Goal: Task Accomplishment & Management: Use online tool/utility

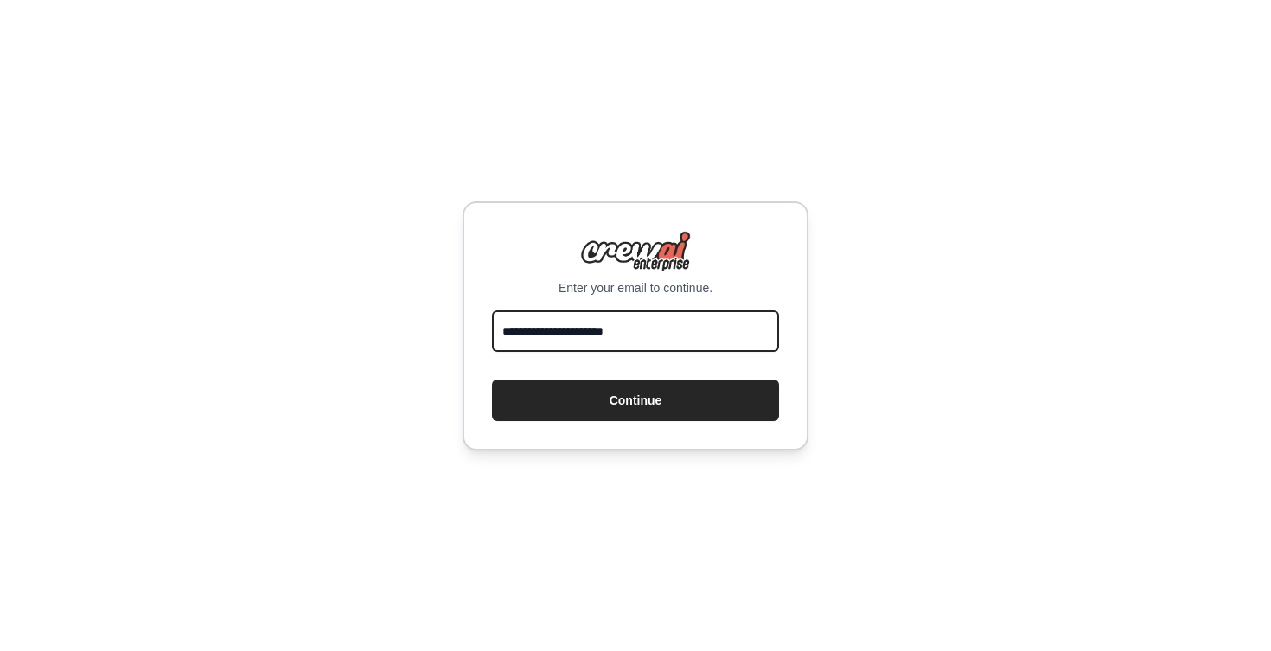
type input "**********"
click at [635, 399] on button "Continue" at bounding box center [635, 400] width 287 height 41
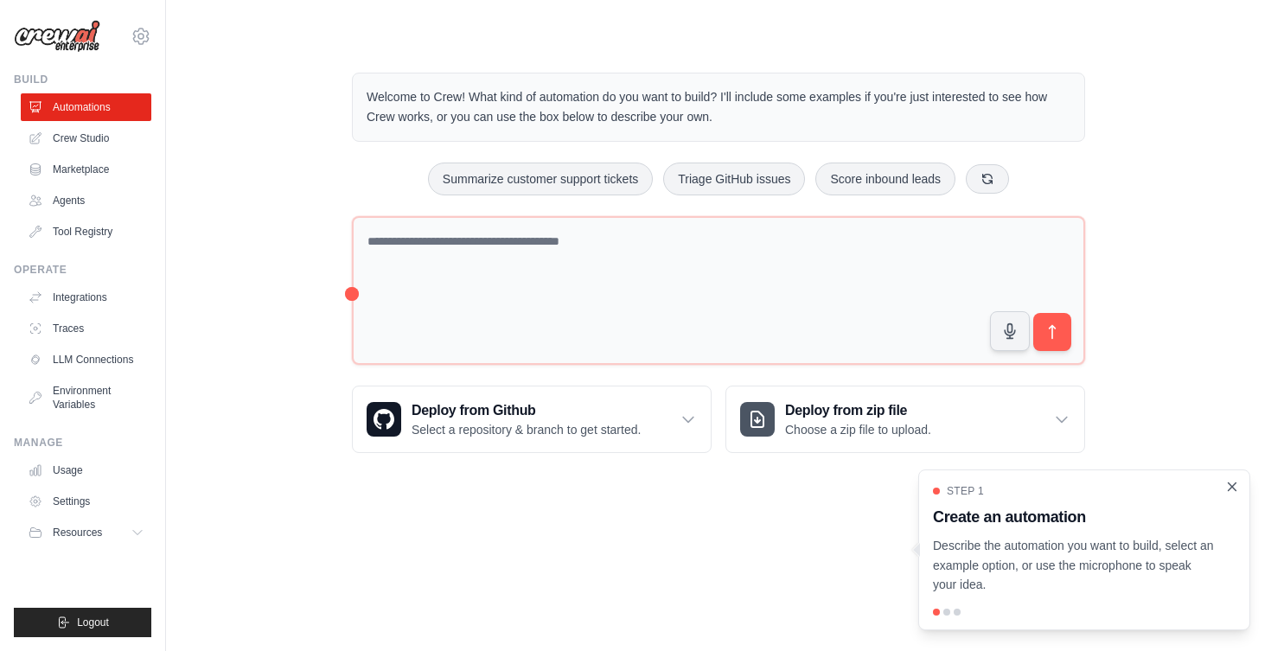
click at [1229, 486] on icon "Close walkthrough" at bounding box center [1233, 486] width 8 height 8
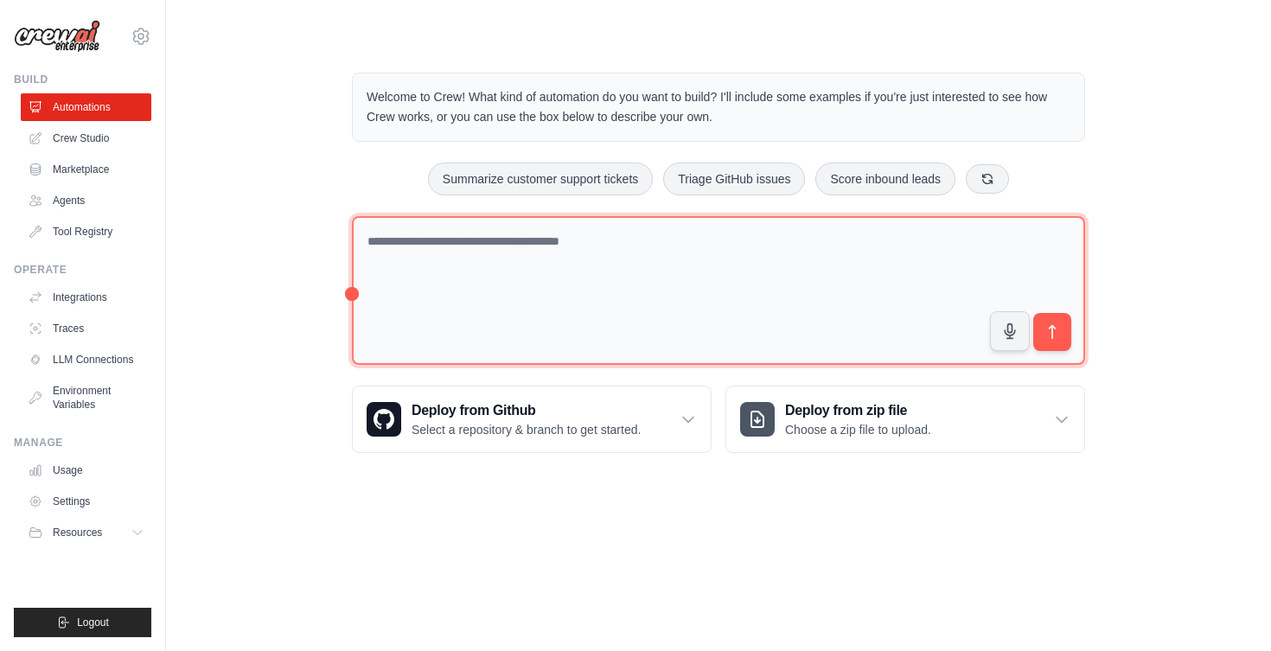
click at [444, 248] on textarea at bounding box center [718, 291] width 733 height 150
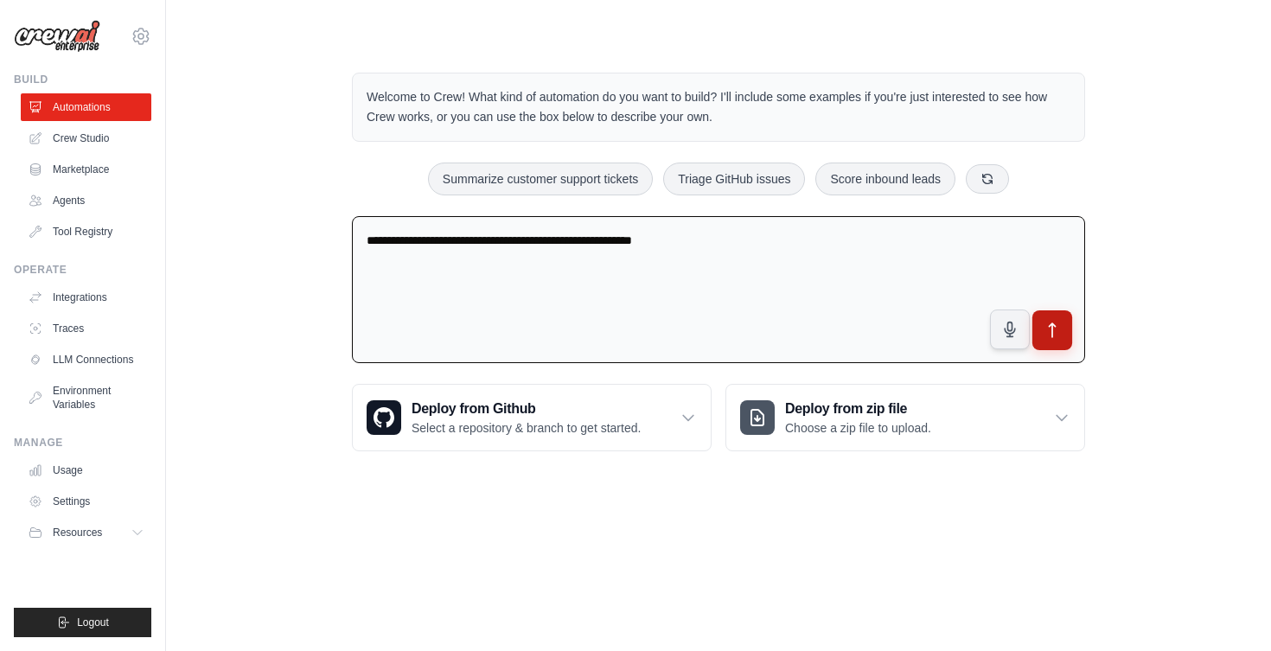
type textarea "**********"
click at [1054, 332] on icon "submit" at bounding box center [1053, 331] width 18 height 18
click at [745, 255] on textarea "**********" at bounding box center [718, 290] width 733 height 148
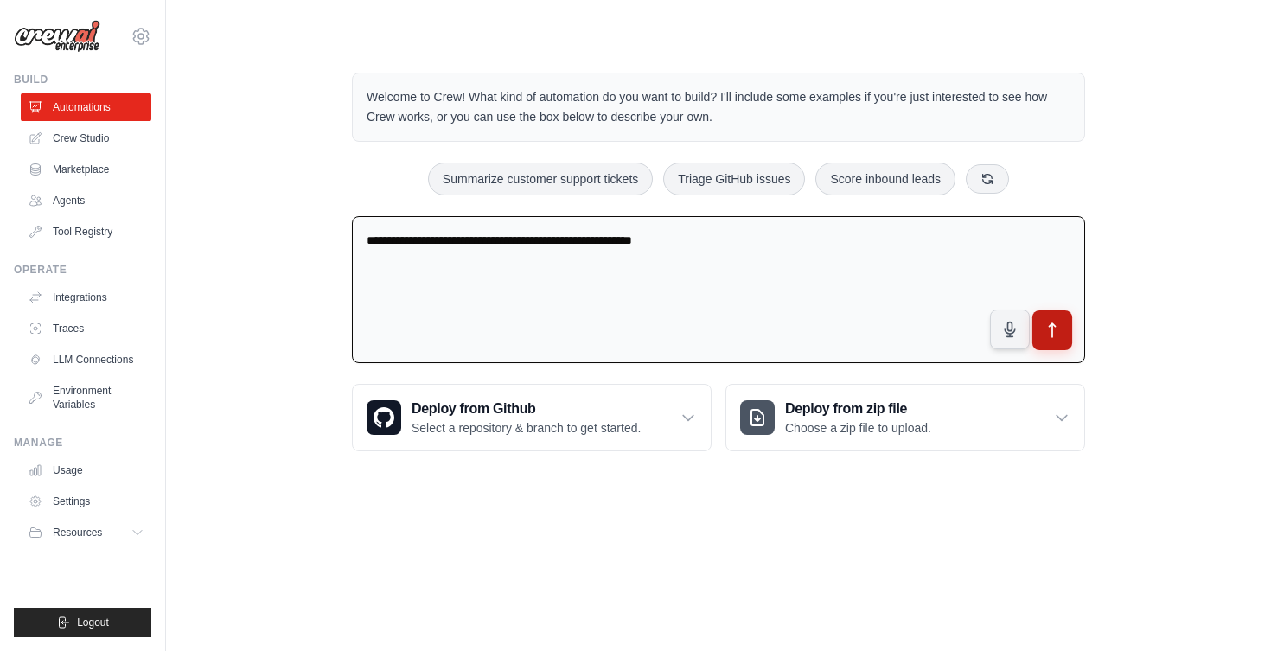
click at [1054, 325] on icon "submit" at bounding box center [1053, 331] width 18 height 18
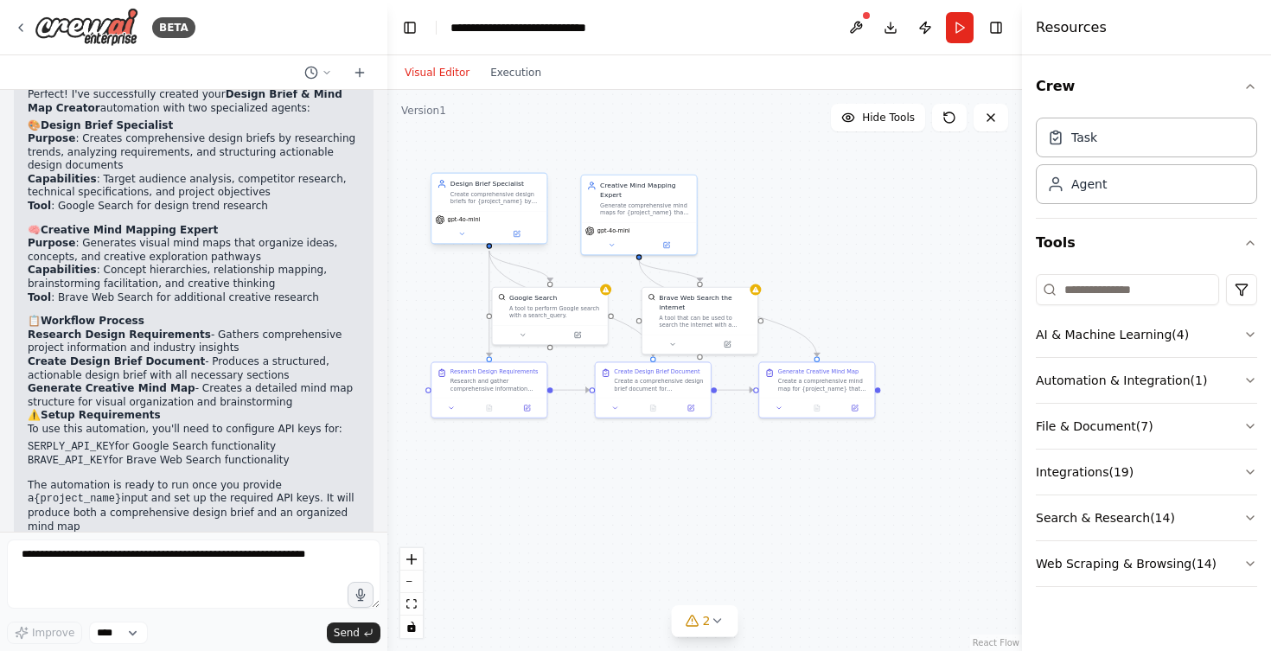
scroll to position [1110, 0]
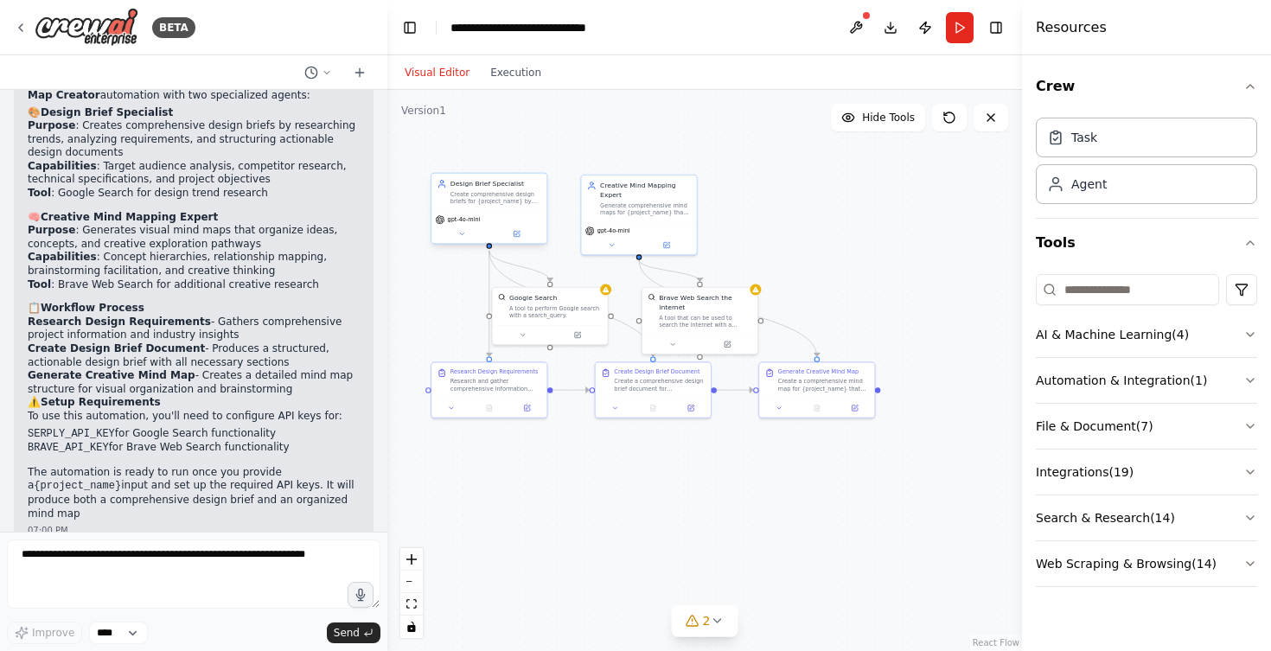
click at [452, 211] on div "gpt-4o-mini" at bounding box center [488, 227] width 115 height 32
click at [457, 196] on div "gpt-4o-mini" at bounding box center [498, 208] width 115 height 32
click at [442, 283] on div ".deletable-edge-delete-btn { width: 20px; height: 20px; border: 0px solid #ffff…" at bounding box center [704, 370] width 635 height 561
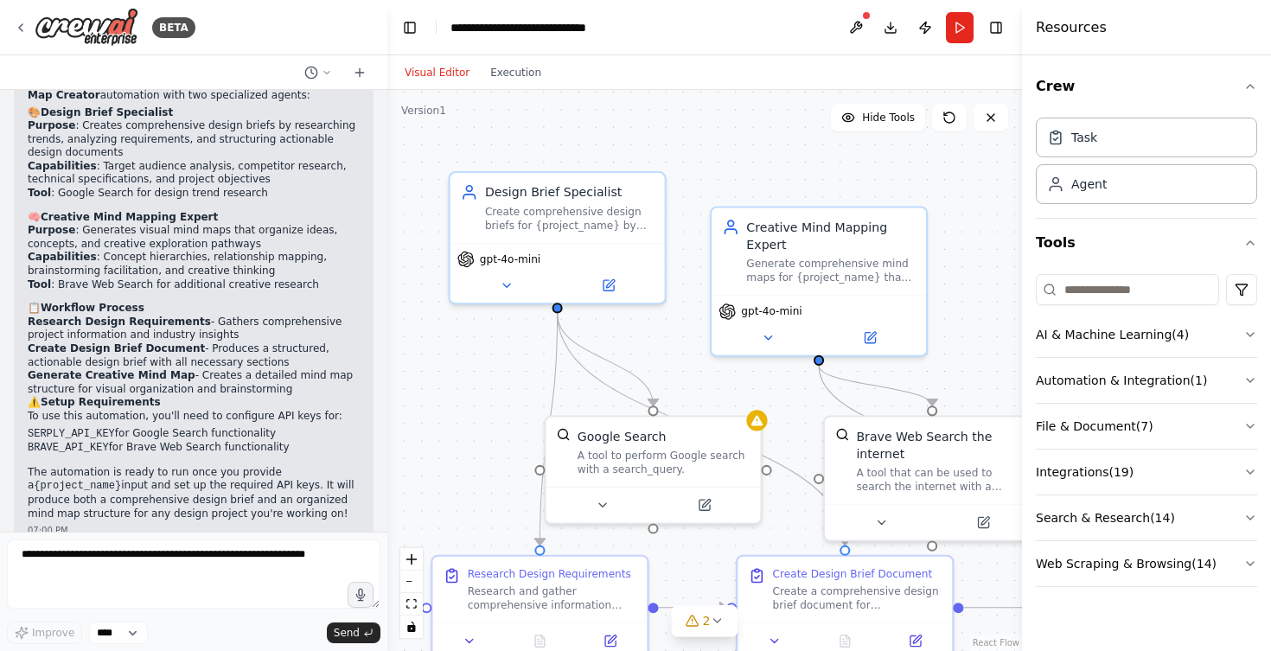
drag, startPoint x: 470, startPoint y: 348, endPoint x: 470, endPoint y: 405, distance: 57.1
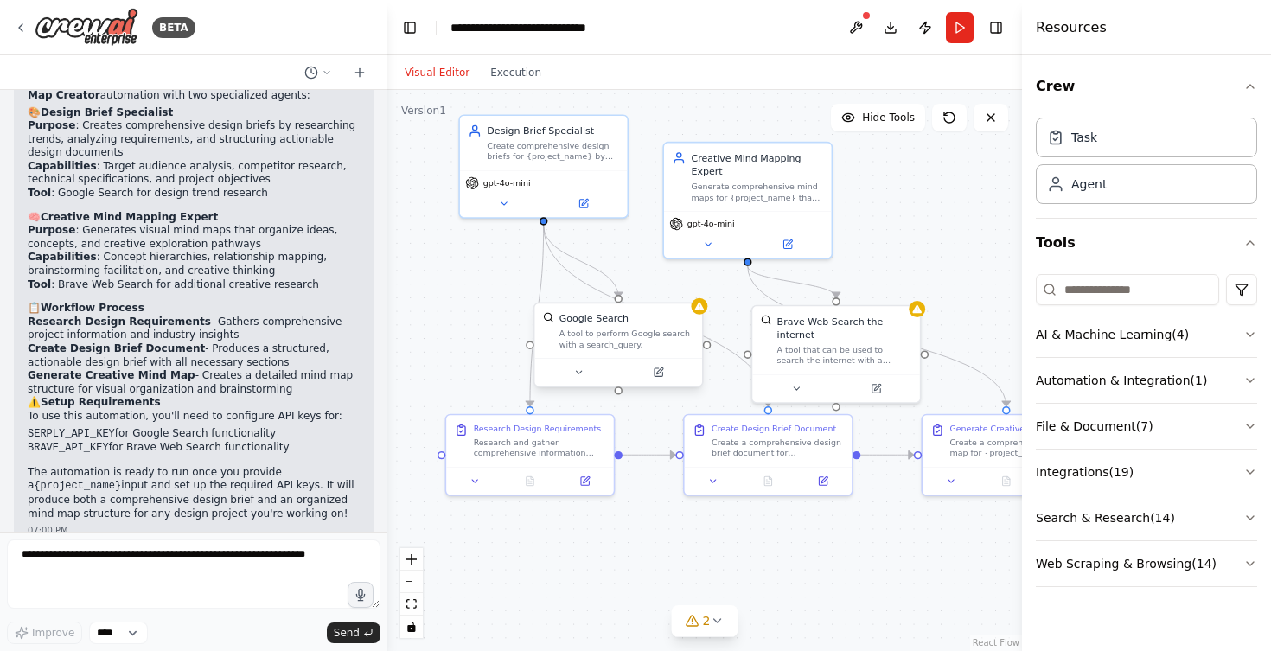
drag, startPoint x: 552, startPoint y: 382, endPoint x: 558, endPoint y: 310, distance: 72.9
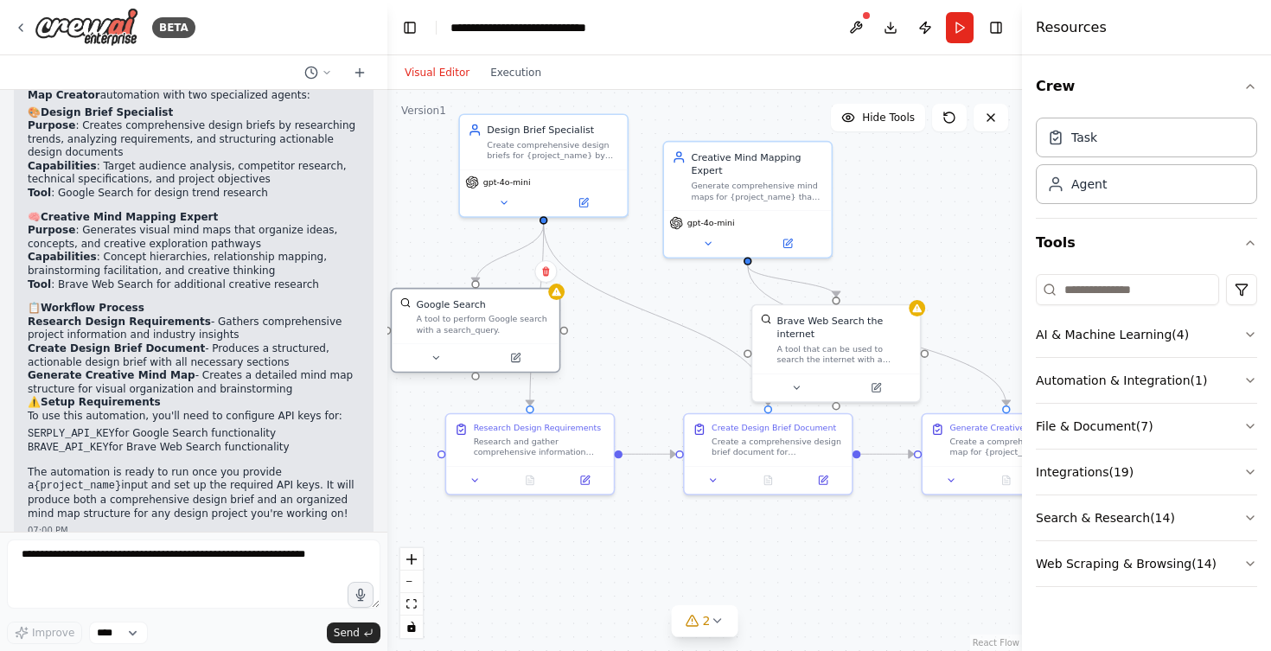
drag, startPoint x: 616, startPoint y: 361, endPoint x: 467, endPoint y: 342, distance: 150.7
click at [467, 342] on div "Google Search A tool to perform Google search with a search_query." at bounding box center [476, 330] width 170 height 85
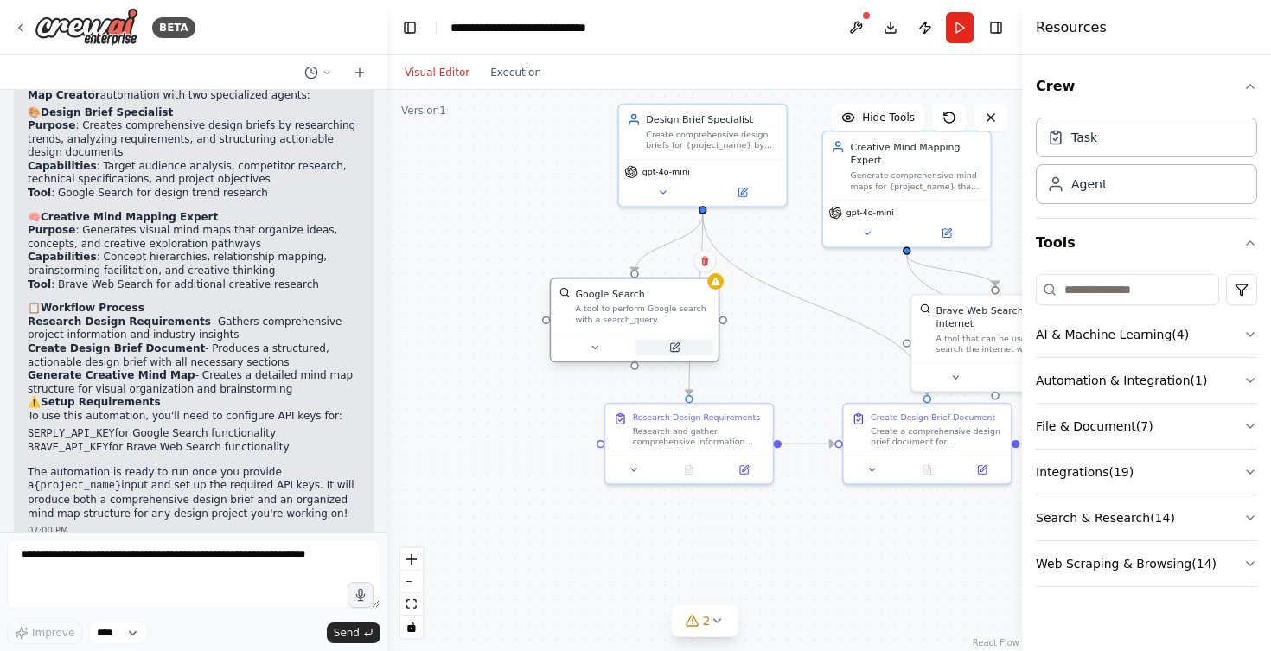
drag, startPoint x: 519, startPoint y: 357, endPoint x: 715, endPoint y: 353, distance: 196.3
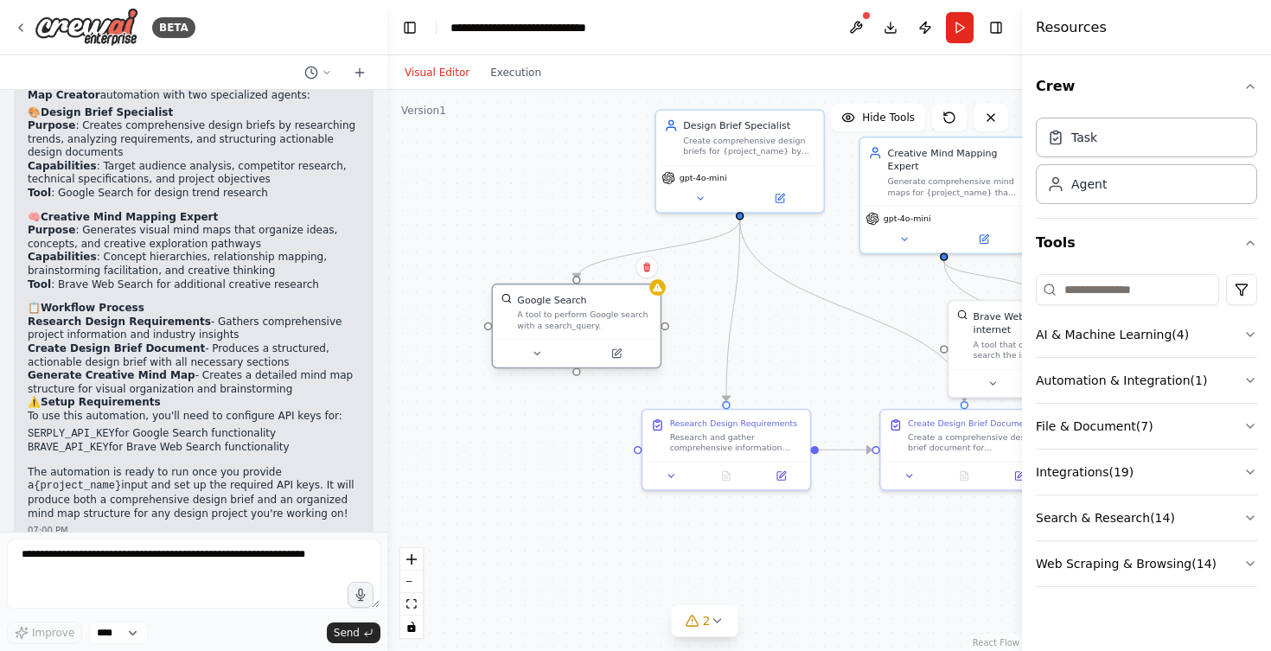
drag, startPoint x: 676, startPoint y: 316, endPoint x: 580, endPoint y: 316, distance: 96.0
click at [580, 316] on div "A tool to perform Google search with a search_query." at bounding box center [584, 321] width 135 height 22
drag, startPoint x: 582, startPoint y: 319, endPoint x: 578, endPoint y: 329, distance: 11.2
click at [578, 329] on div "A tool to perform Google search with a search_query." at bounding box center [584, 333] width 135 height 22
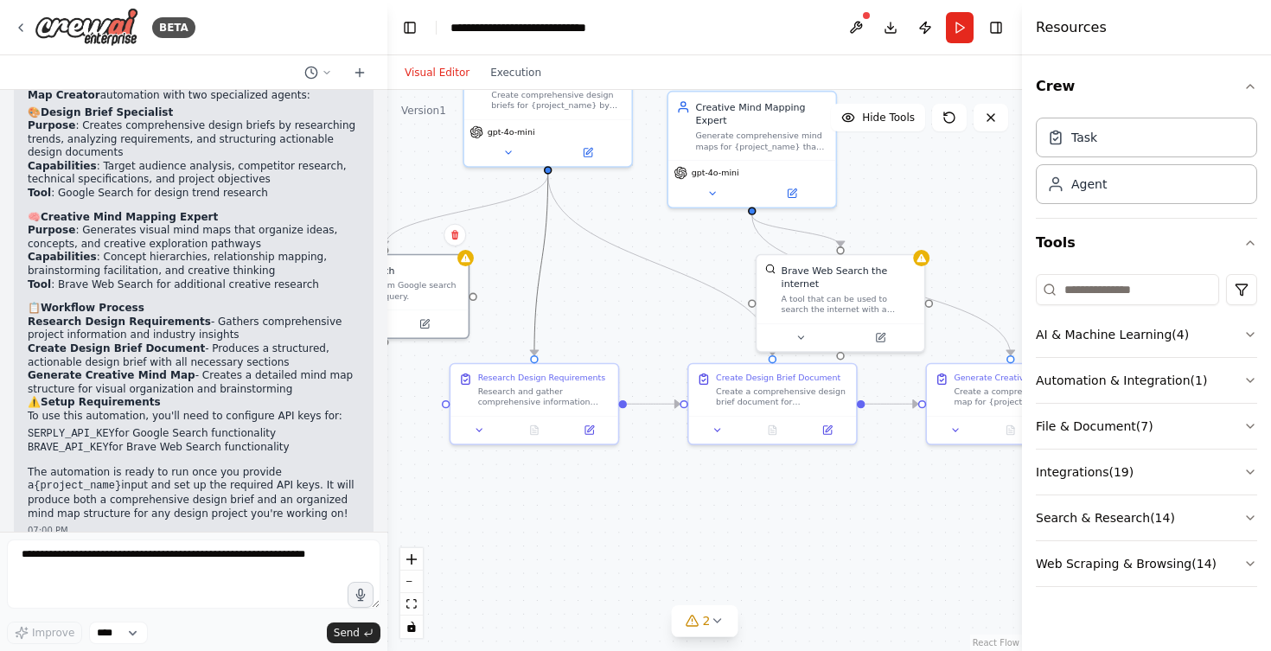
drag, startPoint x: 675, startPoint y: 354, endPoint x: 538, endPoint y: 314, distance: 143.1
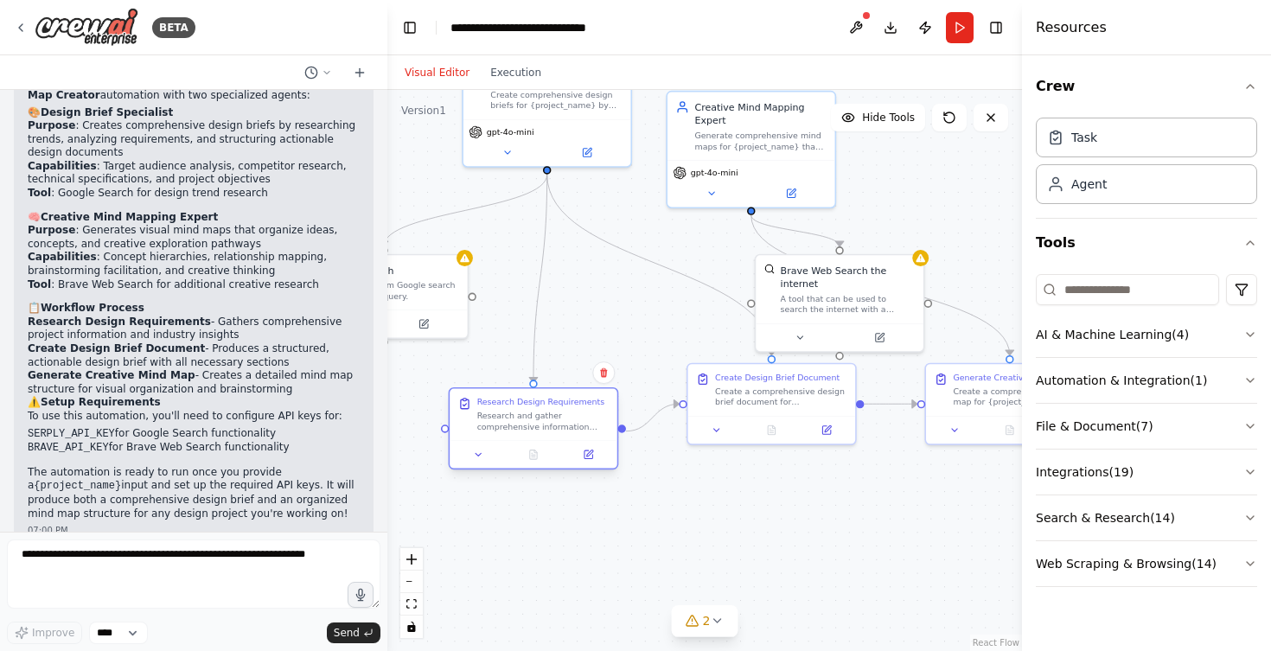
drag, startPoint x: 559, startPoint y: 389, endPoint x: 556, endPoint y: 417, distance: 27.8
click at [556, 417] on div "Research and gather comprehensive information about {project_name} design requi…" at bounding box center [543, 422] width 132 height 22
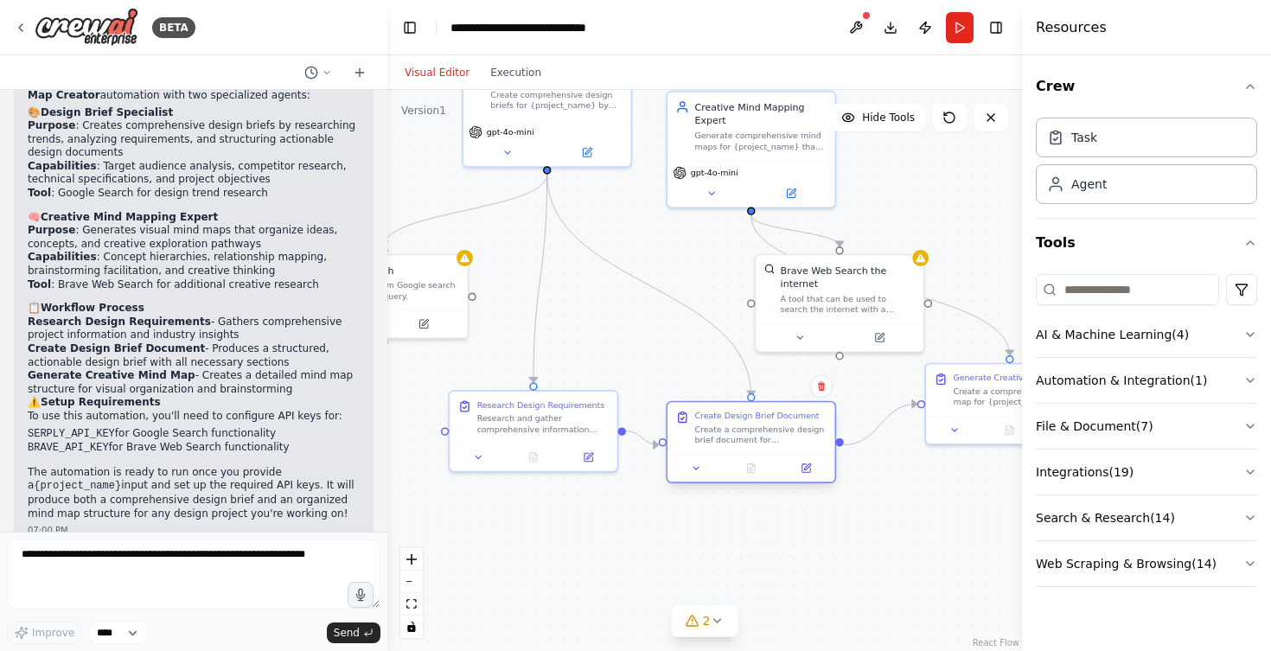
drag, startPoint x: 766, startPoint y: 395, endPoint x: 745, endPoint y: 437, distance: 47.2
click at [745, 437] on div "Create a comprehensive design brief document for {project_name} based on the re…" at bounding box center [760, 435] width 132 height 22
drag, startPoint x: 565, startPoint y: 426, endPoint x: 560, endPoint y: 437, distance: 12.0
click at [560, 437] on div "Research and gather comprehensive information about {project_name} design requi…" at bounding box center [543, 435] width 132 height 22
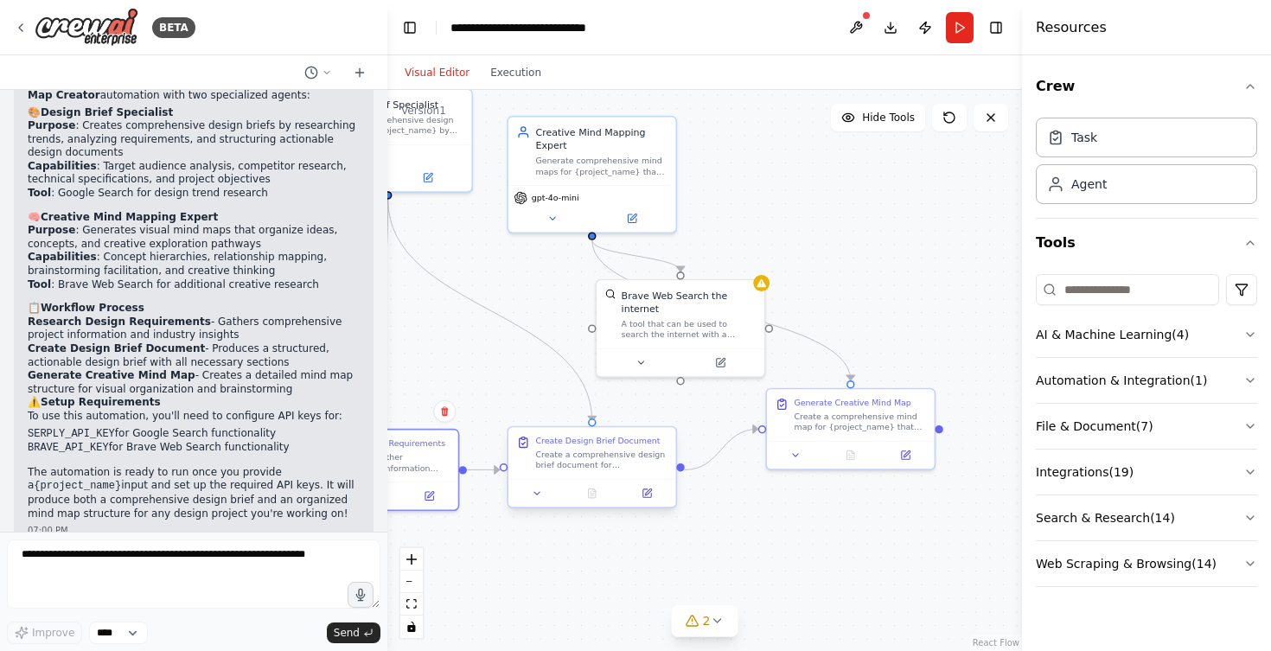
drag, startPoint x: 685, startPoint y: 449, endPoint x: 597, endPoint y: 457, distance: 87.7
drag, startPoint x: 794, startPoint y: 424, endPoint x: 864, endPoint y: 440, distance: 71.9
click at [864, 440] on div "Create a comprehensive mind map for {project_name} that visually organizes all …" at bounding box center [927, 433] width 132 height 22
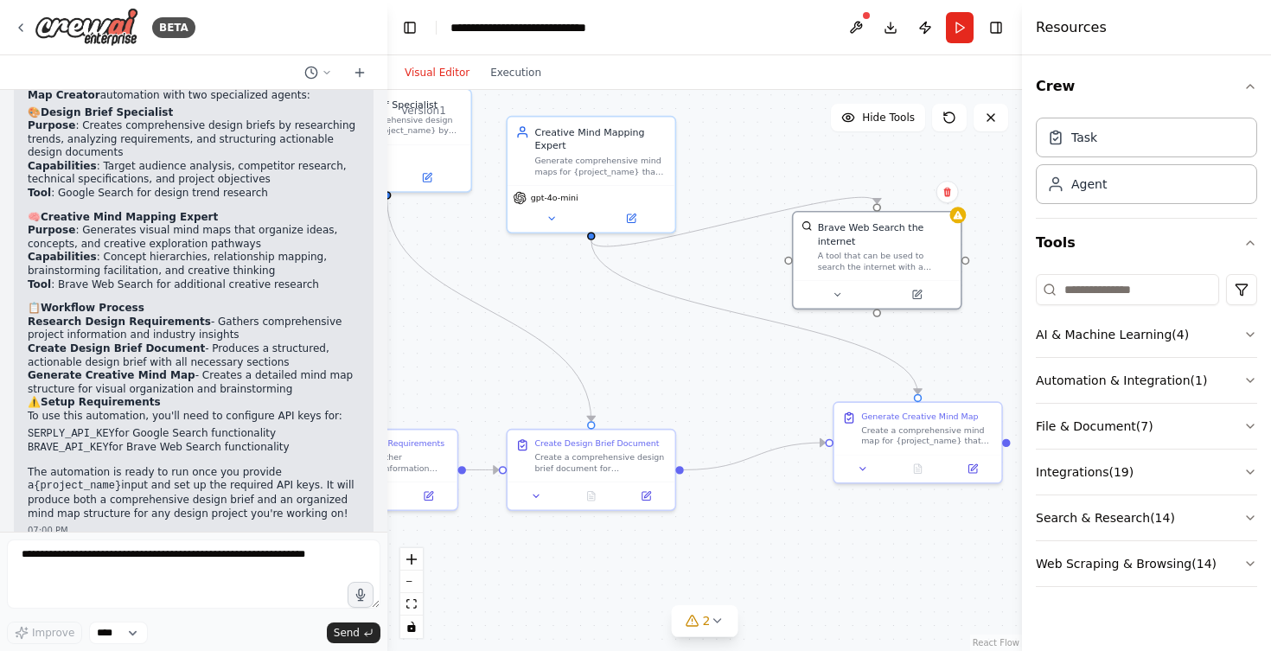
drag, startPoint x: 705, startPoint y: 360, endPoint x: 777, endPoint y: 280, distance: 107.7
click at [896, 291] on button at bounding box center [916, 294] width 77 height 16
click at [593, 238] on div ".deletable-edge-delete-btn { width: 20px; height: 20px; border: 0px solid #ffff…" at bounding box center [704, 370] width 635 height 561
drag, startPoint x: 591, startPoint y: 241, endPoint x: 548, endPoint y: 236, distance: 43.5
click at [548, 236] on div ".deletable-edge-delete-btn { width: 20px; height: 20px; border: 0px solid #ffff…" at bounding box center [704, 370] width 635 height 561
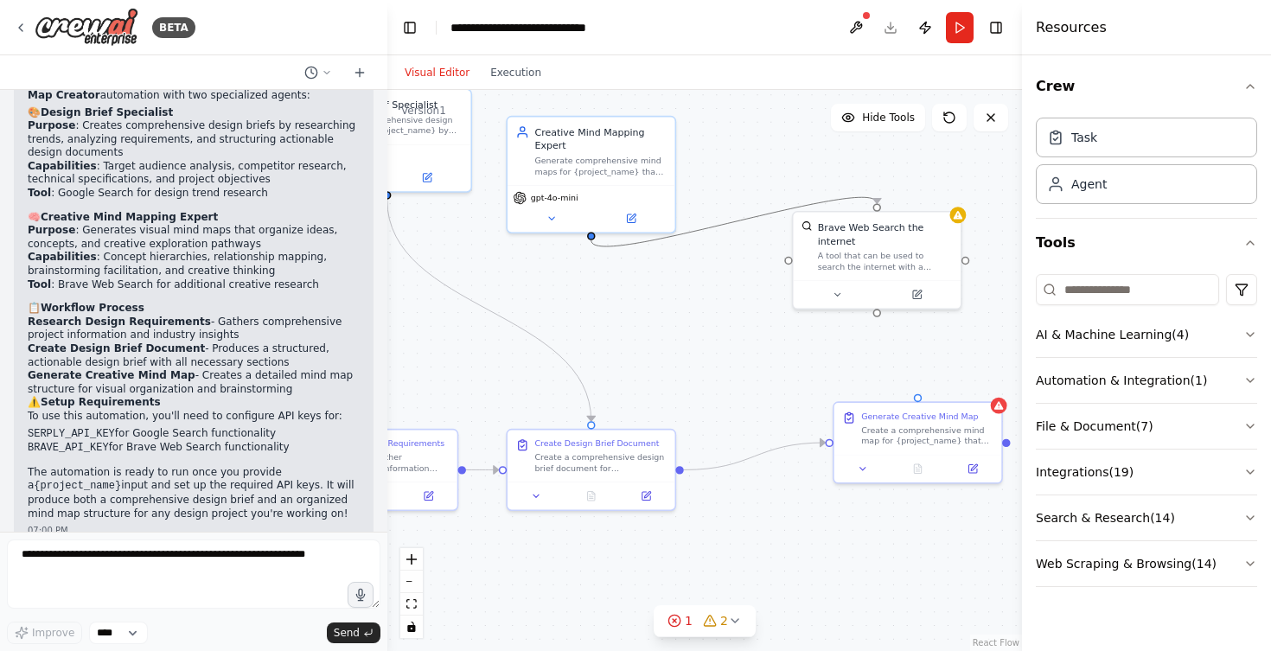
drag, startPoint x: 684, startPoint y: 229, endPoint x: 711, endPoint y: 195, distance: 43.8
click at [711, 195] on div ".deletable-edge-delete-btn { width: 20px; height: 20px; border: 0px solid #ffff…" at bounding box center [704, 370] width 635 height 561
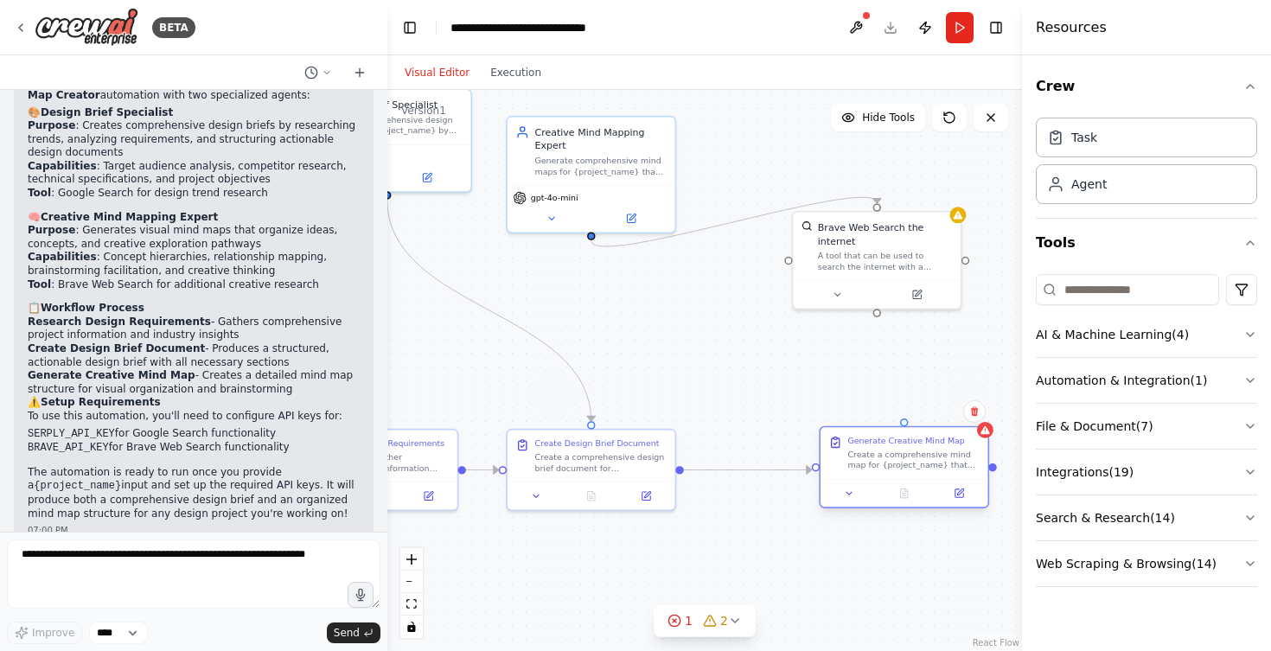
drag, startPoint x: 923, startPoint y: 399, endPoint x: 915, endPoint y: 426, distance: 27.9
click at [915, 426] on div "Generate Creative Mind Map Create a comprehensive mind map for {project_name} t…" at bounding box center [904, 467] width 170 height 82
drag, startPoint x: 905, startPoint y: 423, endPoint x: 592, endPoint y: 230, distance: 367.6
click at [592, 230] on div "Design Brief Specialist Create comprehensive design briefs for {project_name} b…" at bounding box center [470, 269] width 500 height 442
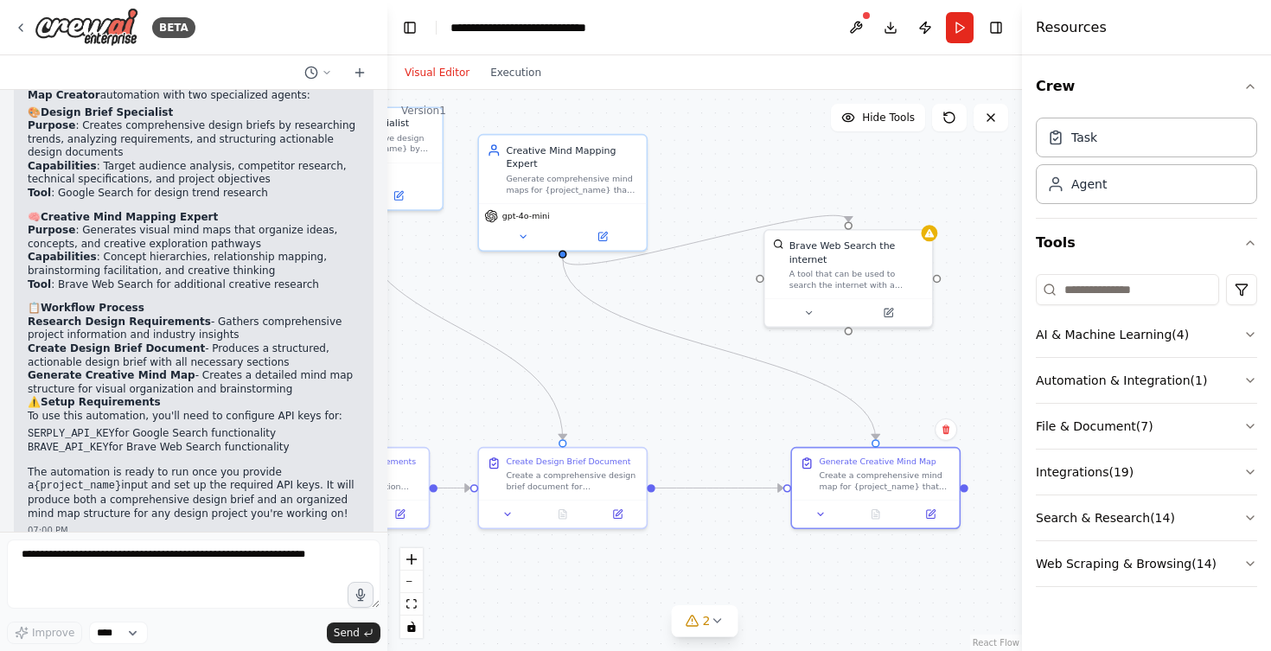
drag, startPoint x: 622, startPoint y: 247, endPoint x: 594, endPoint y: 265, distance: 33.8
click at [594, 265] on div ".deletable-edge-delete-btn { width: 20px; height: 20px; border: 0px solid #ffff…" at bounding box center [704, 370] width 635 height 561
drag, startPoint x: 562, startPoint y: 253, endPoint x: 799, endPoint y: 248, distance: 237.0
click at [692, 248] on div "Design Brief Specialist Create comprehensive design briefs for {project_name} b…" at bounding box center [442, 287] width 500 height 442
drag, startPoint x: 563, startPoint y: 256, endPoint x: 561, endPoint y: 297, distance: 40.7
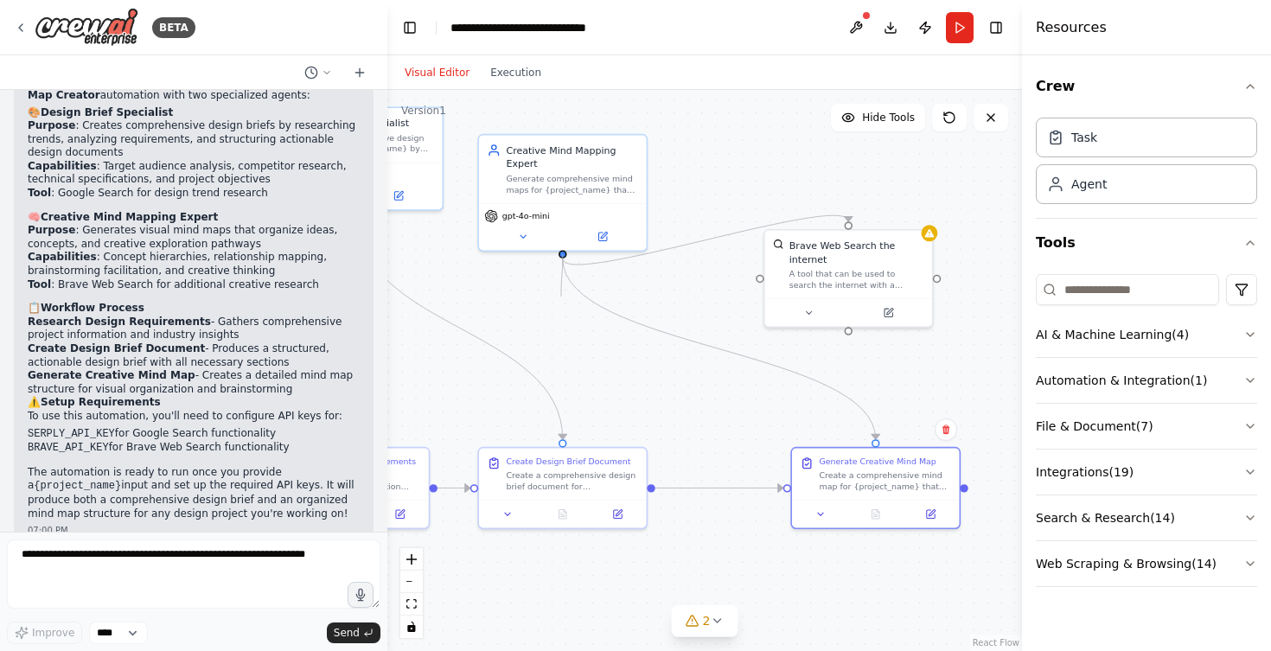
click at [561, 297] on div ".deletable-edge-delete-btn { width: 20px; height: 20px; border: 0px solid #ffff…" at bounding box center [704, 370] width 635 height 561
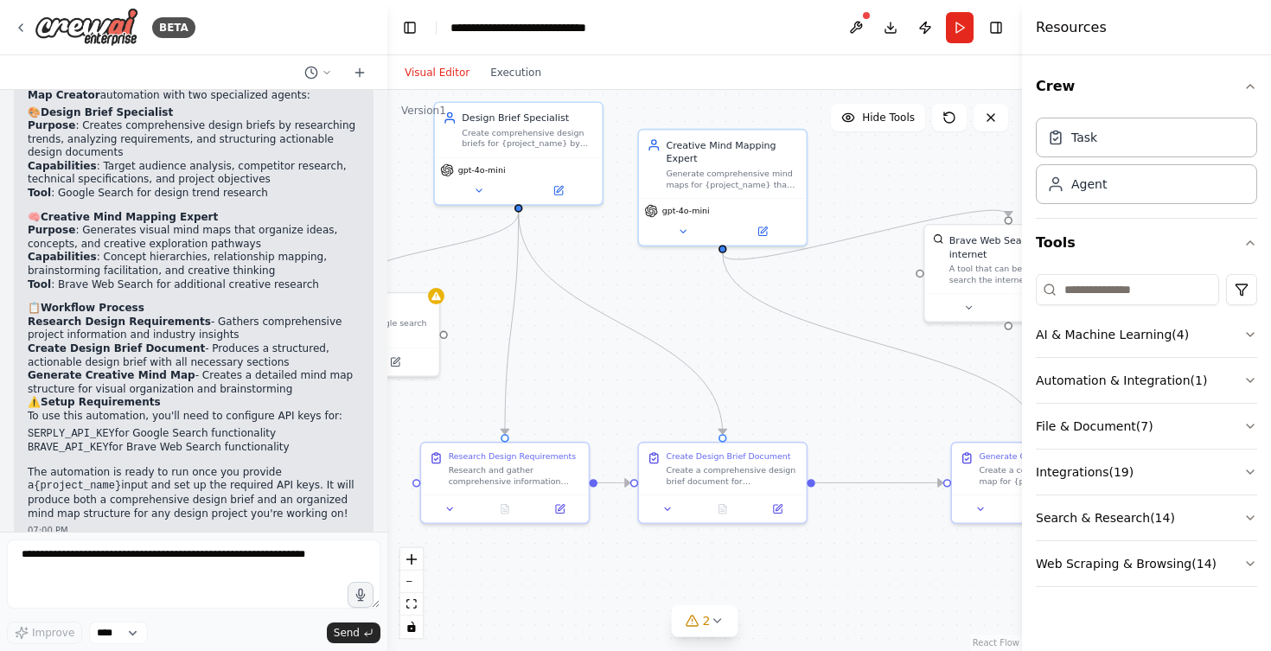
drag, startPoint x: 526, startPoint y: 344, endPoint x: 686, endPoint y: 339, distance: 160.0
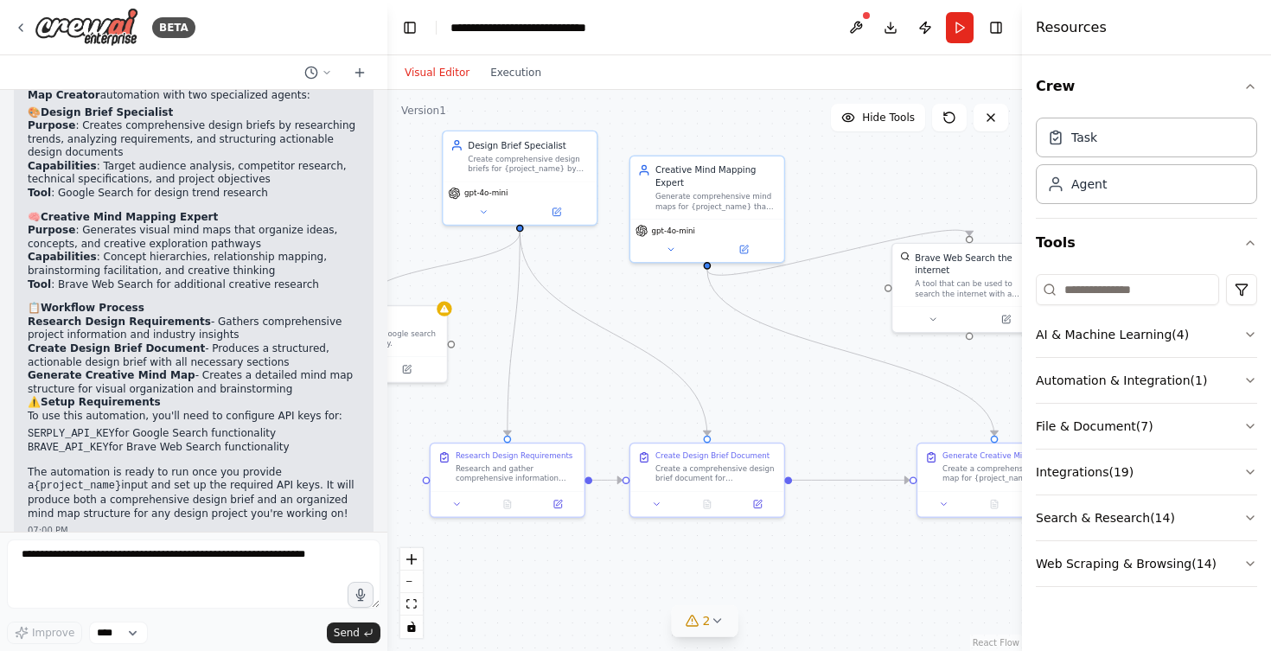
click at [686, 613] on div "2" at bounding box center [698, 620] width 25 height 17
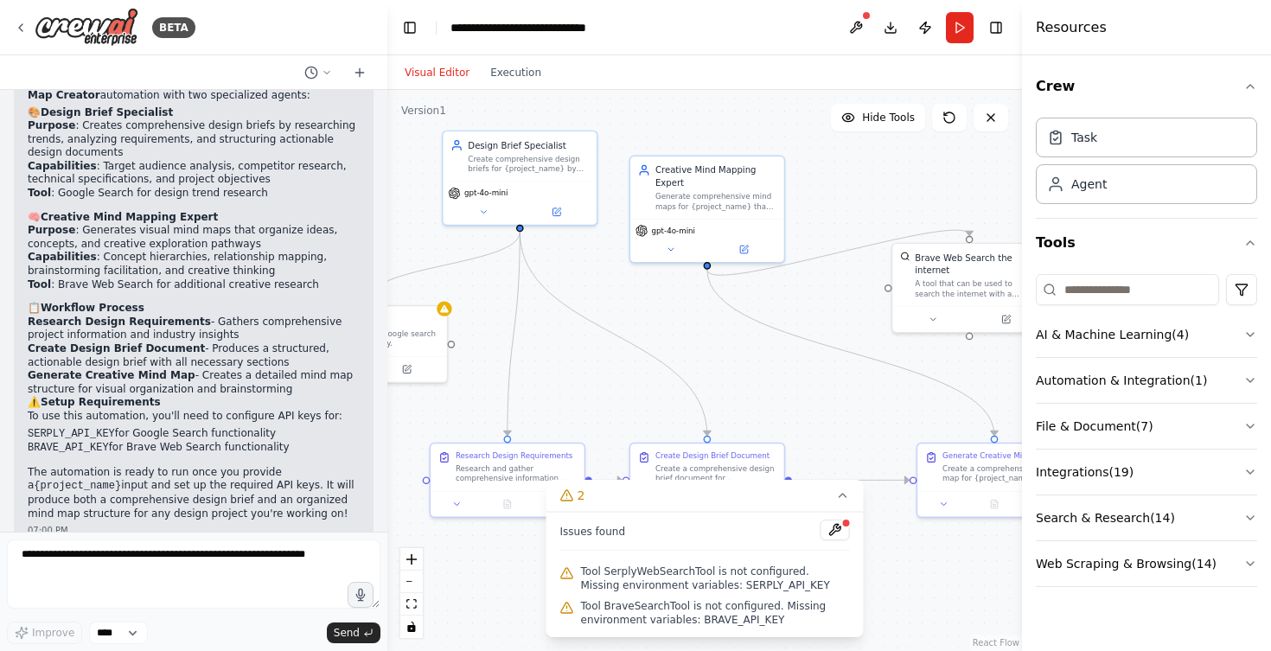
click at [623, 571] on span "Tool SerplyWebSearchTool is not configured. Missing environment variables: SERP…" at bounding box center [715, 579] width 269 height 28
click at [623, 578] on span "Tool SerplyWebSearchTool is not configured. Missing environment variables: SERP…" at bounding box center [715, 579] width 269 height 28
click at [597, 417] on div ".deletable-edge-delete-btn { width: 20px; height: 20px; border: 0px solid #ffff…" at bounding box center [704, 370] width 635 height 561
click at [590, 397] on div ".deletable-edge-delete-btn { width: 20px; height: 20px; border: 0px solid #ffff…" at bounding box center [704, 370] width 635 height 561
click at [840, 527] on button at bounding box center [834, 530] width 29 height 21
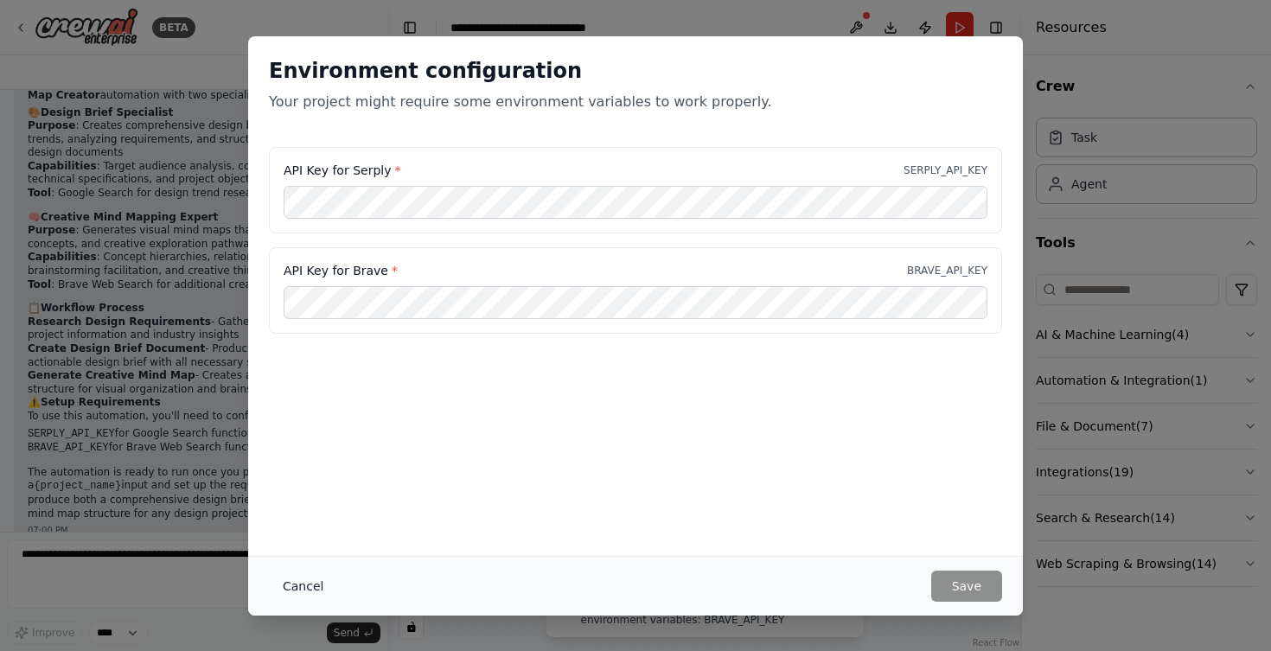
click at [291, 586] on button "Cancel" at bounding box center [303, 586] width 68 height 31
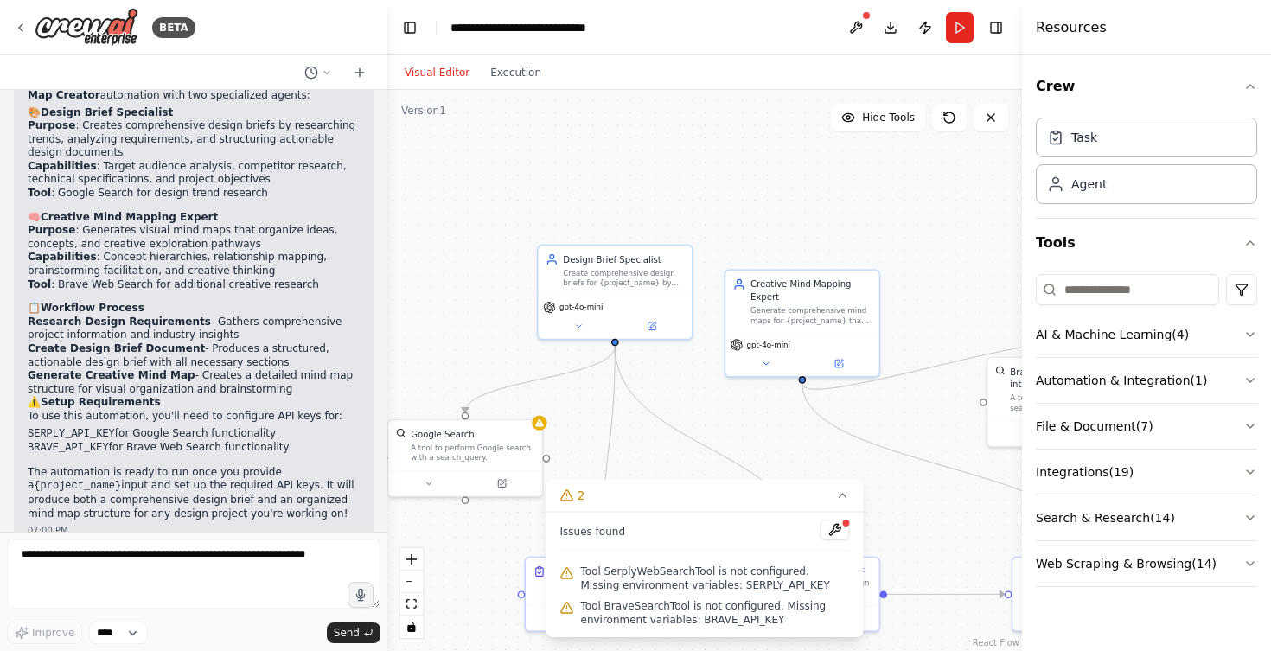
drag, startPoint x: 437, startPoint y: 407, endPoint x: 529, endPoint y: 518, distance: 144.2
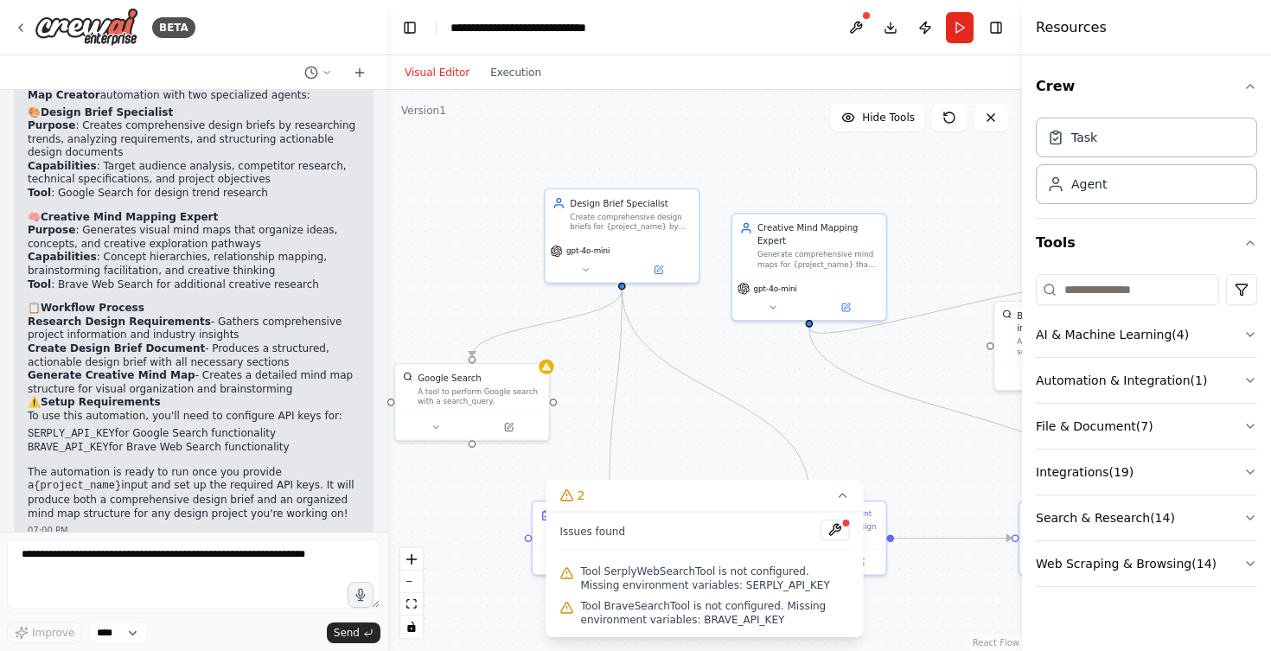
drag, startPoint x: 527, startPoint y: 501, endPoint x: 535, endPoint y: 443, distance: 59.4
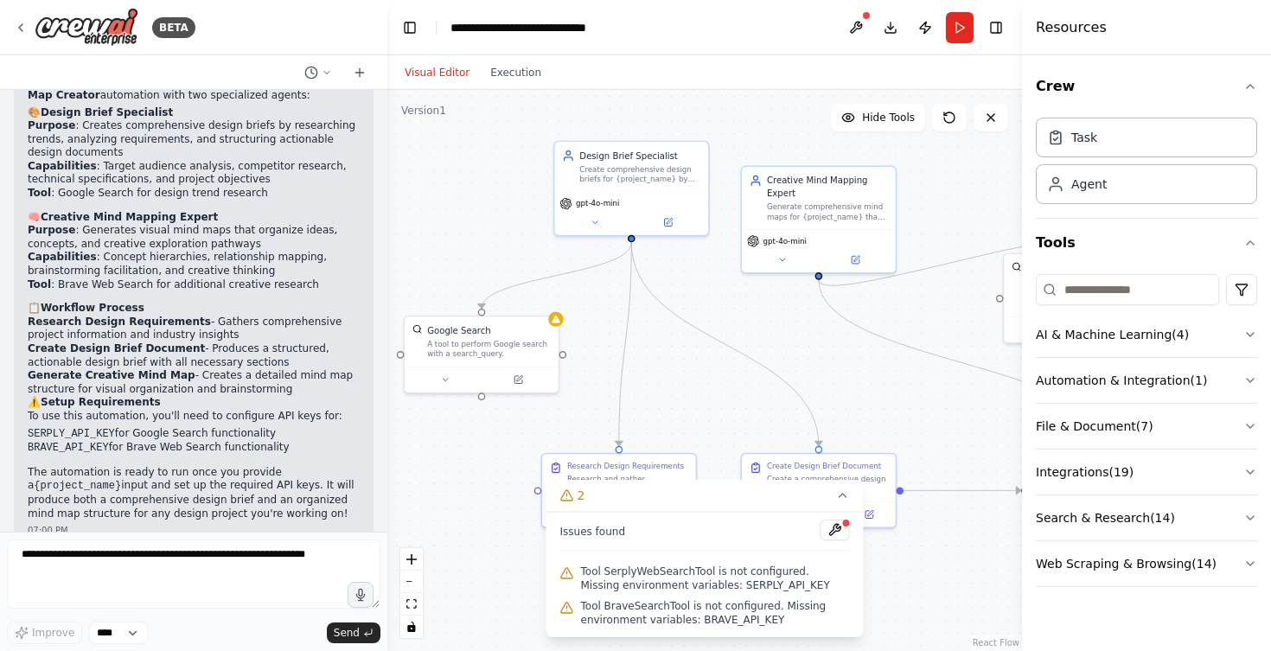
drag, startPoint x: 782, startPoint y: 354, endPoint x: 824, endPoint y: 320, distance: 54.7
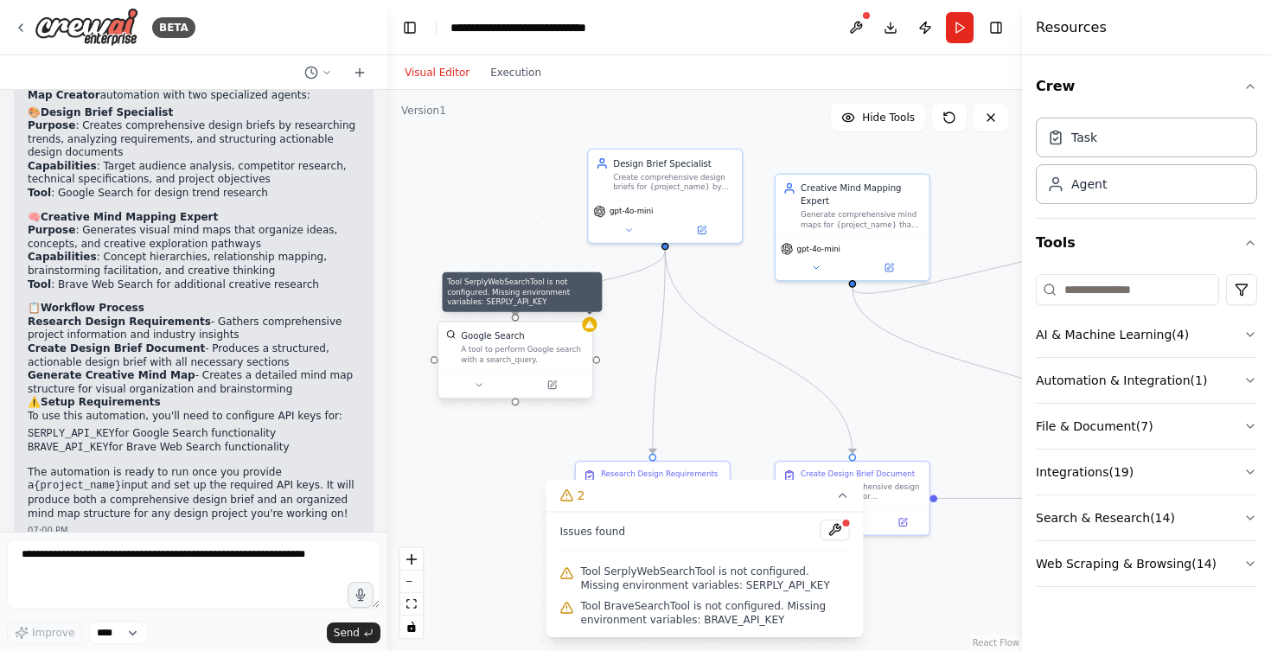
click at [586, 326] on icon at bounding box center [589, 325] width 9 height 8
click at [643, 581] on span "Tool SerplyWebSearchTool is not configured. Missing environment variables: SERP…" at bounding box center [715, 579] width 269 height 28
drag, startPoint x: 695, startPoint y: 585, endPoint x: 780, endPoint y: 586, distance: 84.7
click at [780, 586] on span "Tool SerplyWebSearchTool is not configured. Missing environment variables: SERP…" at bounding box center [715, 579] width 269 height 28
copy span "SERPLY_API_KEY"
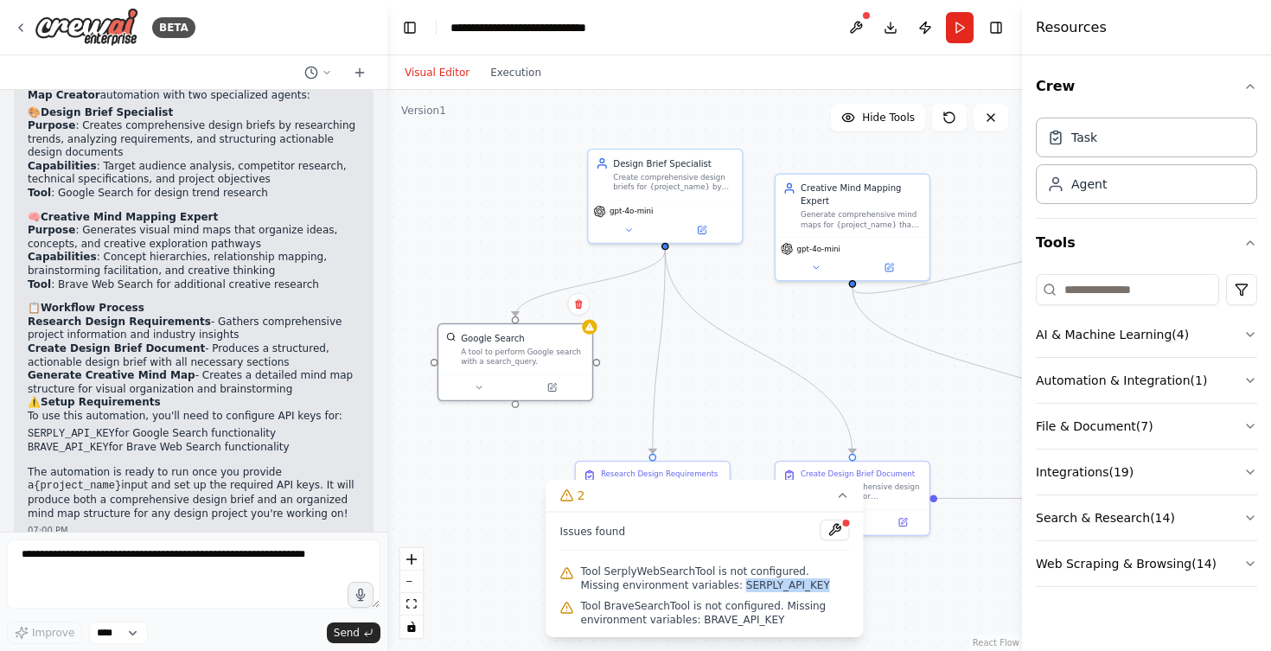
click at [740, 590] on span "Tool SerplyWebSearchTool is not configured. Missing environment variables: SERP…" at bounding box center [715, 579] width 269 height 28
click at [840, 523] on button at bounding box center [834, 530] width 29 height 21
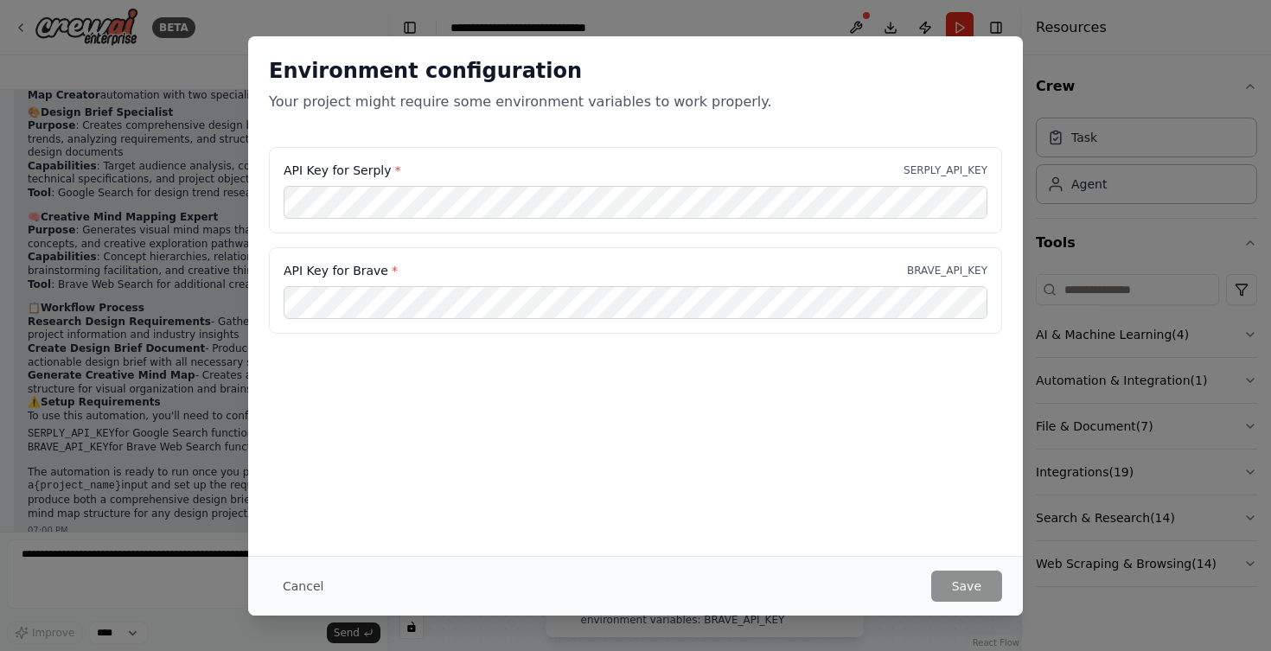
click at [840, 525] on div "Environment configuration Your project might require some environment variables…" at bounding box center [635, 296] width 775 height 520
click at [328, 271] on label "API Key for Brave *" at bounding box center [341, 270] width 114 height 17
copy label "API Key for Brave *"
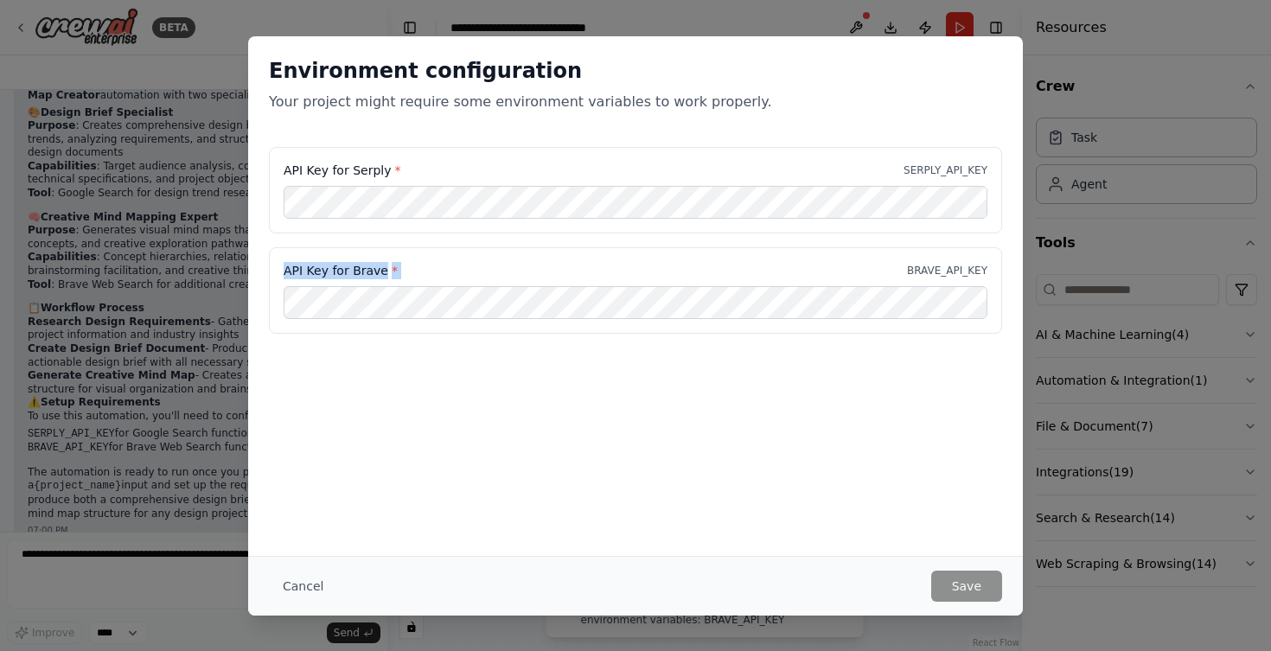
scroll to position [1097, 0]
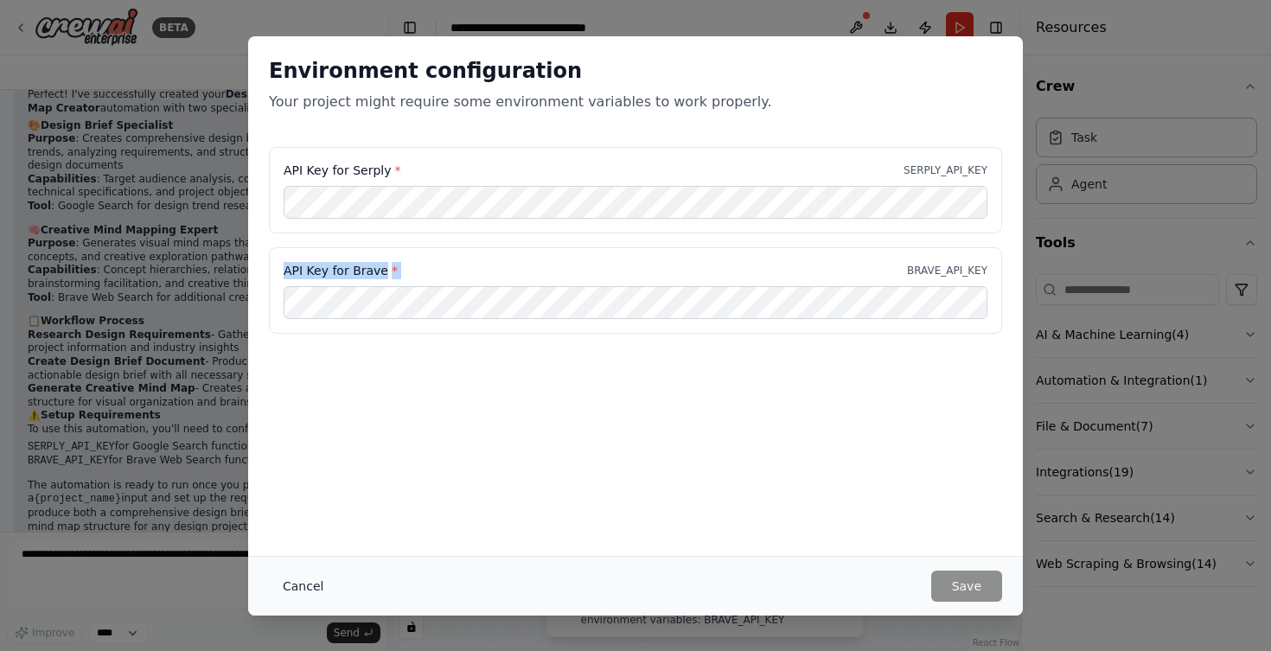
click at [284, 582] on button "Cancel" at bounding box center [303, 586] width 68 height 31
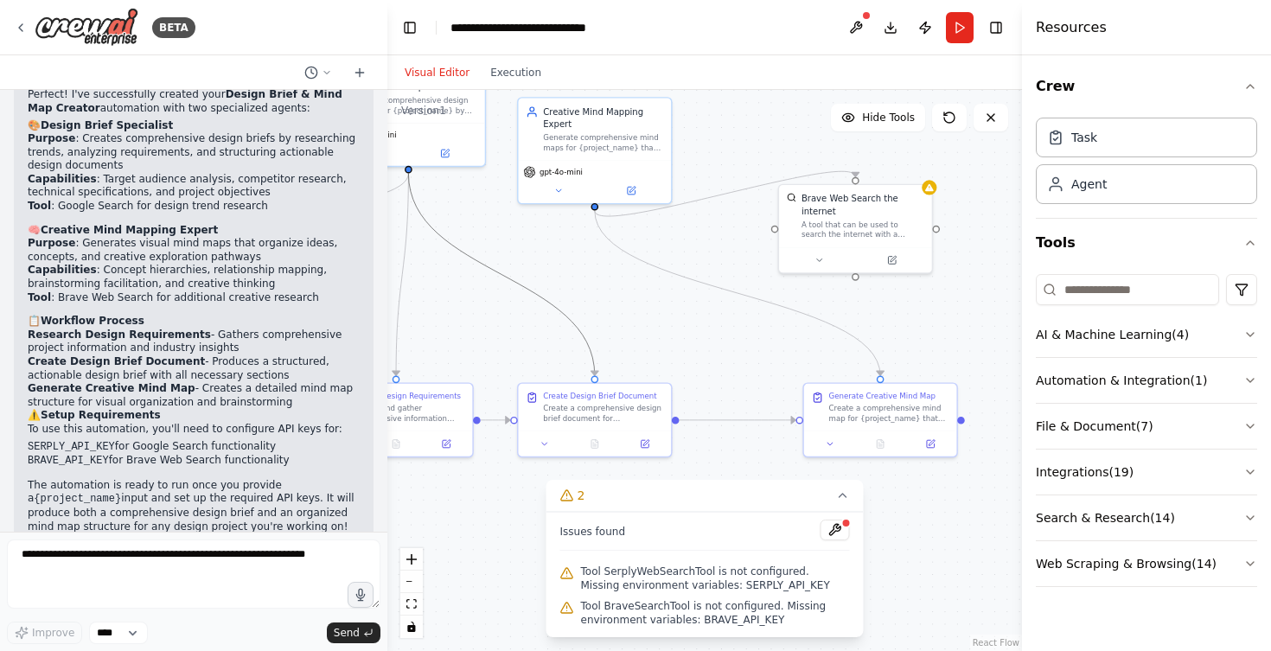
drag, startPoint x: 832, startPoint y: 393, endPoint x: 573, endPoint y: 338, distance: 264.2
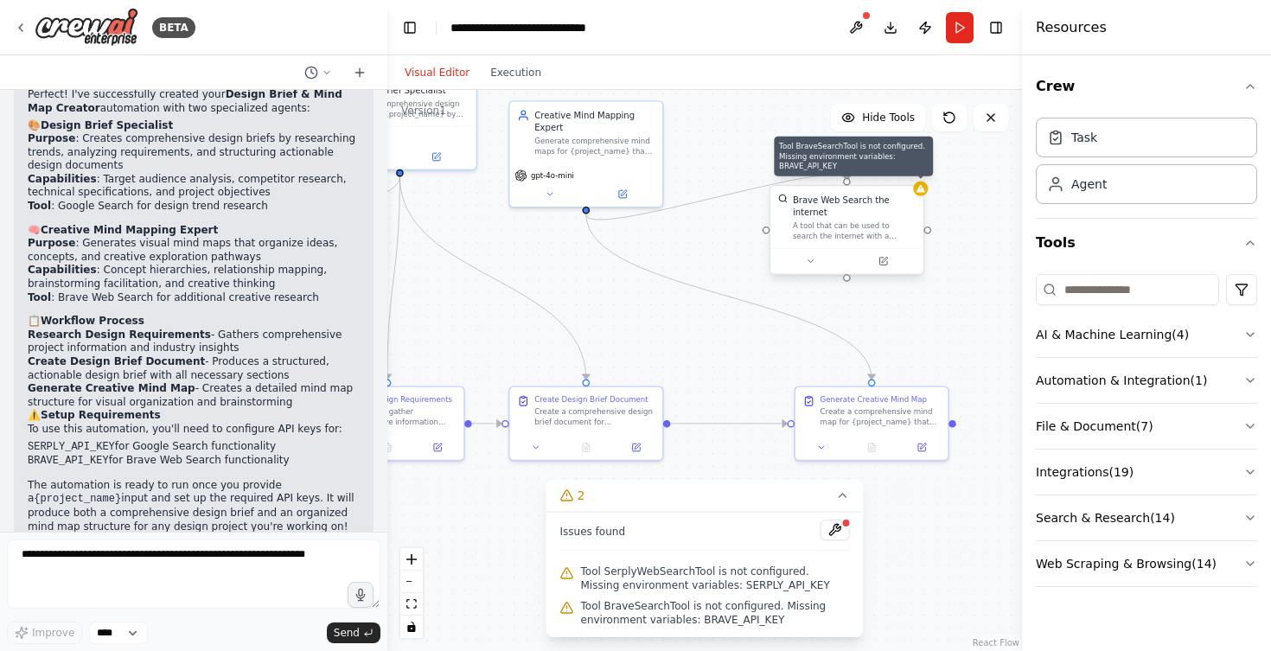
click at [920, 195] on div at bounding box center [920, 188] width 15 height 15
click at [913, 169] on icon at bounding box center [909, 168] width 10 height 10
click at [867, 168] on button "Confirm" at bounding box center [860, 168] width 61 height 21
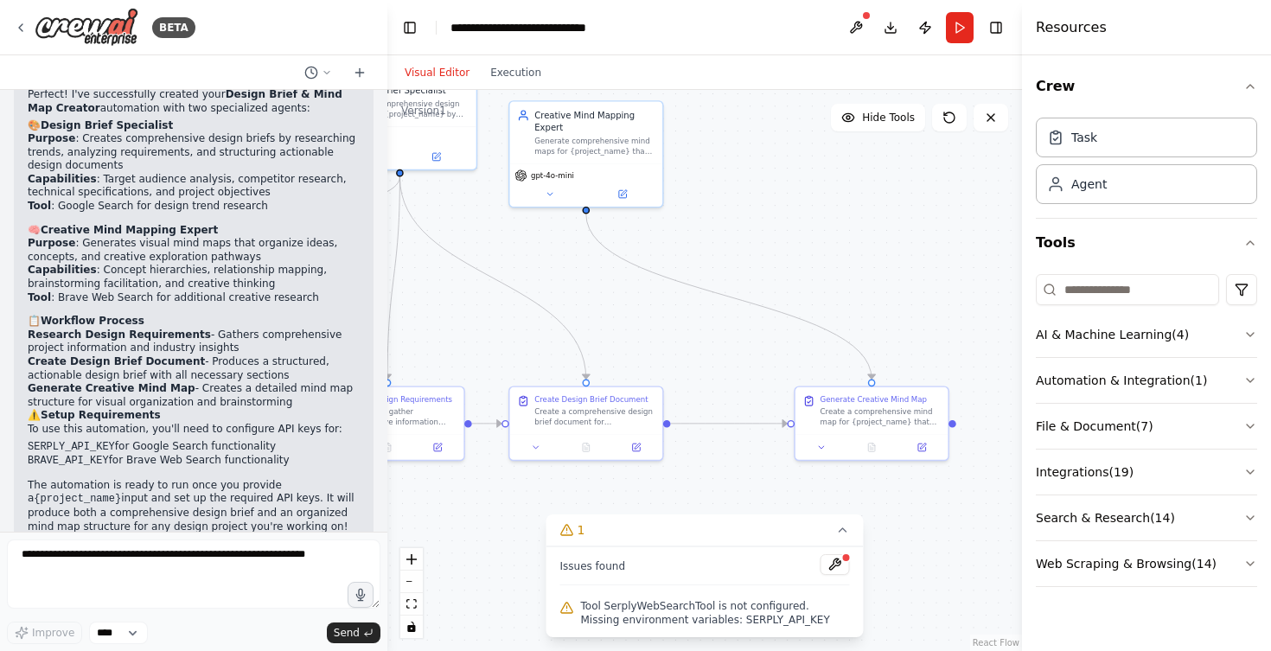
click at [841, 496] on div ".deletable-edge-delete-btn { width: 20px; height: 20px; border: 0px solid #ffff…" at bounding box center [704, 370] width 635 height 561
click at [839, 569] on button at bounding box center [834, 564] width 29 height 21
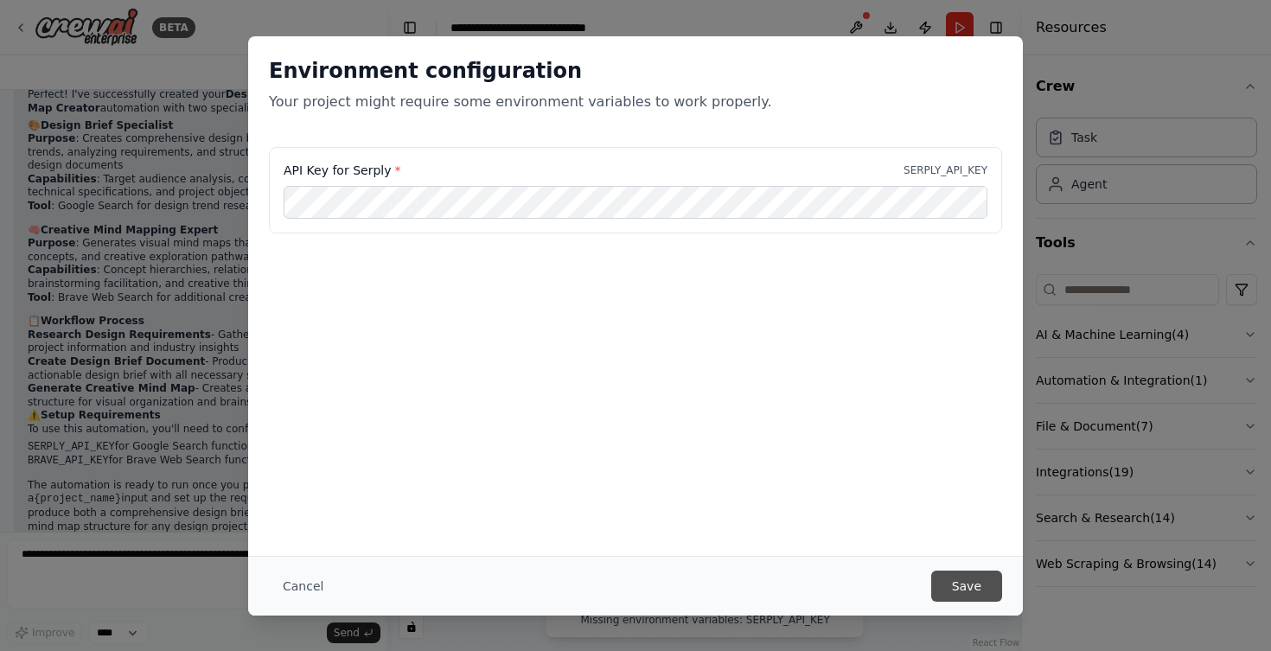
click at [955, 573] on button "Save" at bounding box center [966, 586] width 71 height 31
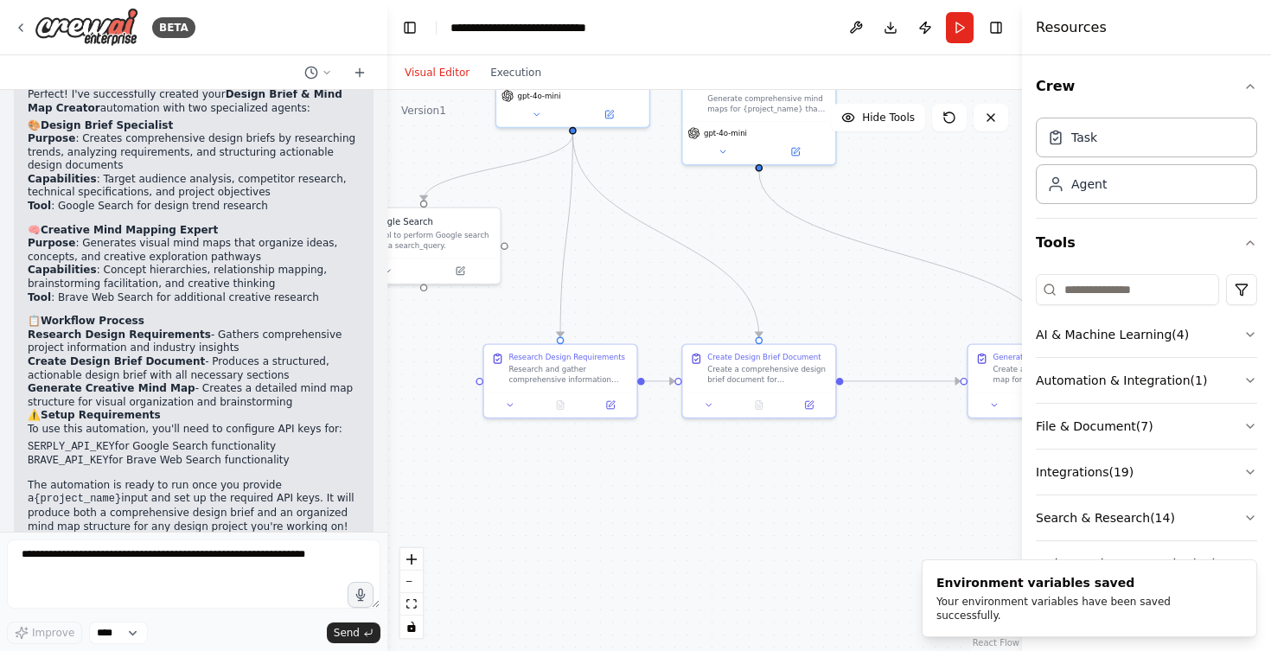
drag, startPoint x: 728, startPoint y: 500, endPoint x: 932, endPoint y: 451, distance: 209.7
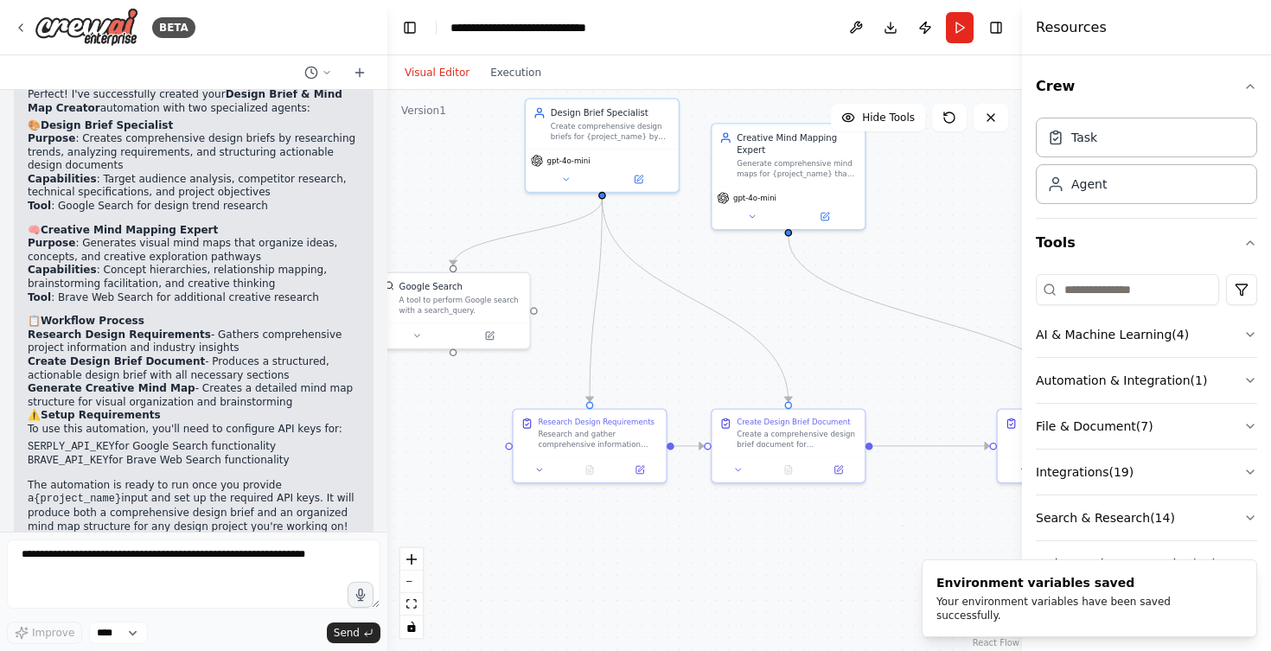
drag, startPoint x: 820, startPoint y: 475, endPoint x: 808, endPoint y: 513, distance: 40.2
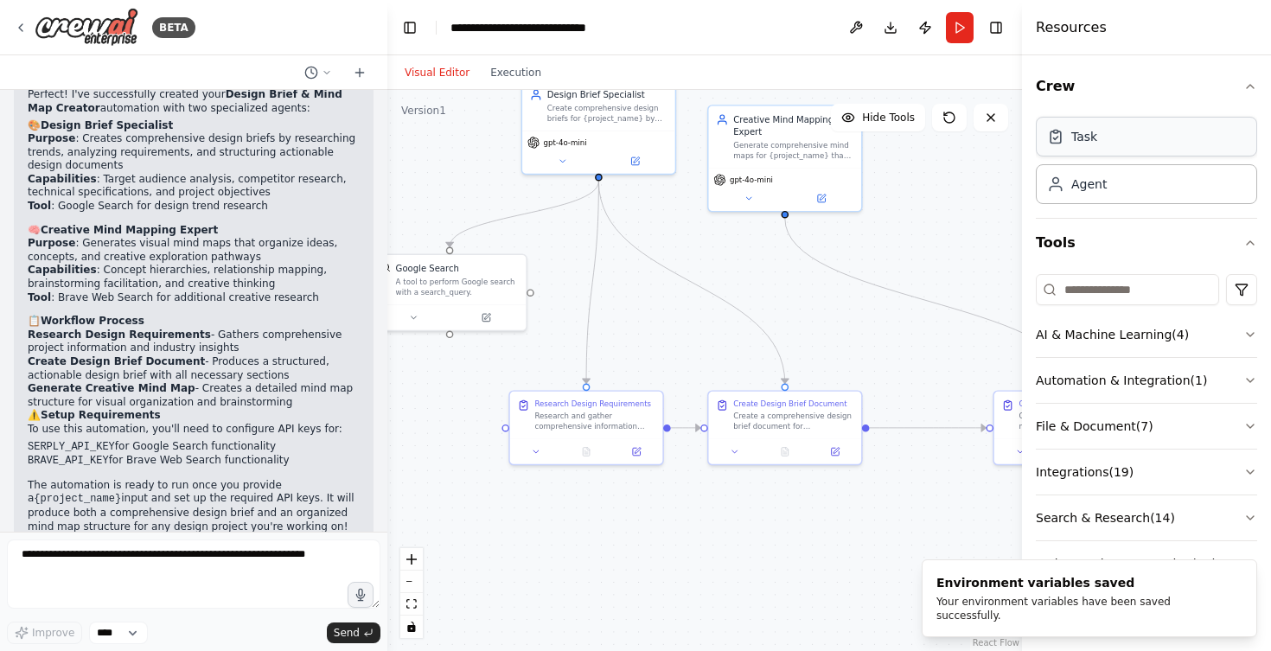
click at [1082, 144] on div "Task" at bounding box center [1084, 136] width 26 height 17
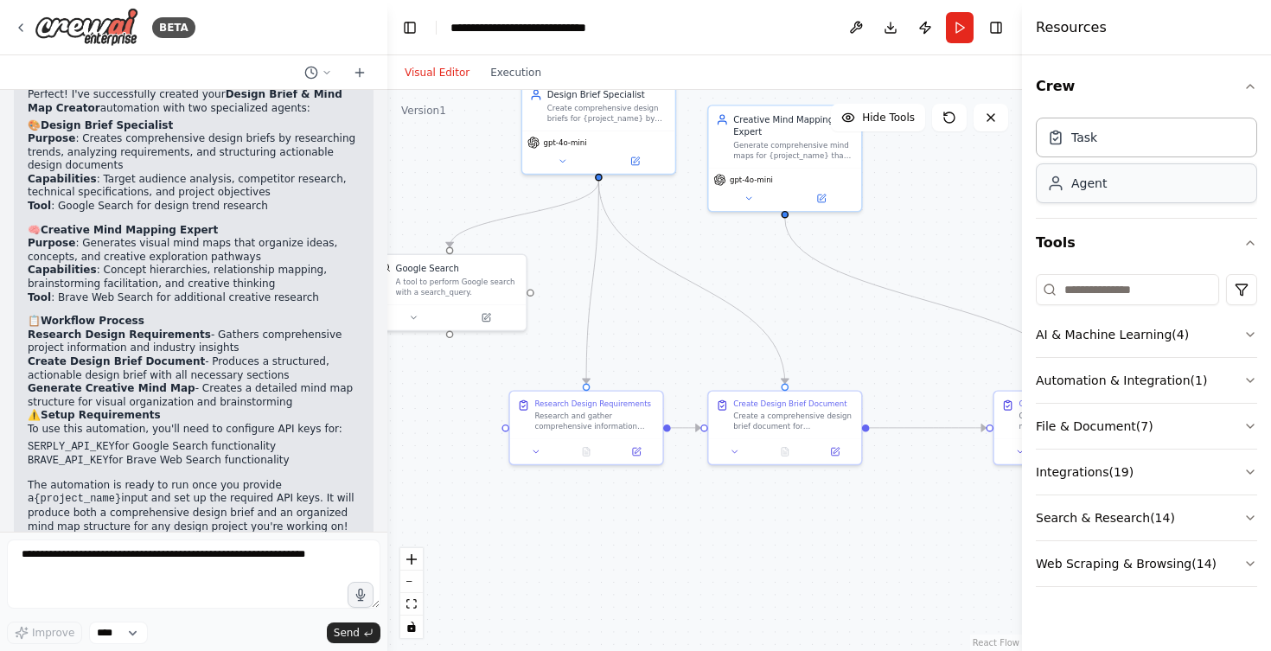
click at [1097, 188] on div "Agent" at bounding box center [1088, 183] width 35 height 17
click at [1133, 350] on button "AI & Machine Learning ( 4 )" at bounding box center [1146, 334] width 221 height 45
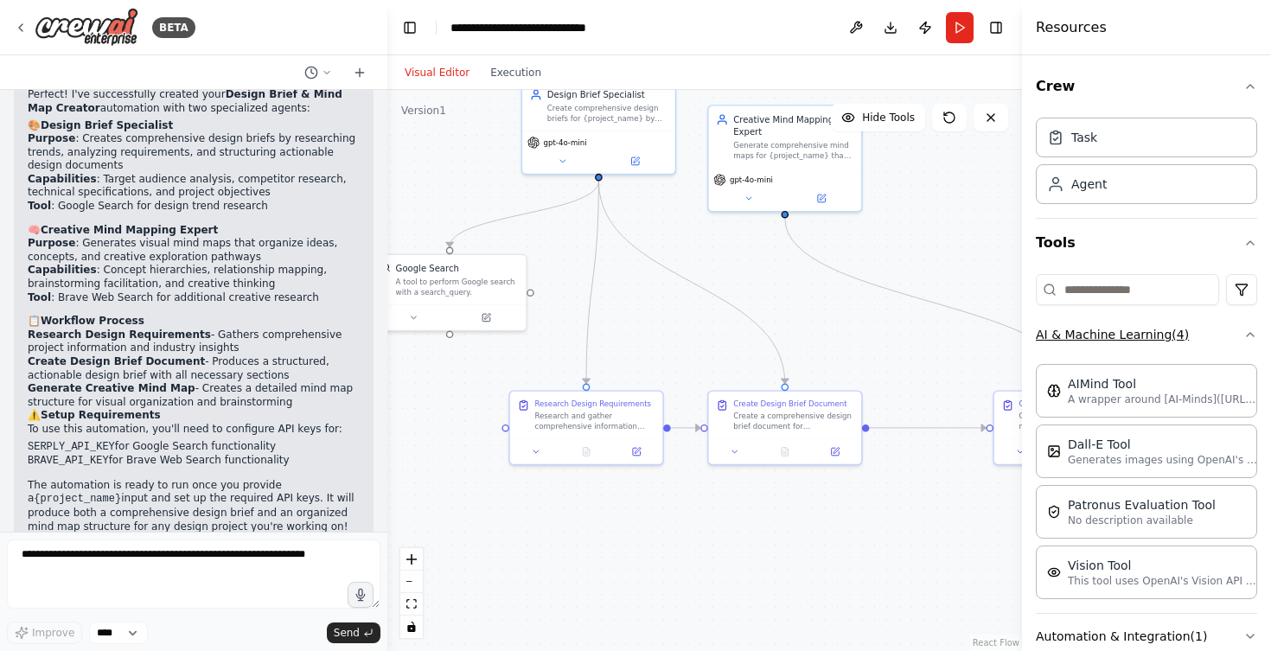
click at [1138, 344] on button "AI & Machine Learning ( 4 )" at bounding box center [1146, 334] width 221 height 45
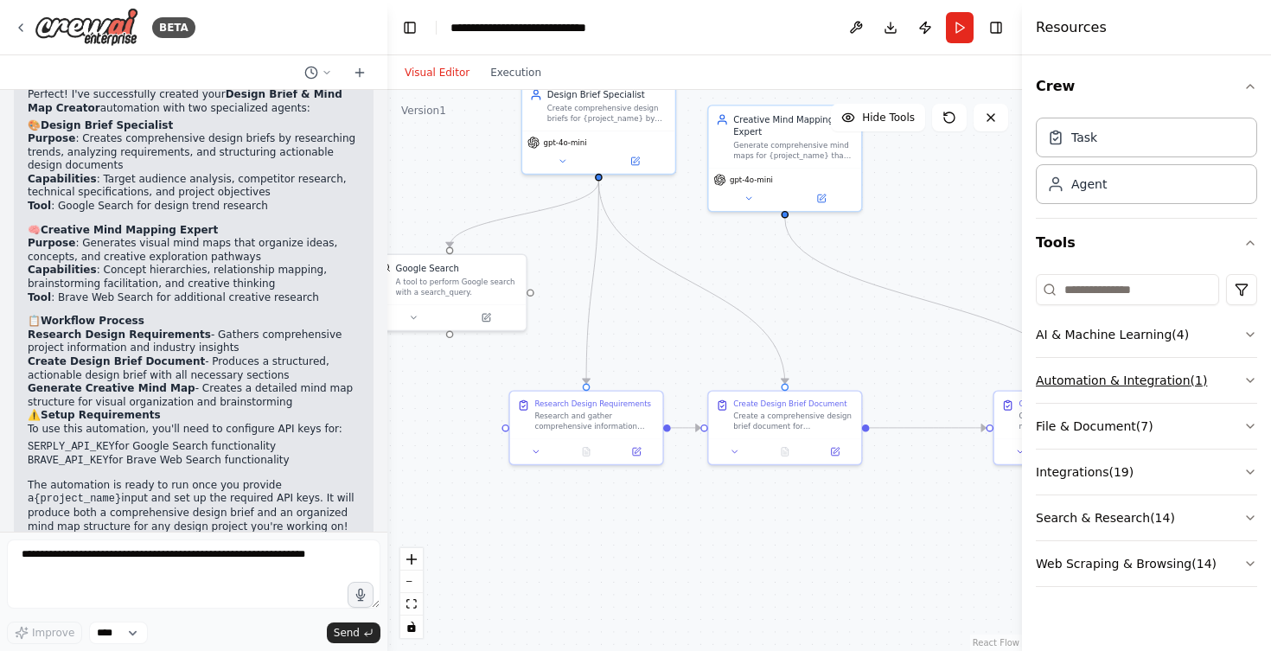
click at [1133, 386] on button "Automation & Integration ( 1 )" at bounding box center [1146, 380] width 221 height 45
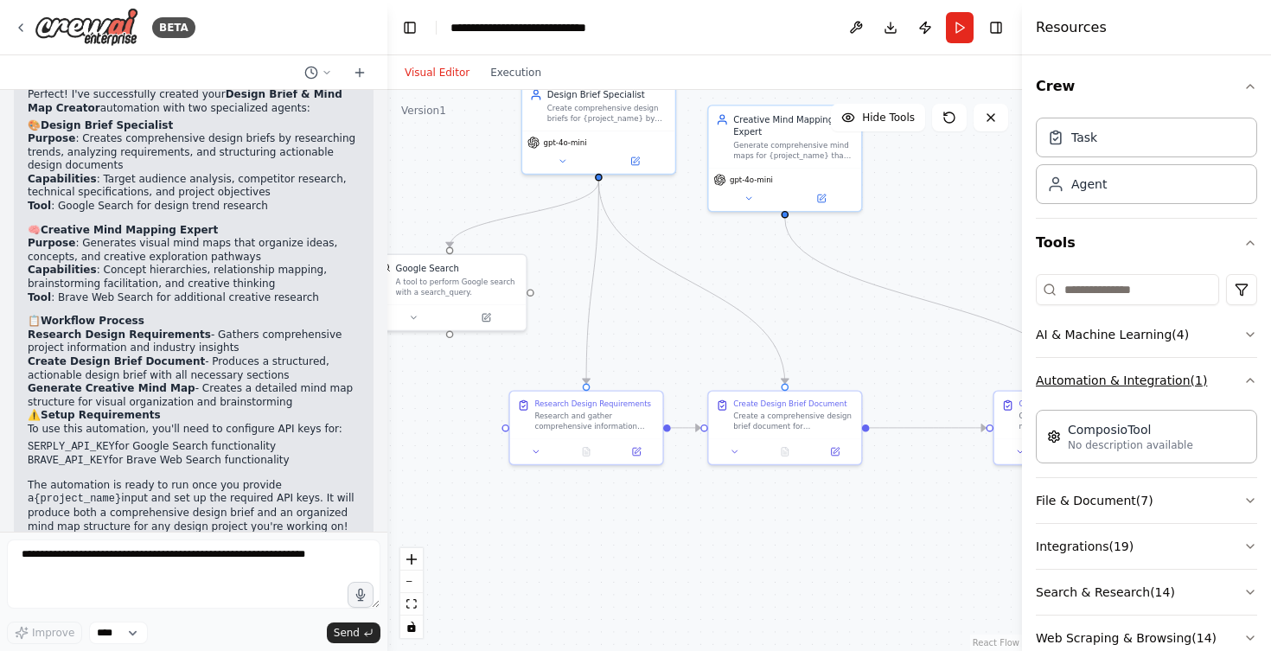
click at [1133, 386] on button "Automation & Integration ( 1 )" at bounding box center [1146, 380] width 221 height 45
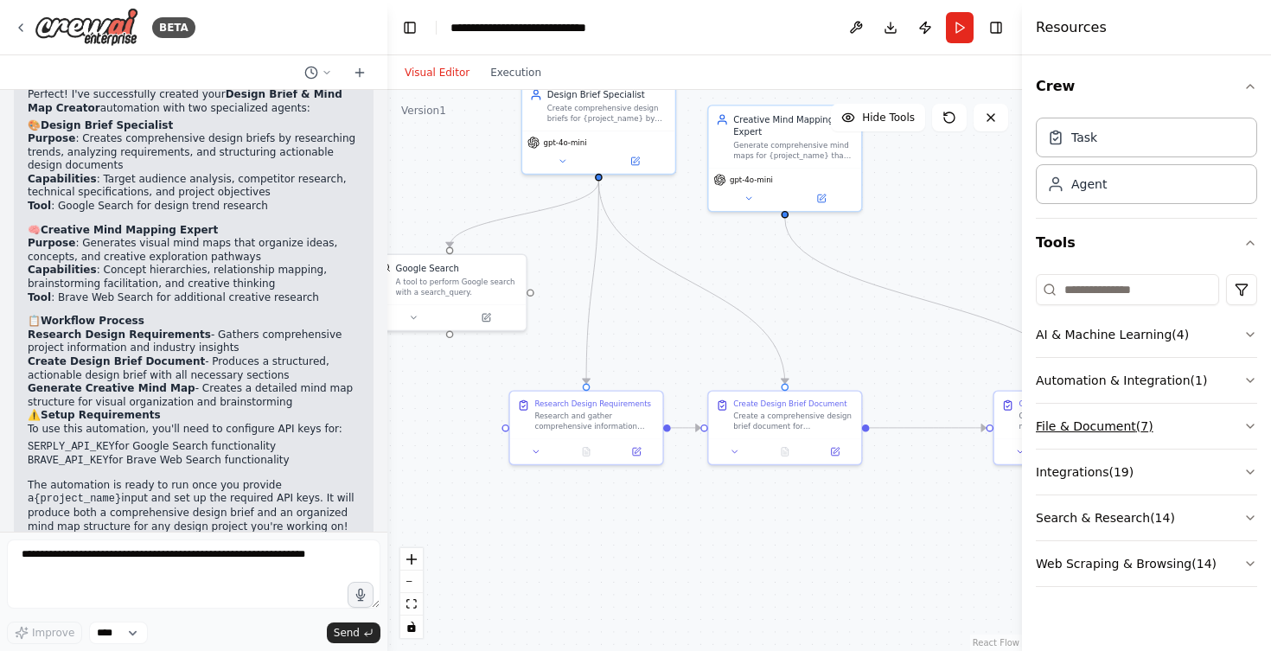
click at [1127, 428] on button "File & Document ( 7 )" at bounding box center [1146, 426] width 221 height 45
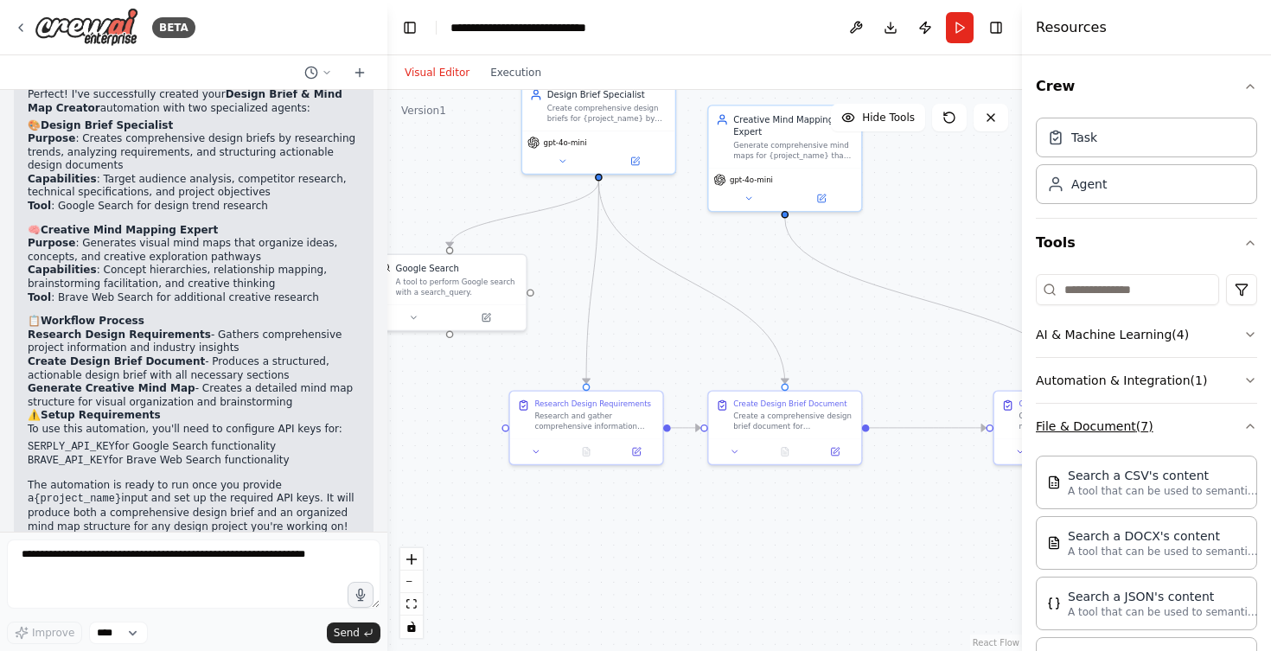
click at [1127, 428] on button "File & Document ( 7 )" at bounding box center [1146, 426] width 221 height 45
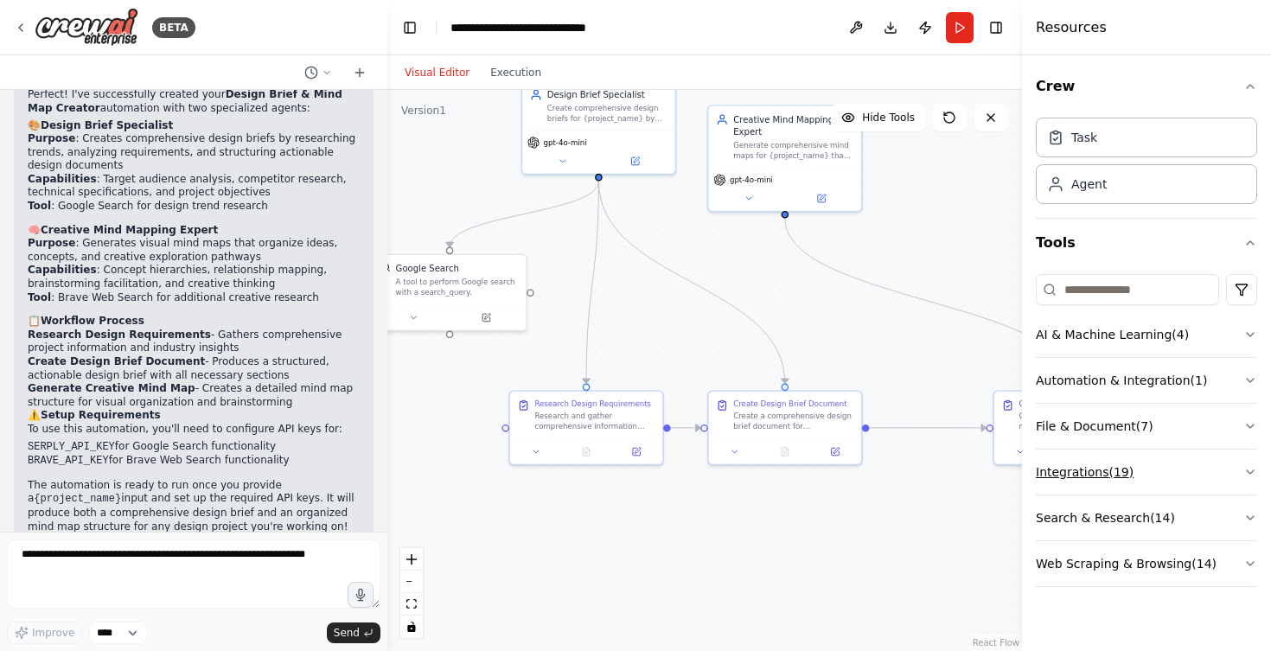
click at [1127, 467] on button "Integrations ( 19 )" at bounding box center [1146, 472] width 221 height 45
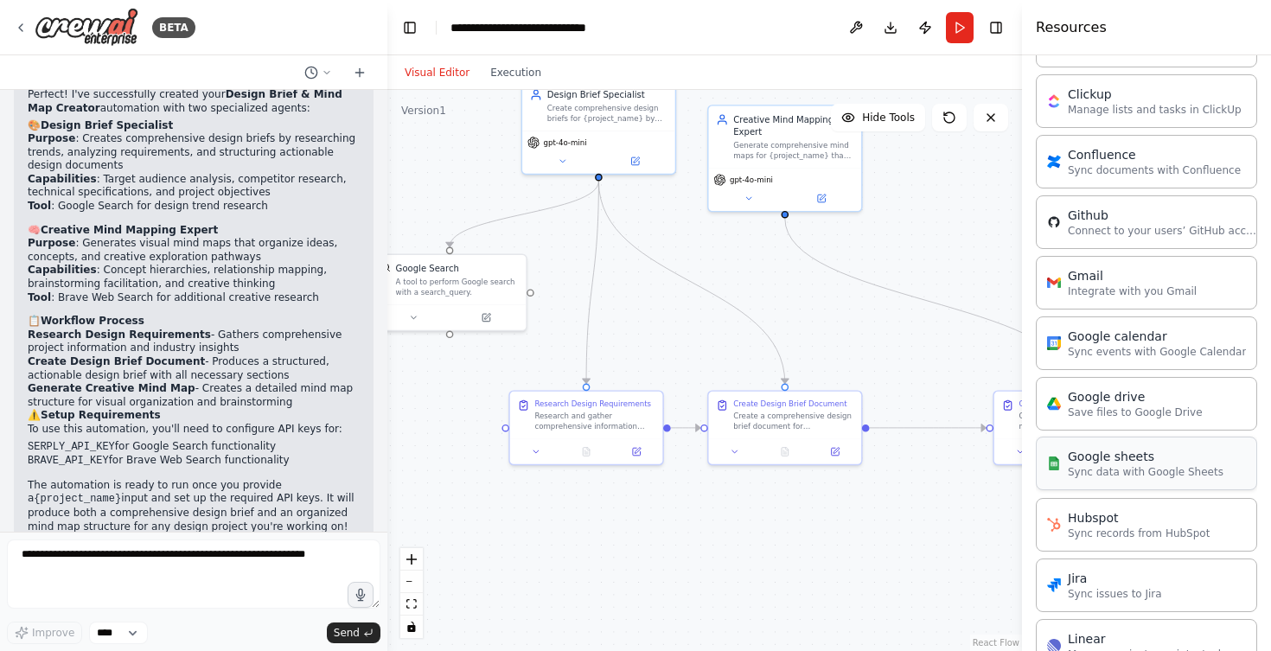
scroll to position [642, 0]
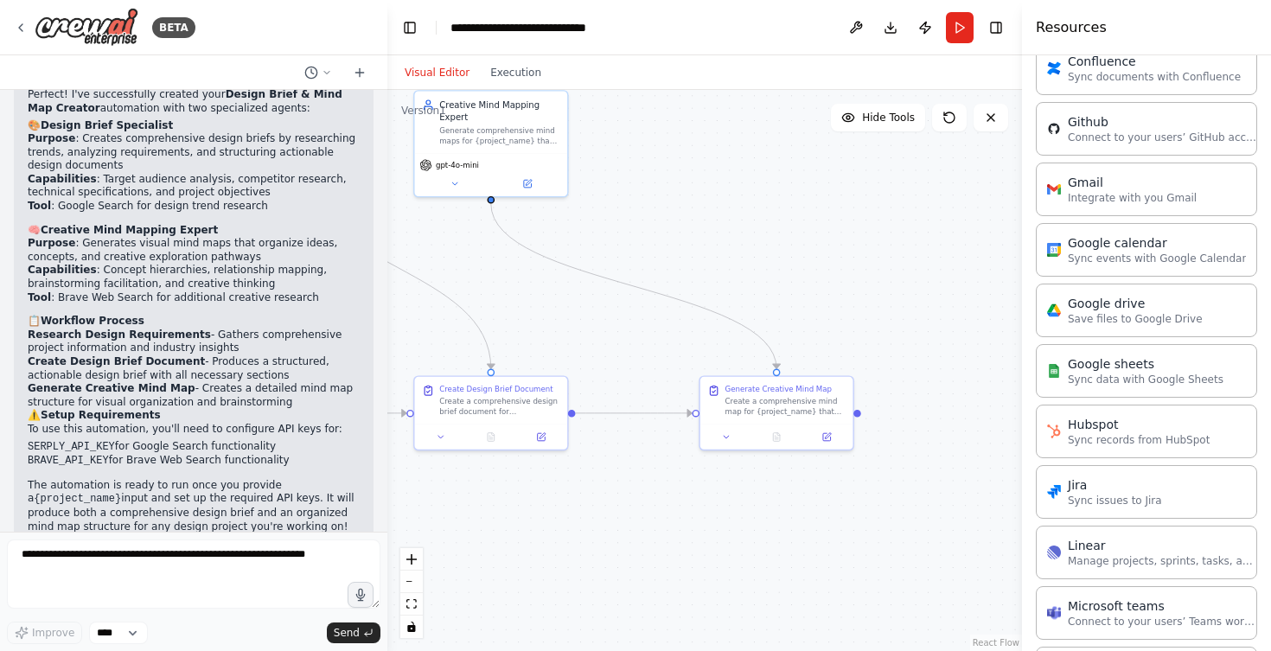
drag, startPoint x: 950, startPoint y: 560, endPoint x: 731, endPoint y: 521, distance: 223.0
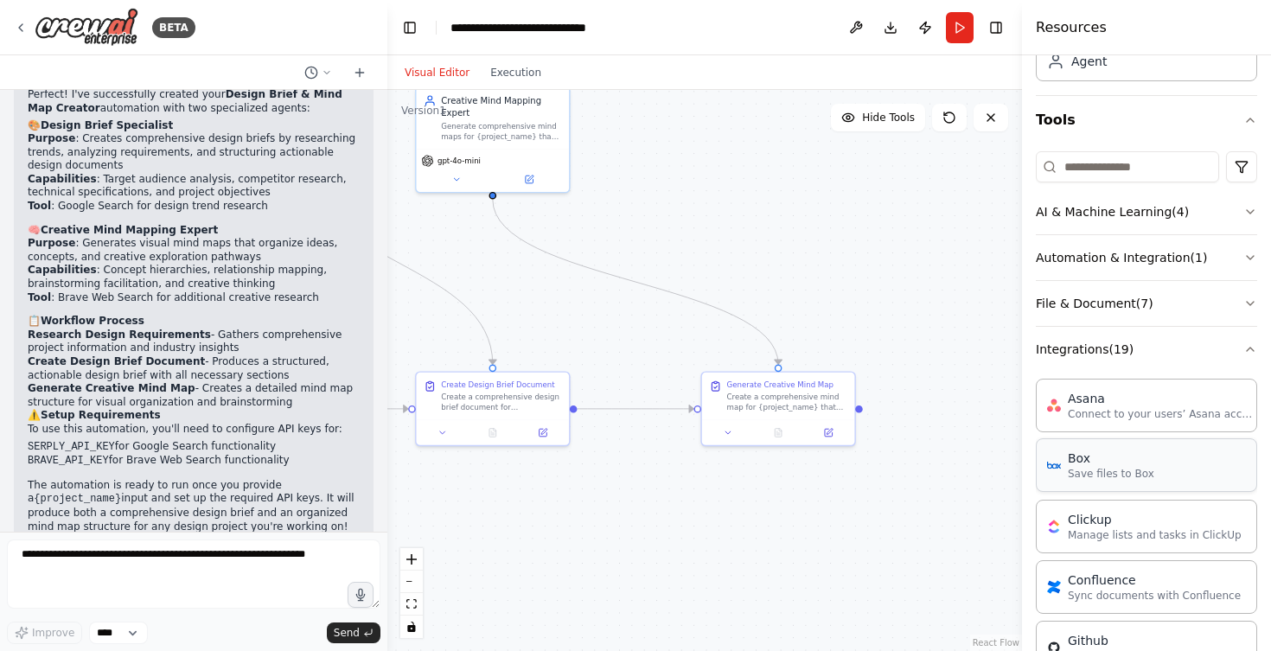
scroll to position [5, 0]
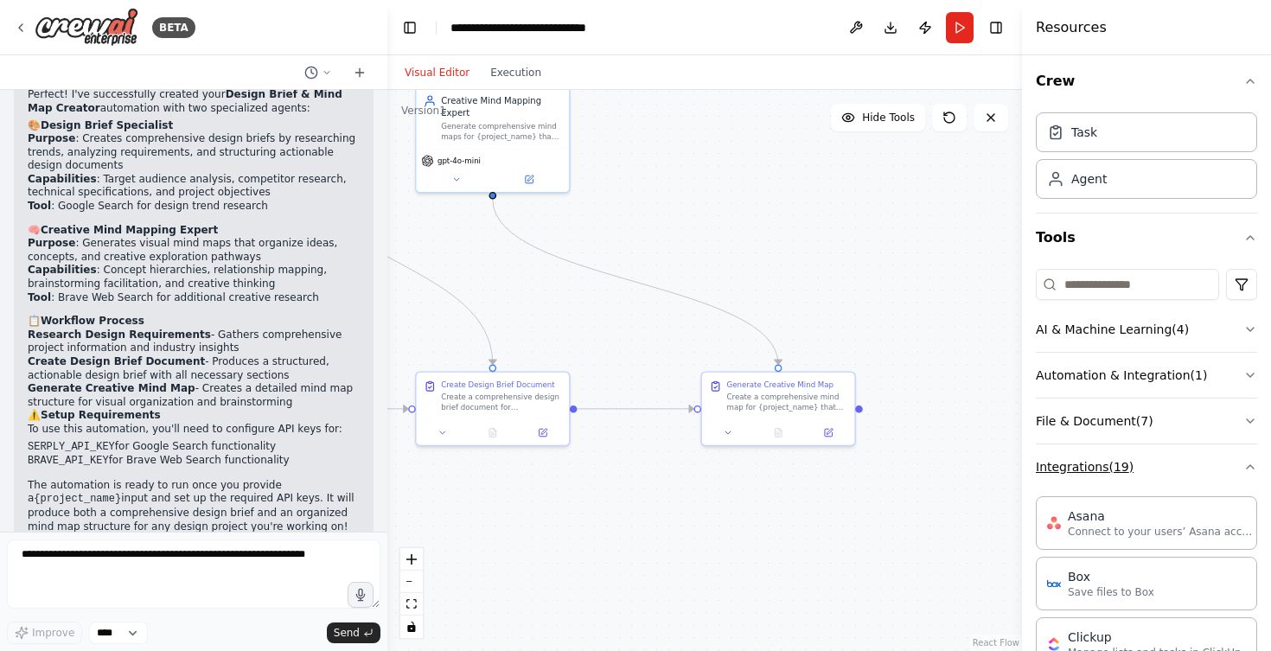
click at [1105, 458] on button "Integrations ( 19 )" at bounding box center [1146, 466] width 221 height 45
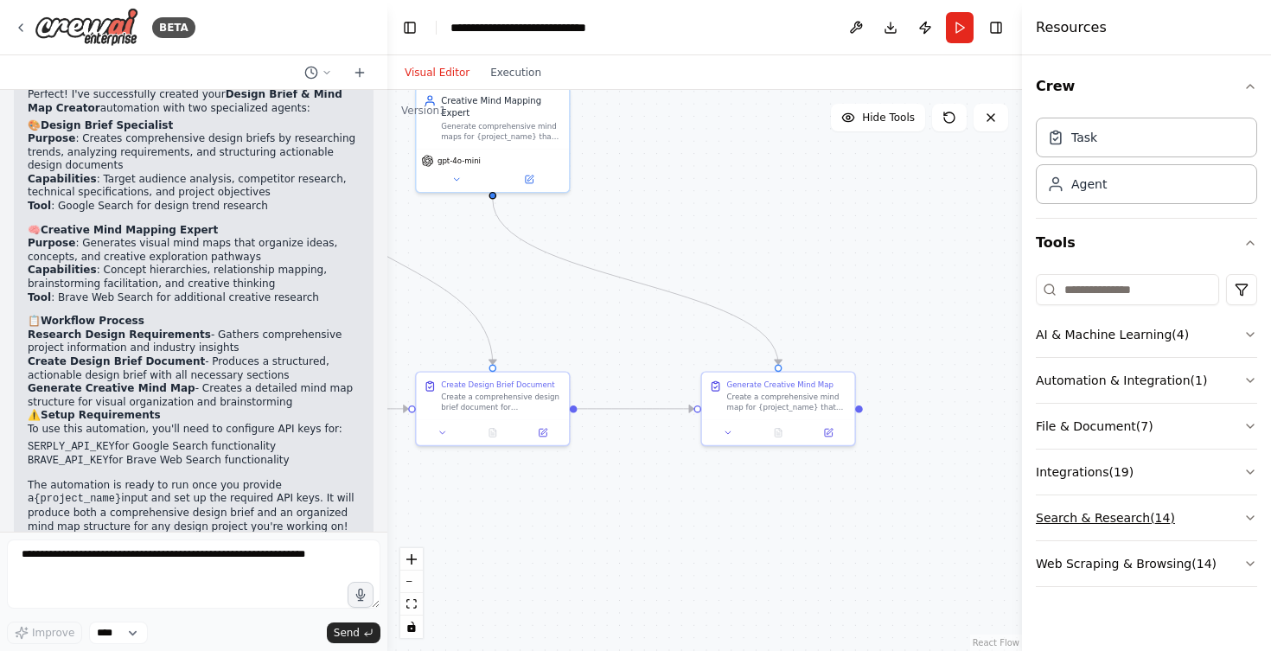
click at [1109, 504] on button "Search & Research ( 14 )" at bounding box center [1146, 517] width 221 height 45
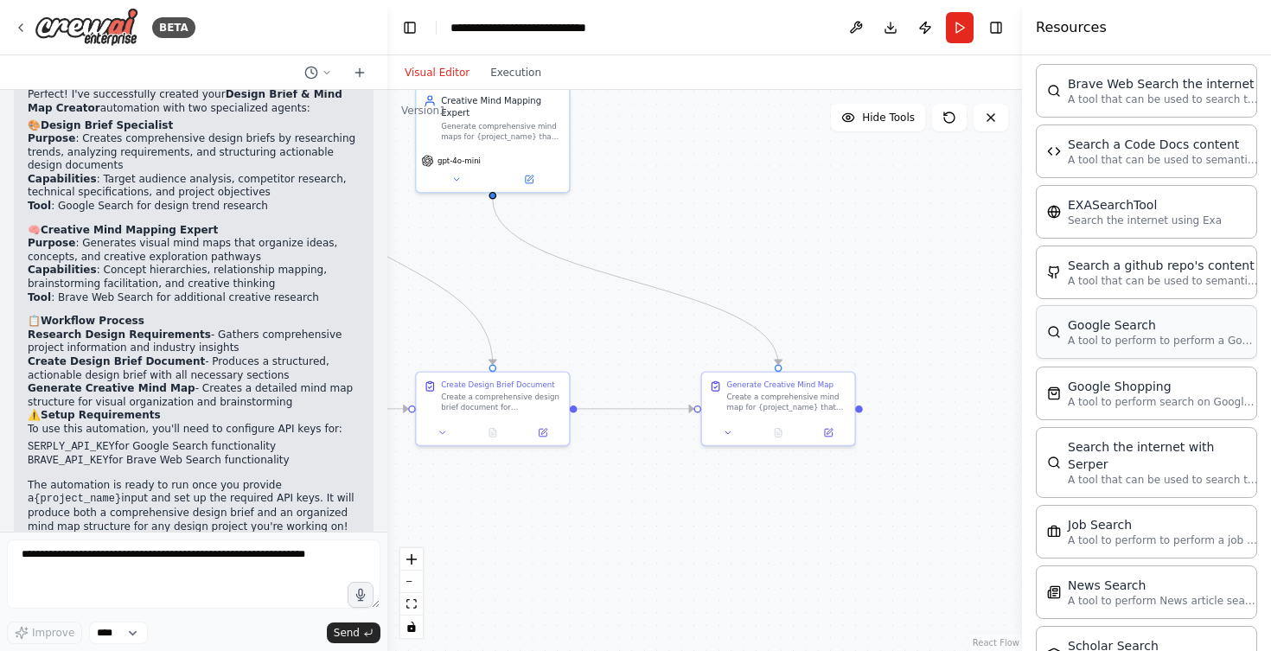
scroll to position [154, 0]
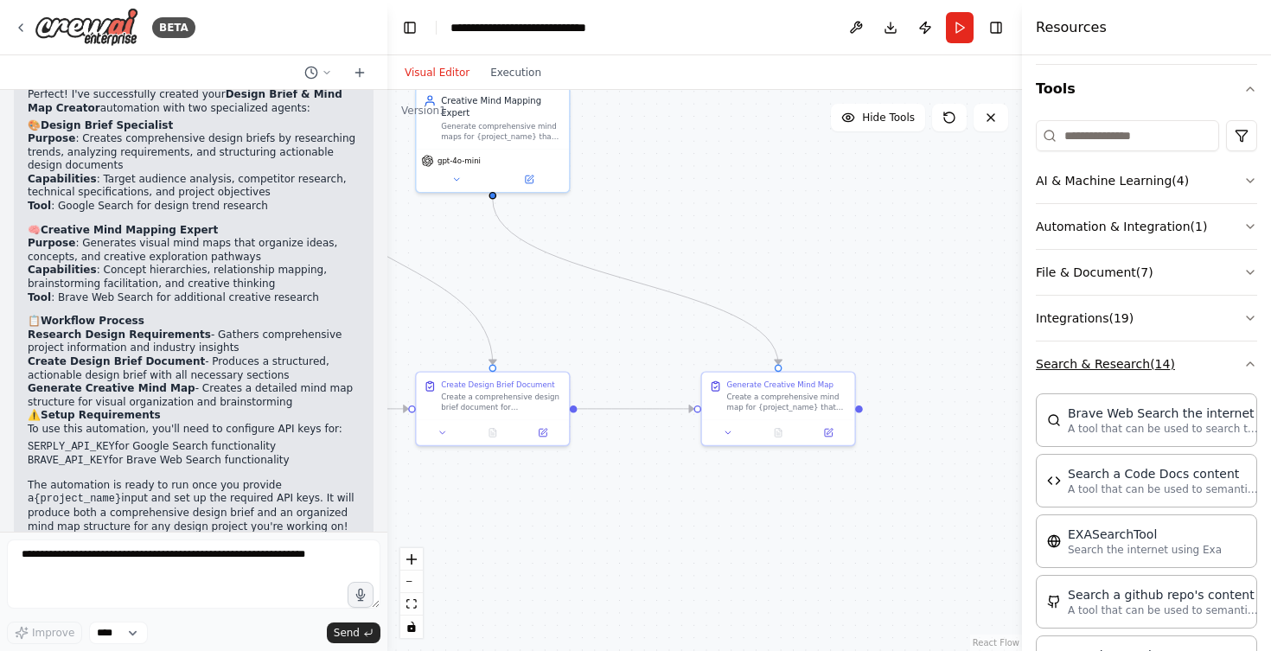
click at [1095, 348] on button "Search & Research ( 14 )" at bounding box center [1146, 364] width 221 height 45
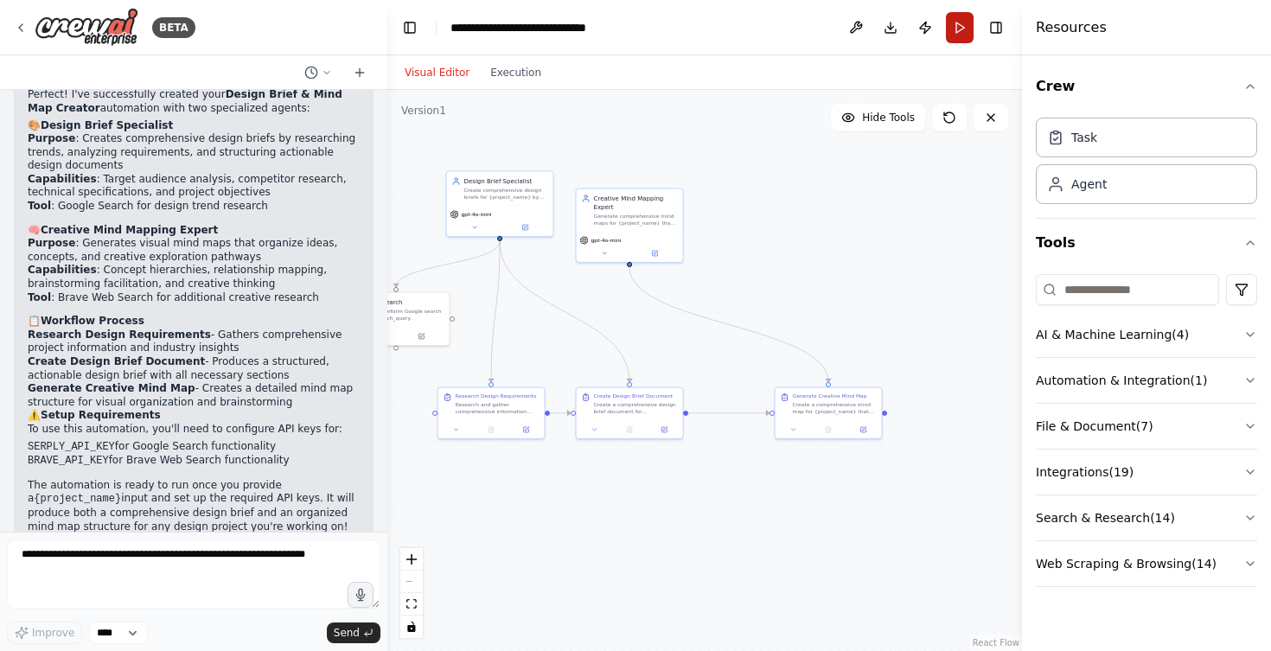
click at [969, 27] on button "Run" at bounding box center [960, 27] width 28 height 31
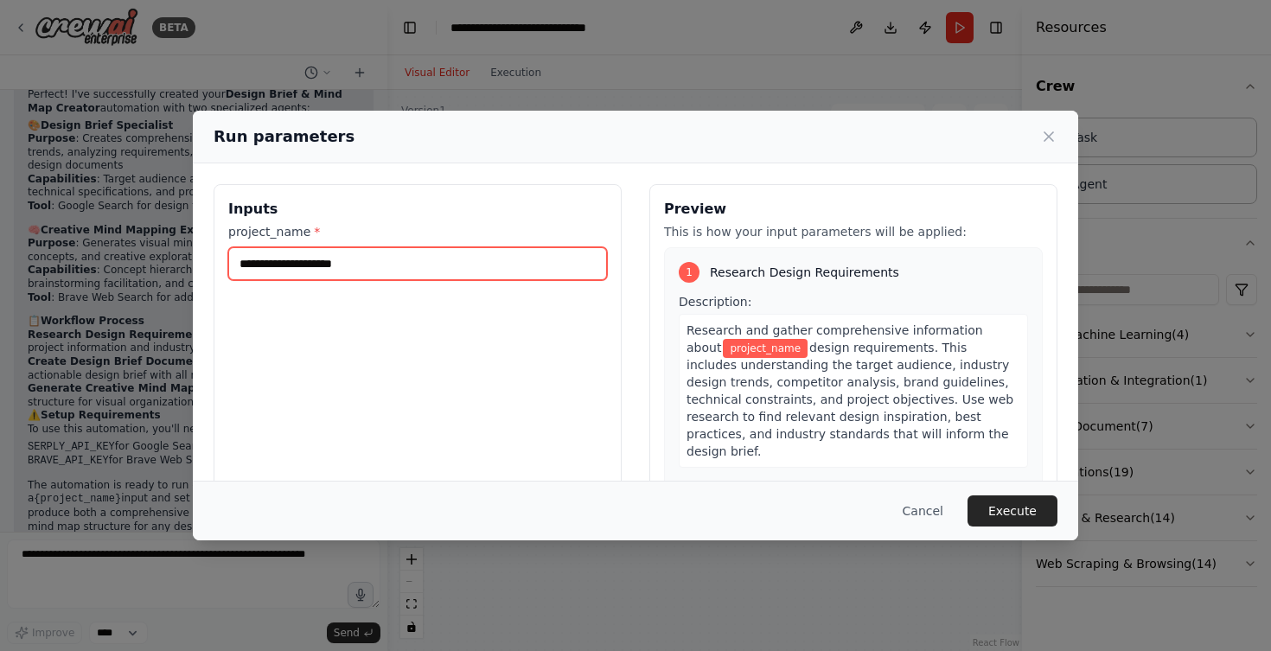
click at [333, 268] on input "project_name *" at bounding box center [417, 263] width 379 height 33
type input "**********"
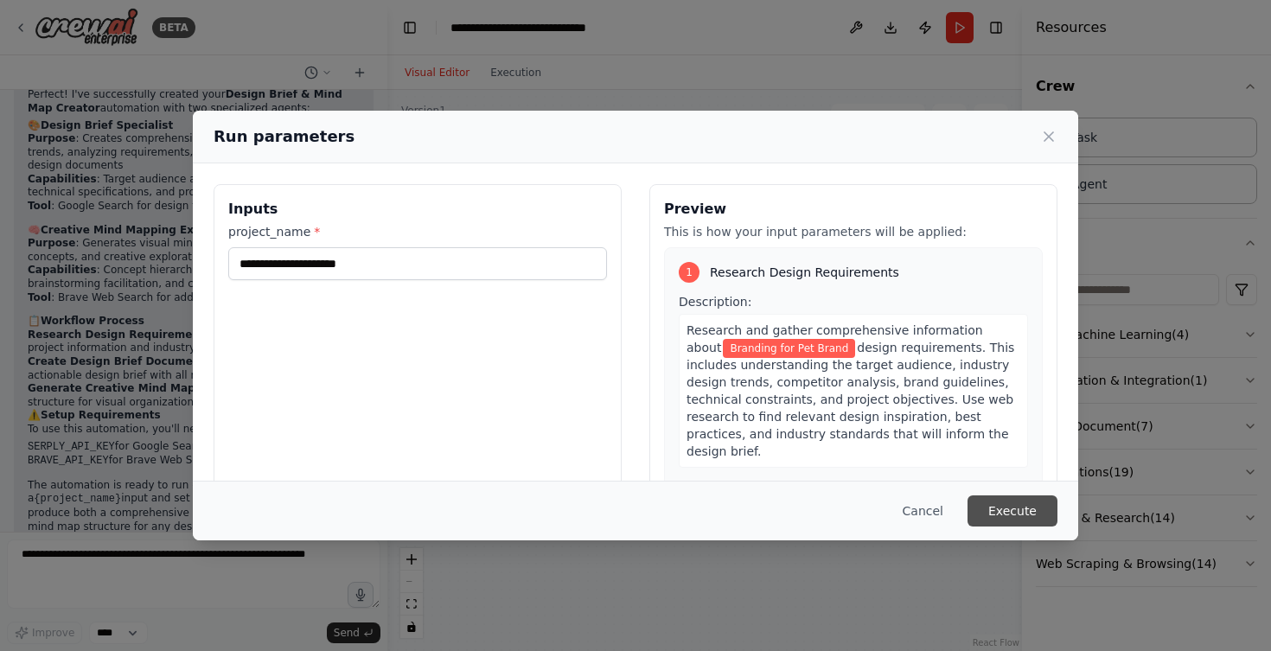
click at [1010, 512] on button "Execute" at bounding box center [1012, 510] width 90 height 31
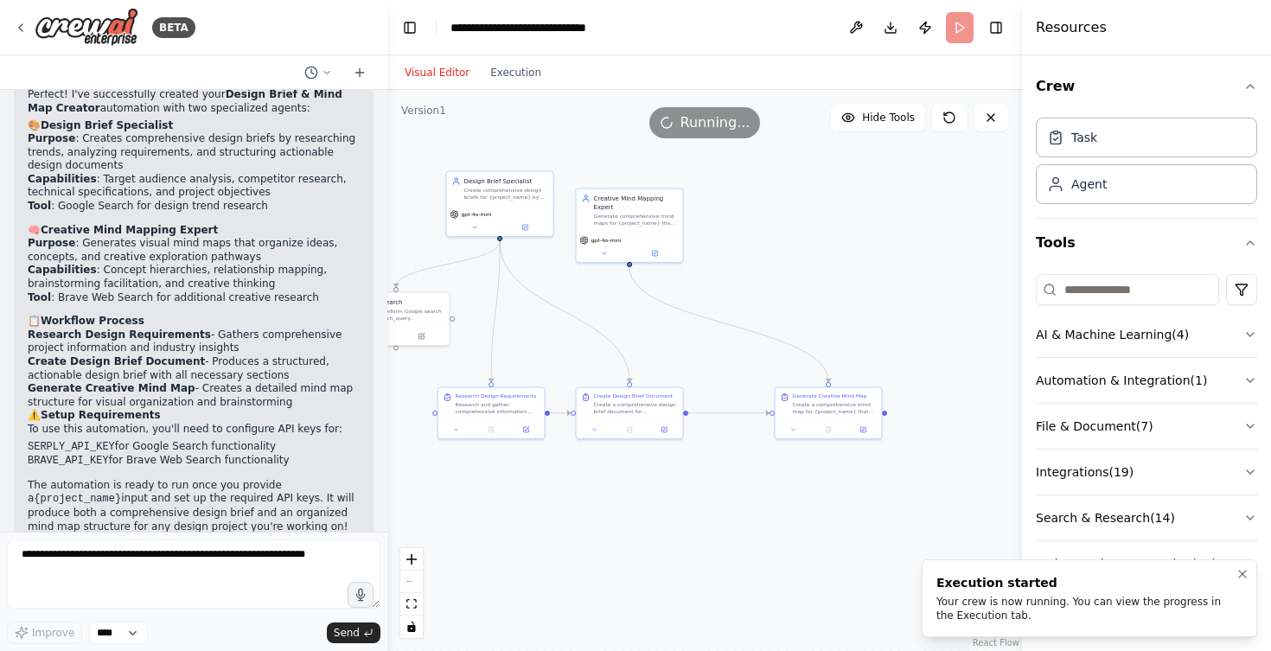
click at [975, 608] on div "Your crew is now running. You can view the progress in the Execution tab." at bounding box center [1085, 609] width 299 height 28
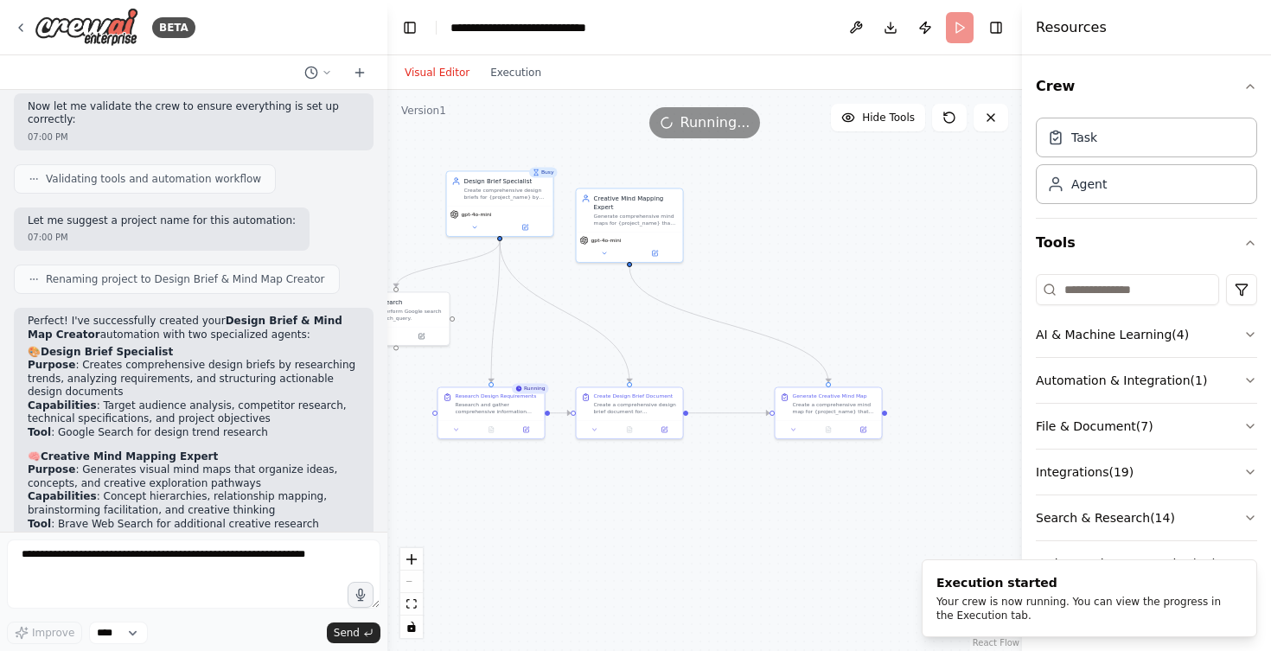
scroll to position [1110, 0]
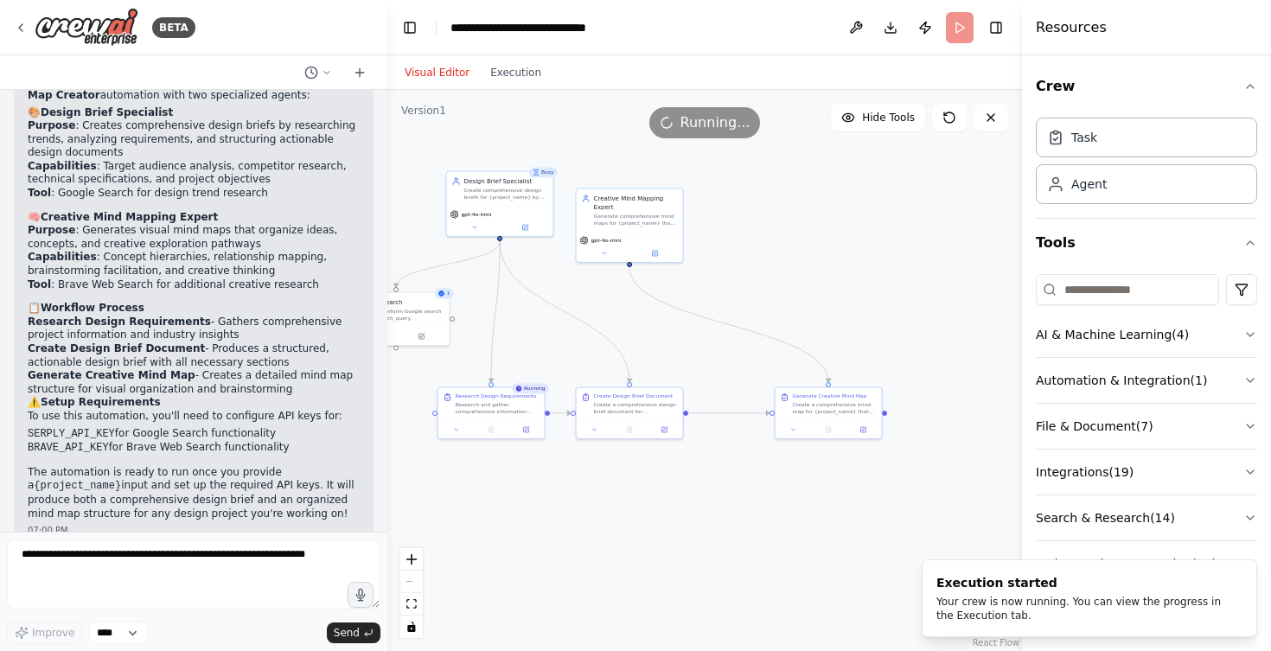
click at [958, 25] on header "**********" at bounding box center [704, 27] width 635 height 55
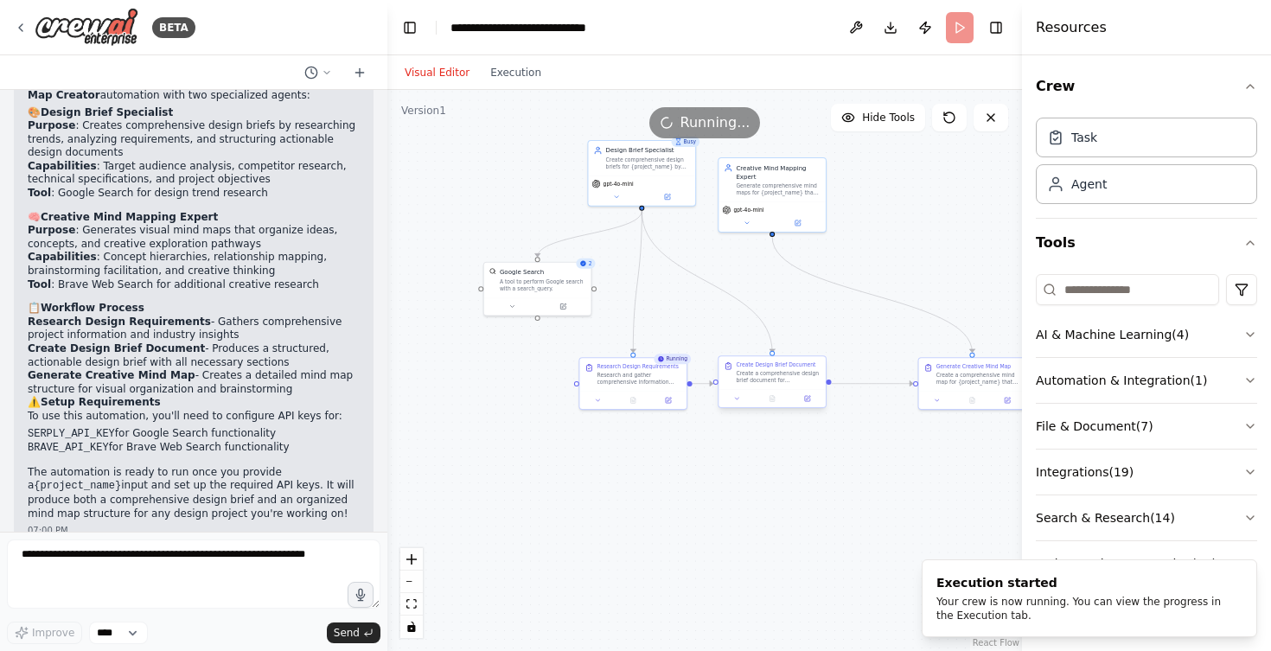
drag, startPoint x: 616, startPoint y: 417, endPoint x: 744, endPoint y: 367, distance: 137.9
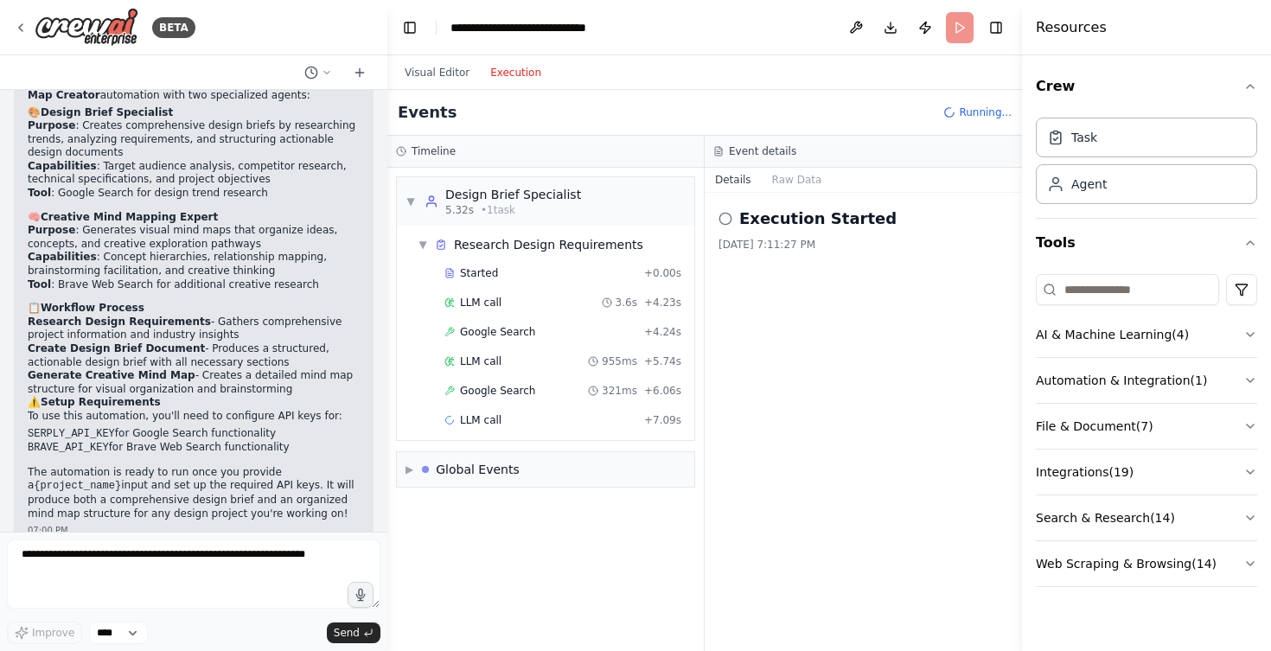
click at [518, 72] on button "Execution" at bounding box center [516, 72] width 72 height 21
drag, startPoint x: 808, startPoint y: 377, endPoint x: 775, endPoint y: 310, distance: 75.4
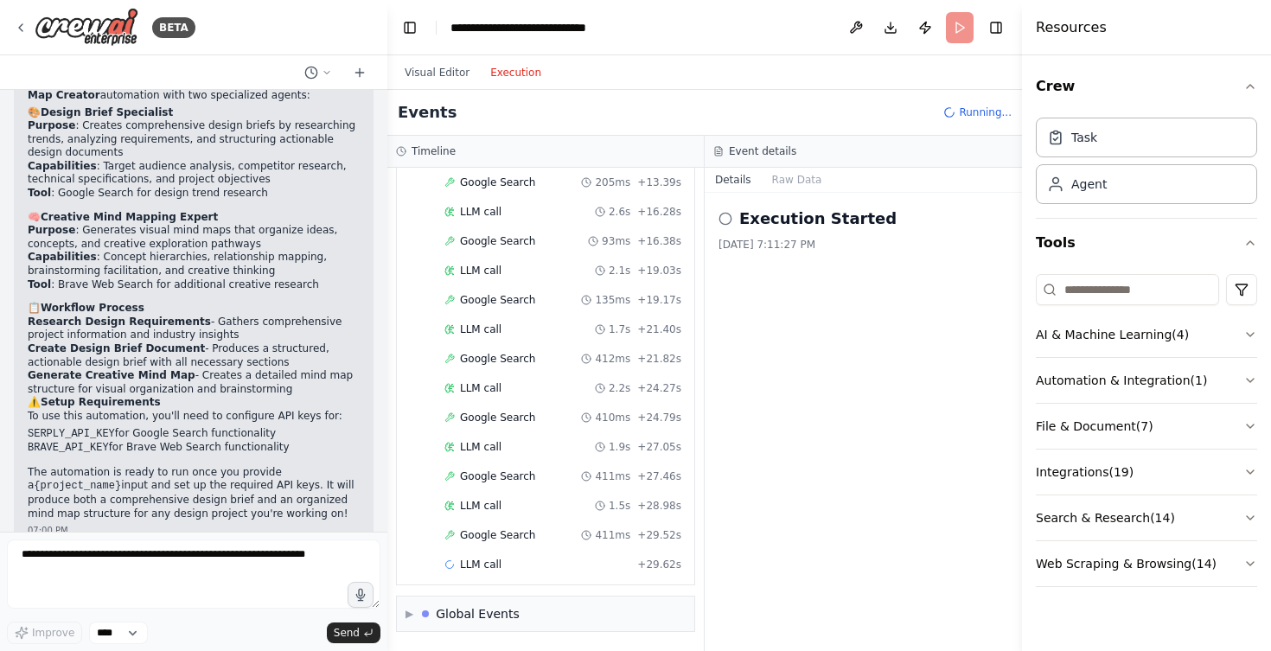
scroll to position [0, 0]
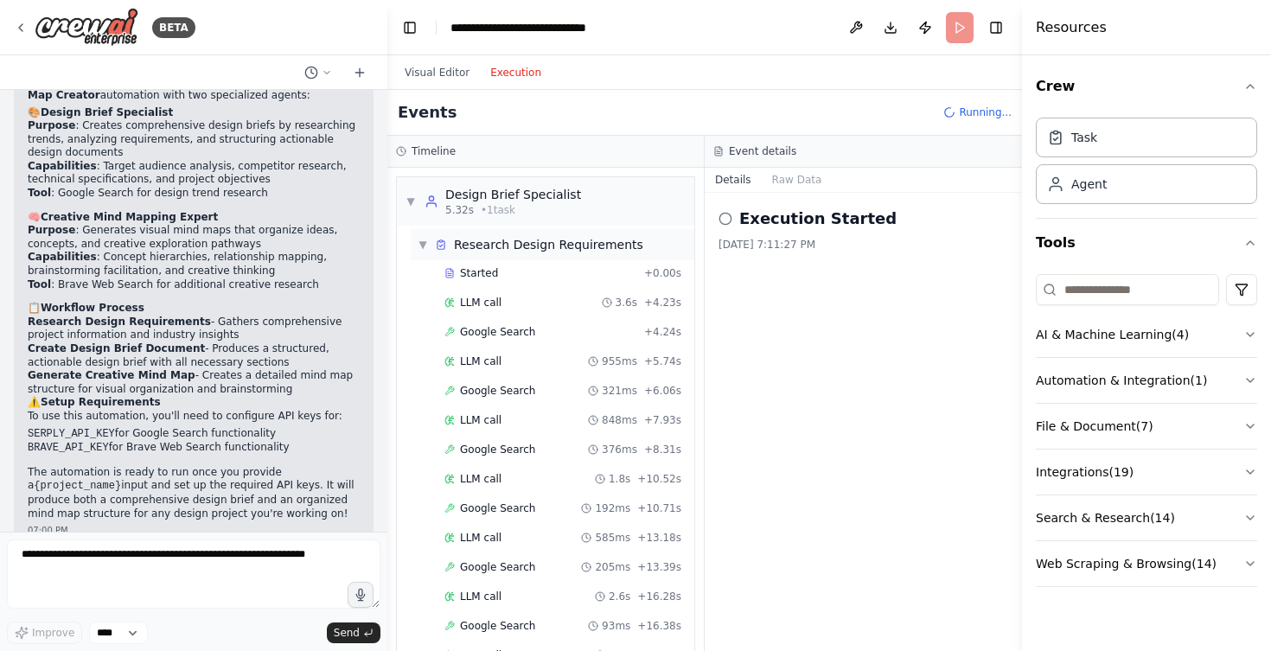
click at [422, 252] on div "▼ Research Design Requirements" at bounding box center [531, 244] width 226 height 17
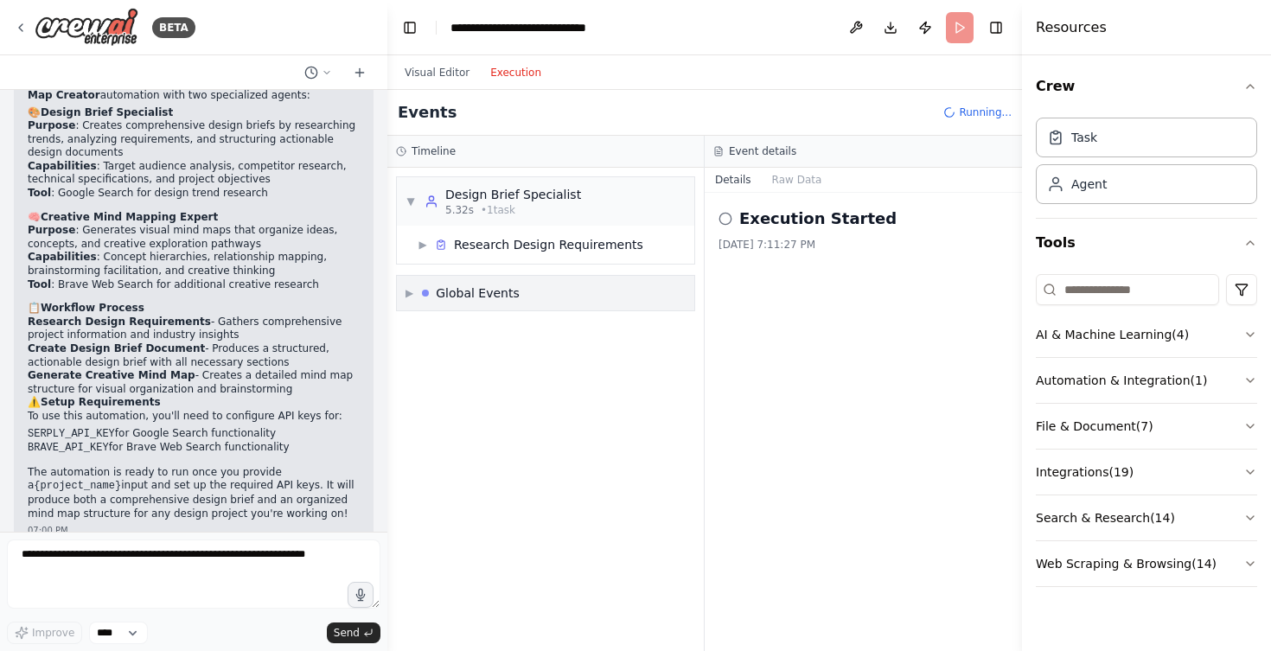
click at [415, 290] on div "▶ Global Events" at bounding box center [462, 292] width 114 height 17
click at [413, 290] on span "▼" at bounding box center [409, 293] width 8 height 14
click at [421, 243] on span "▶" at bounding box center [423, 245] width 10 height 14
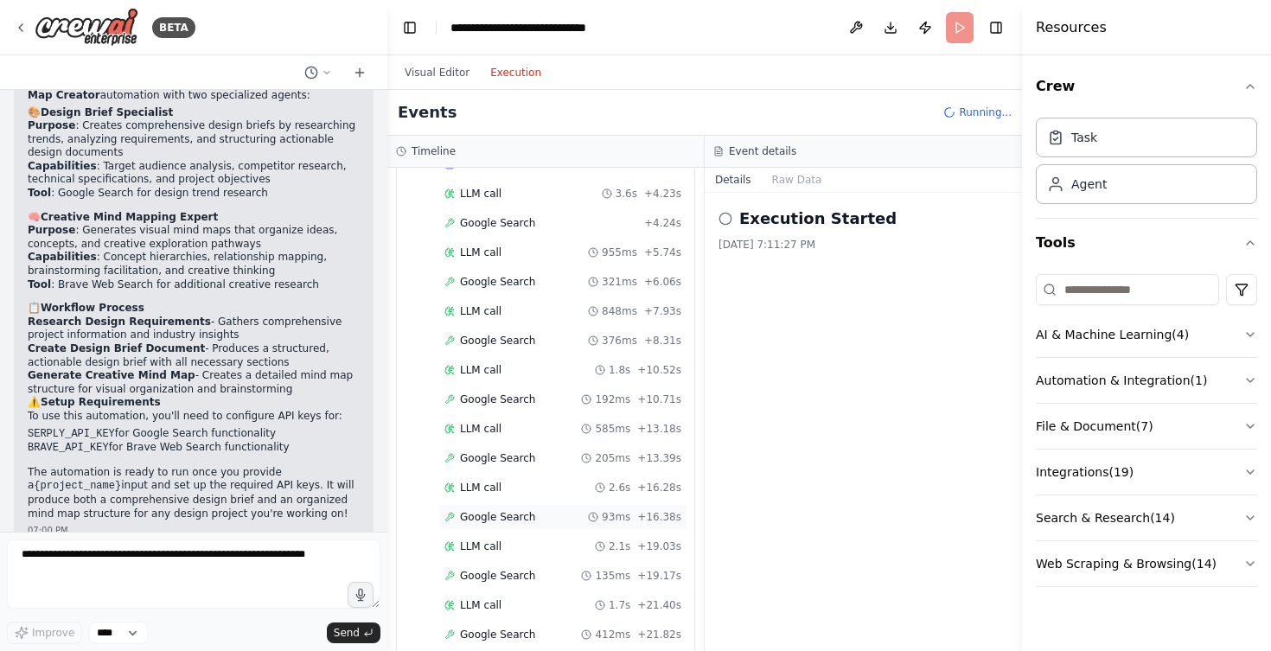
scroll to position [227, 0]
click at [726, 220] on icon at bounding box center [725, 219] width 14 height 14
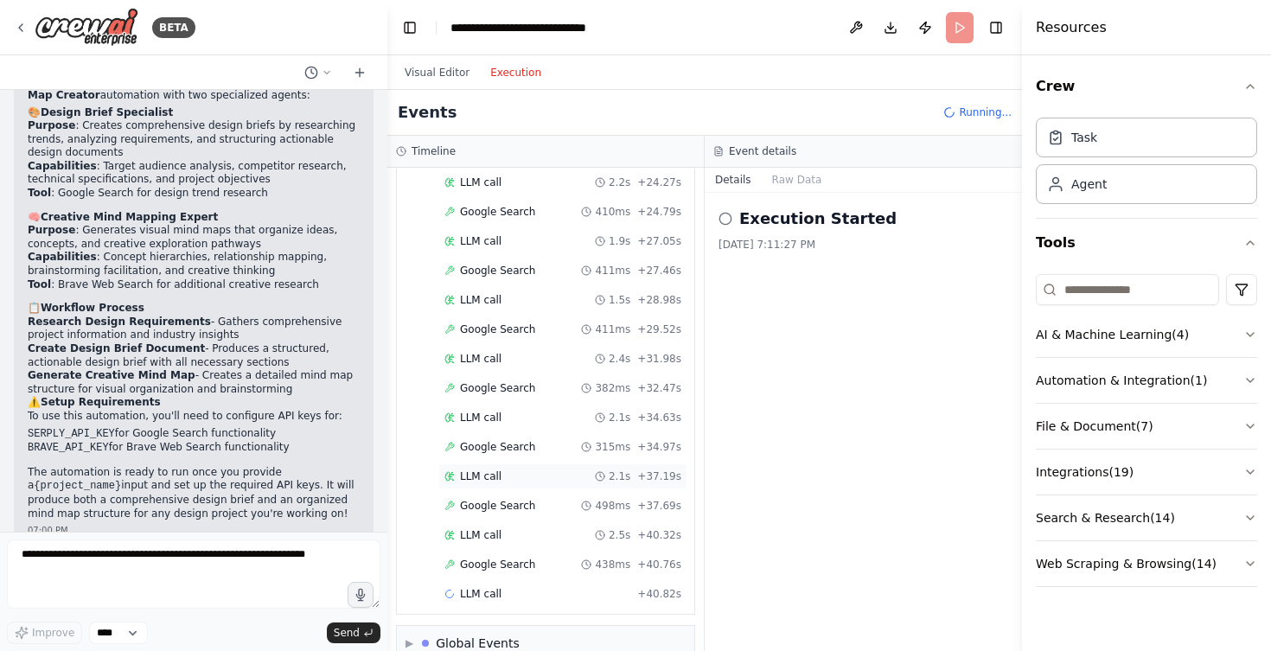
scroll to position [620, 0]
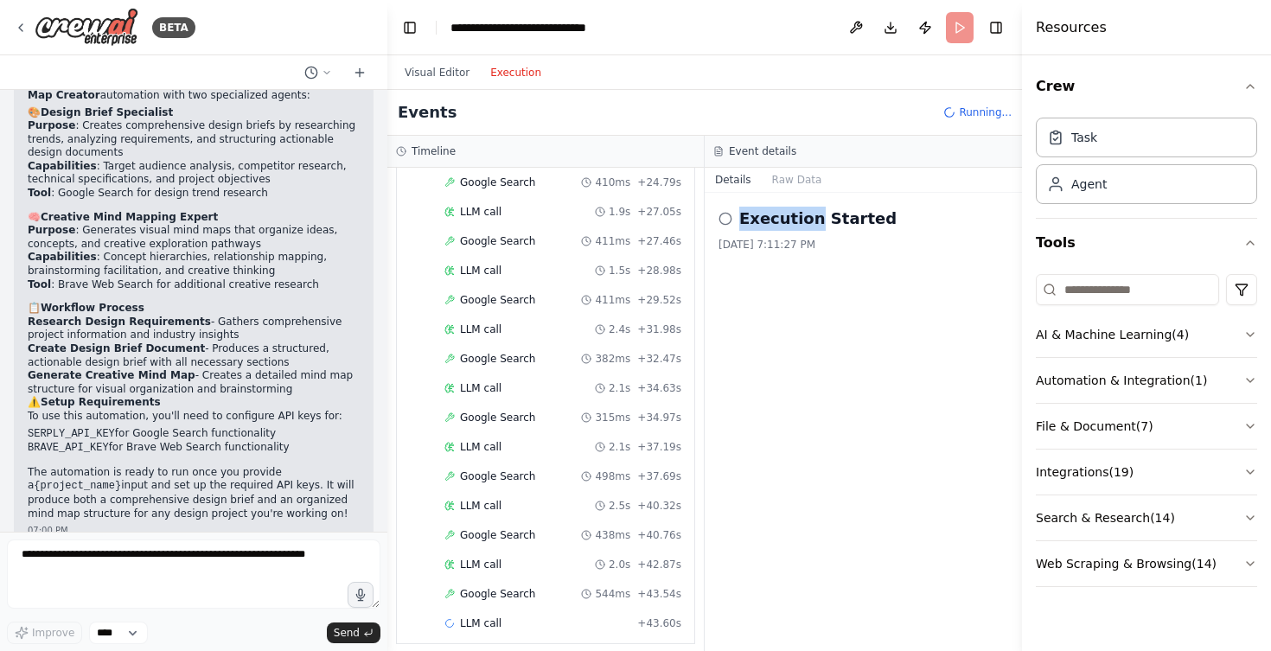
click at [744, 217] on h2 "Execution Started" at bounding box center [817, 219] width 157 height 24
click at [805, 234] on div "Execution Started [DATE] 7:11:27 PM" at bounding box center [863, 229] width 290 height 45
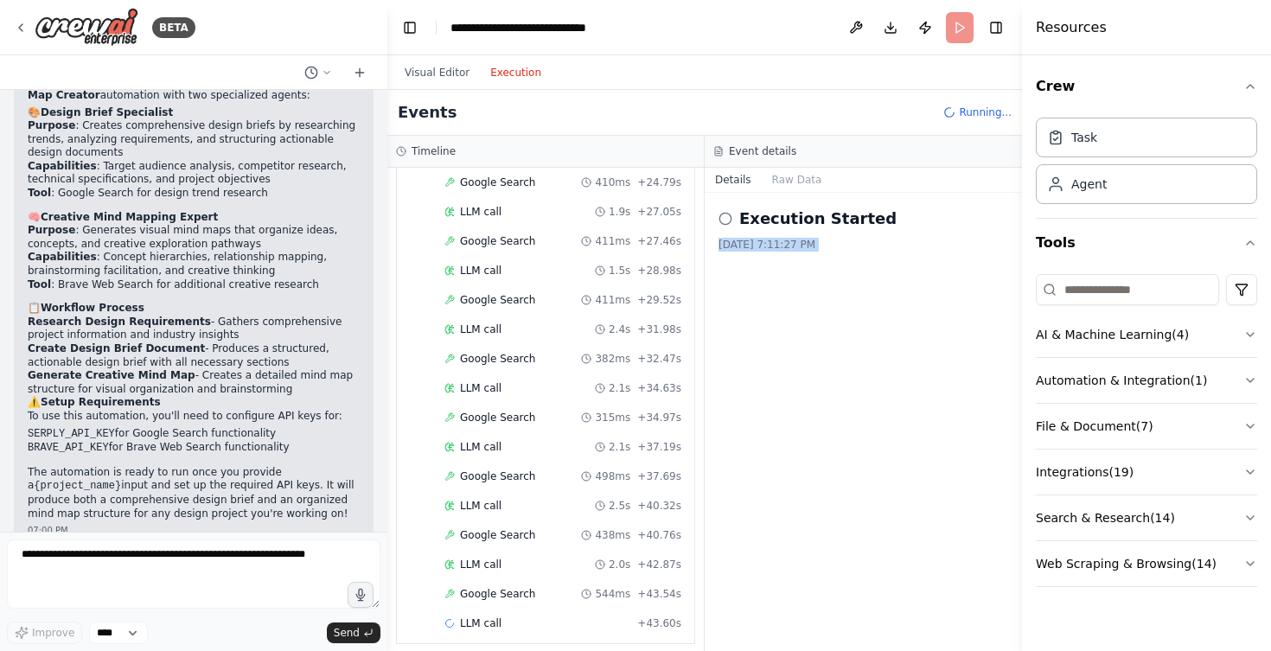
click at [798, 305] on div "Execution Started [DATE] 7:11:27 PM" at bounding box center [863, 422] width 317 height 458
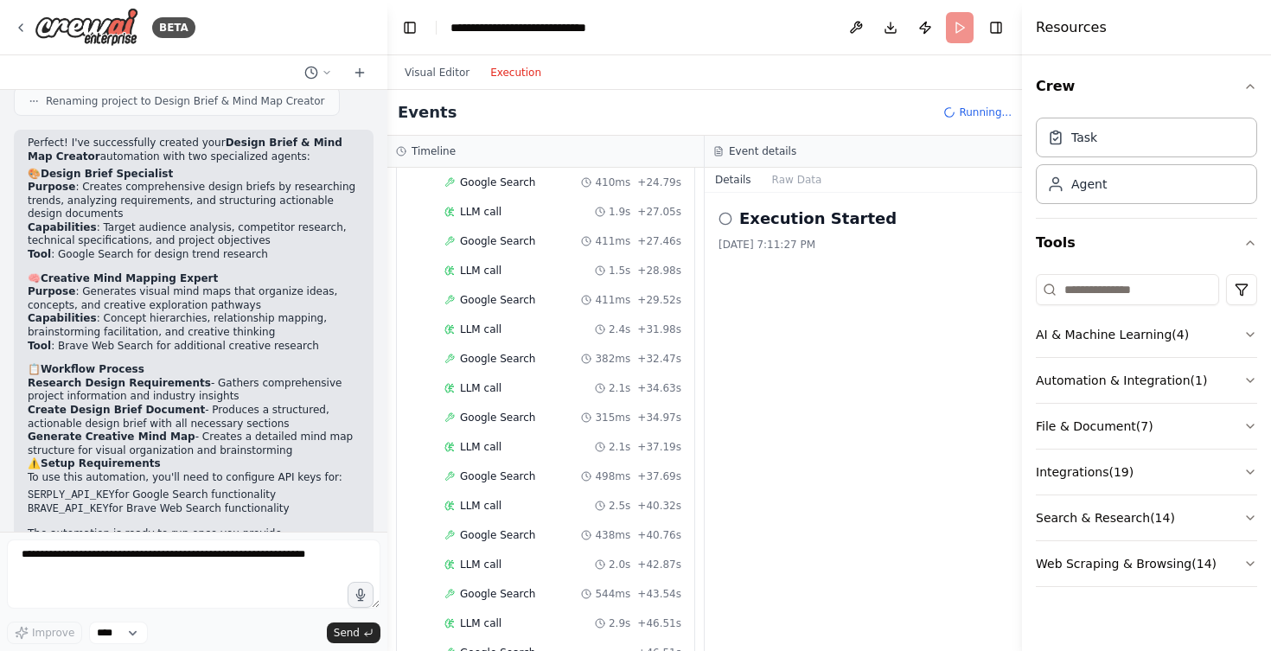
scroll to position [1110, 0]
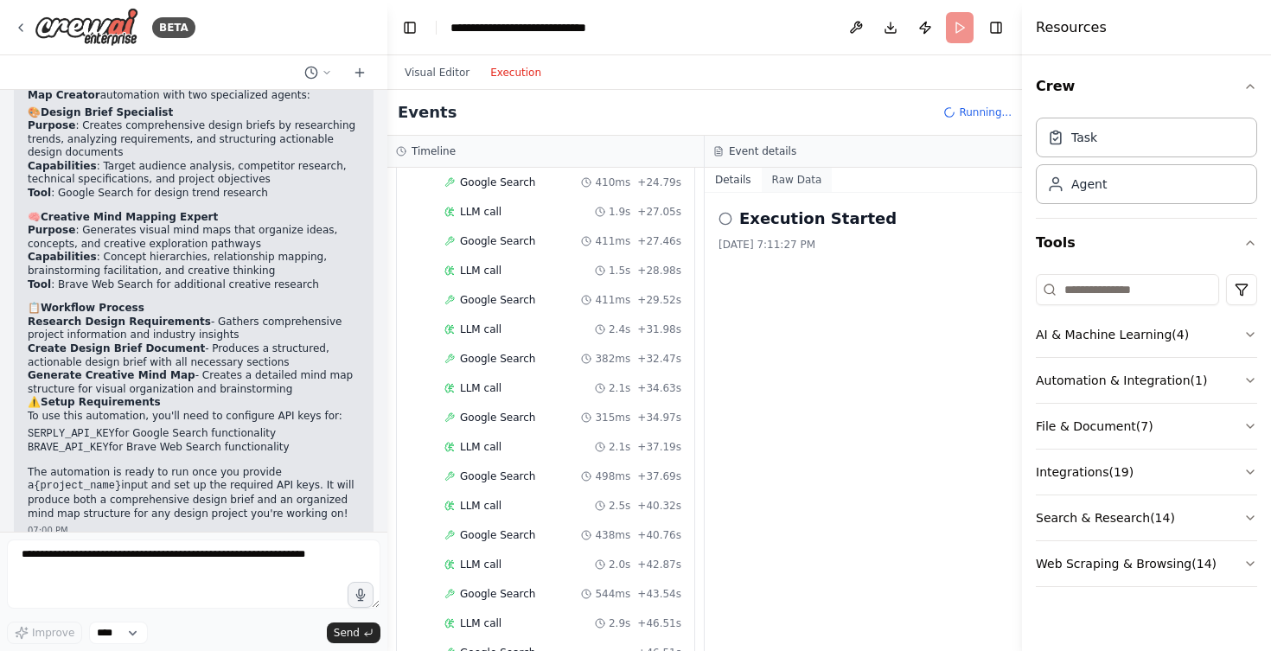
click at [798, 179] on button "Raw Data" at bounding box center [797, 180] width 71 height 24
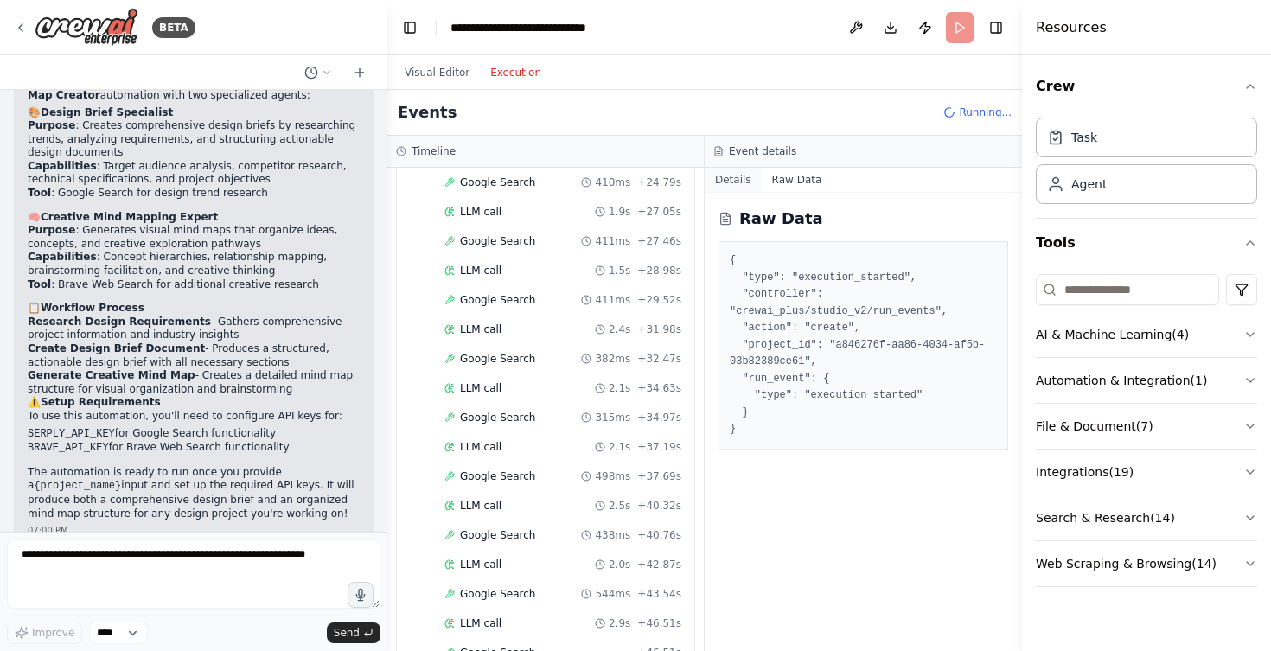
click at [735, 178] on button "Details" at bounding box center [733, 180] width 57 height 24
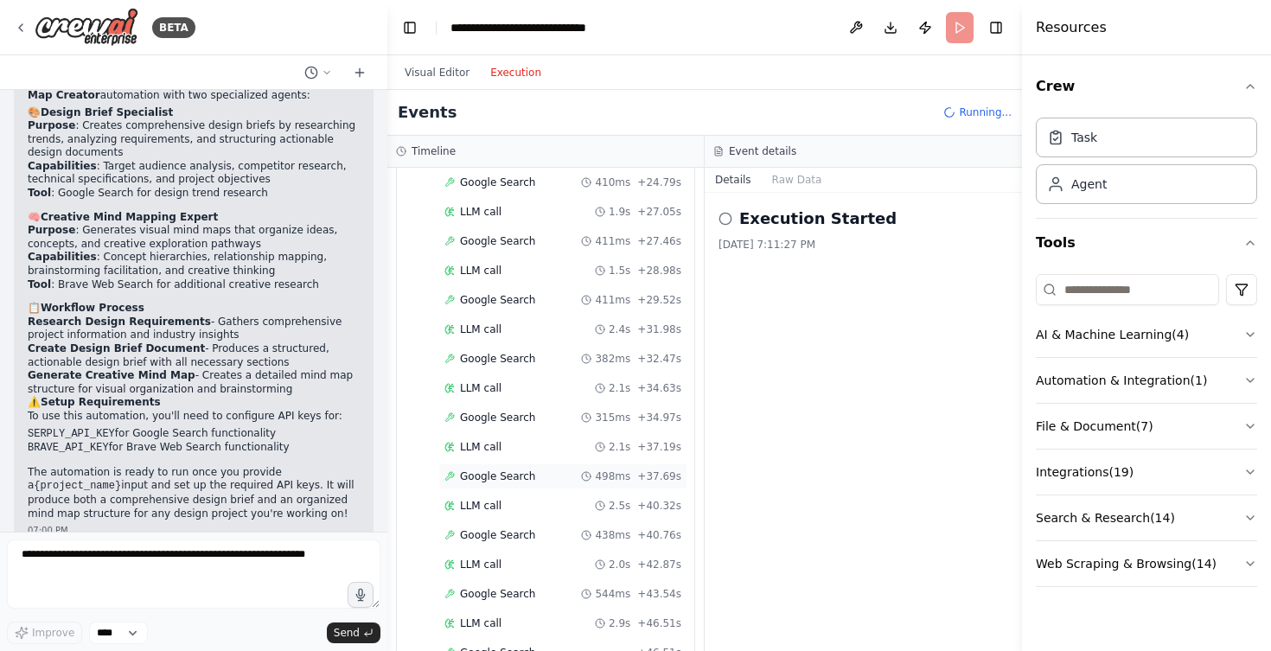
scroll to position [1178, 0]
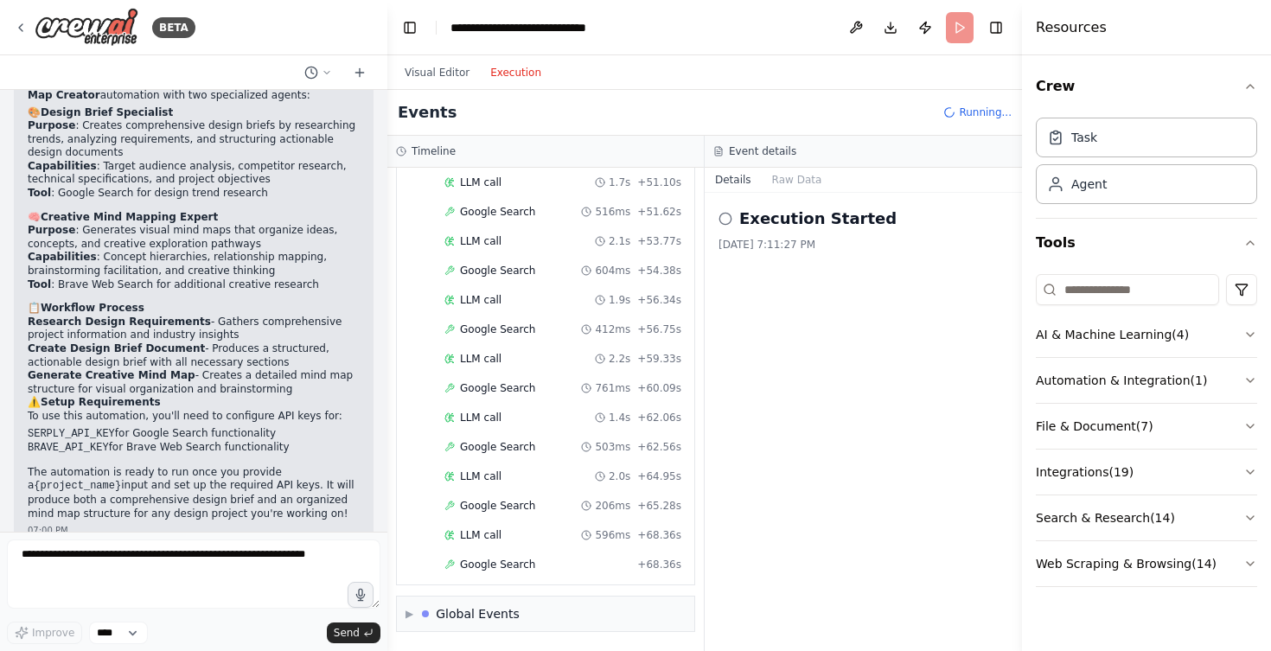
click at [969, 111] on span "Running..." at bounding box center [985, 112] width 53 height 14
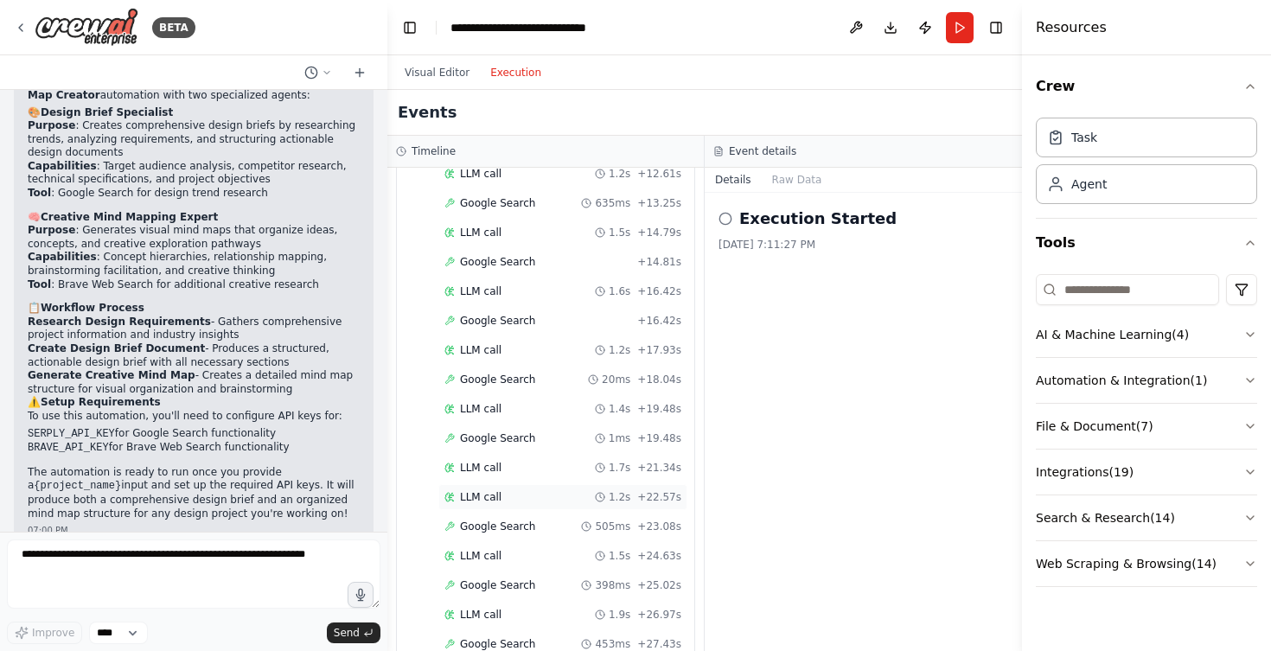
scroll to position [2947, 0]
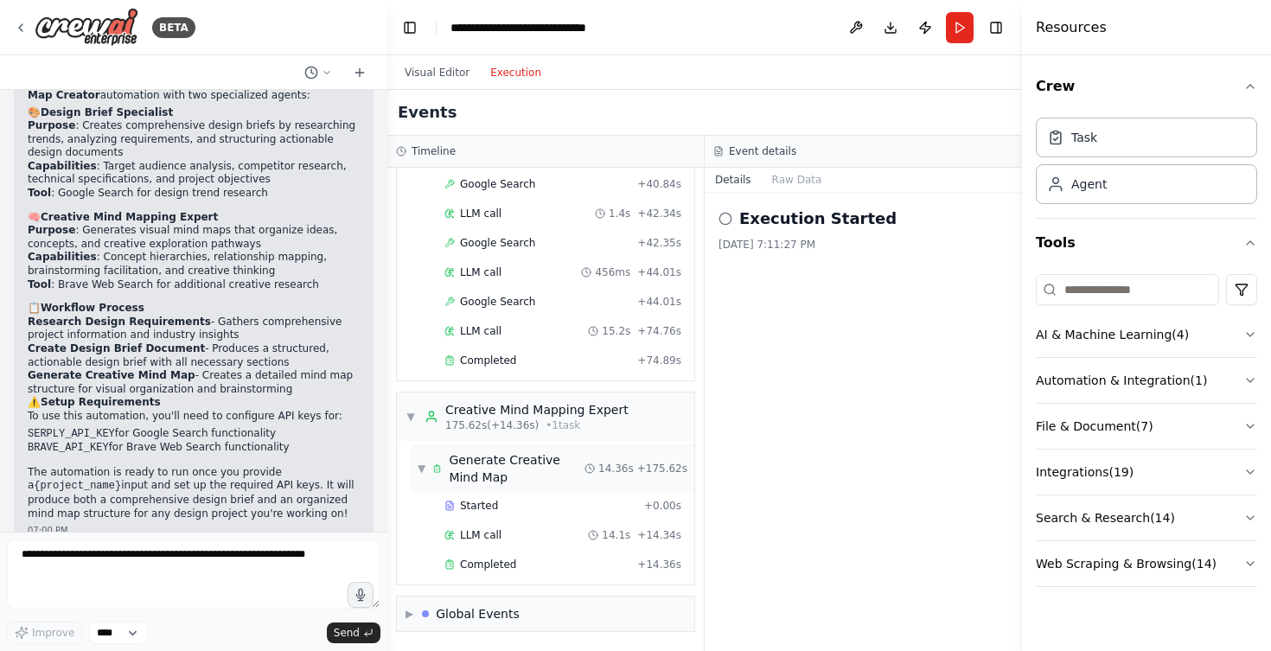
click at [490, 468] on div "Generate Creative Mind Map" at bounding box center [517, 468] width 136 height 35
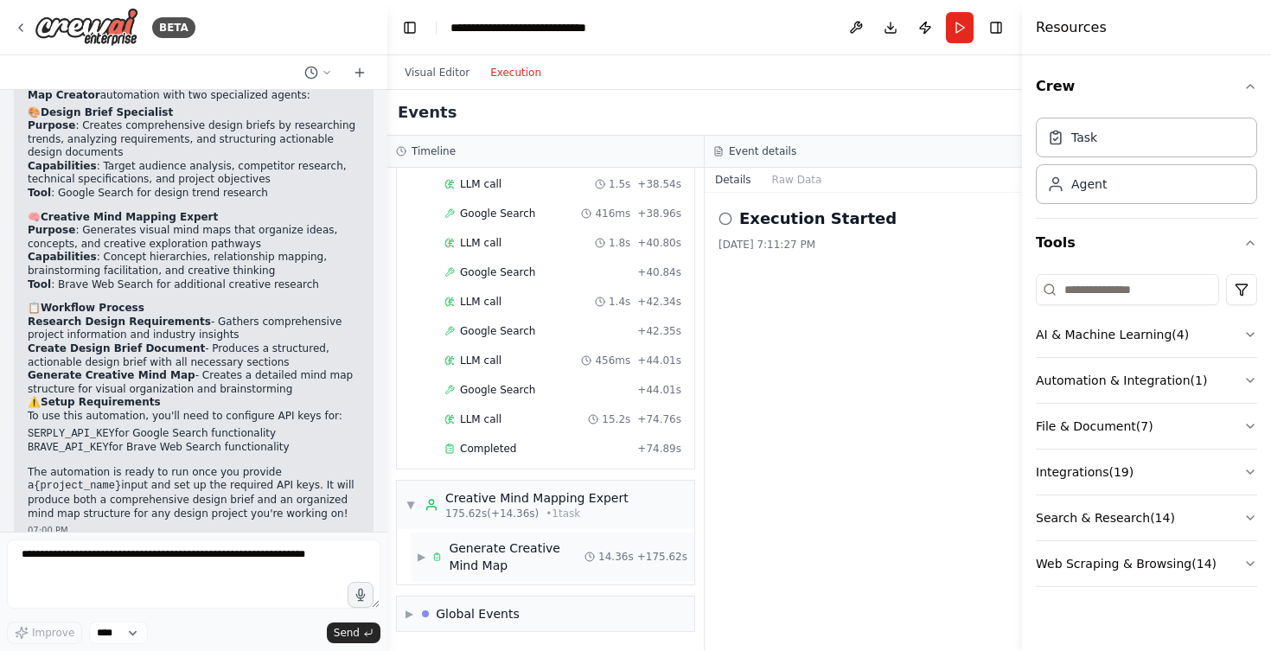
scroll to position [2859, 0]
click at [477, 505] on div "Creative Mind Mapping Expert" at bounding box center [536, 497] width 183 height 17
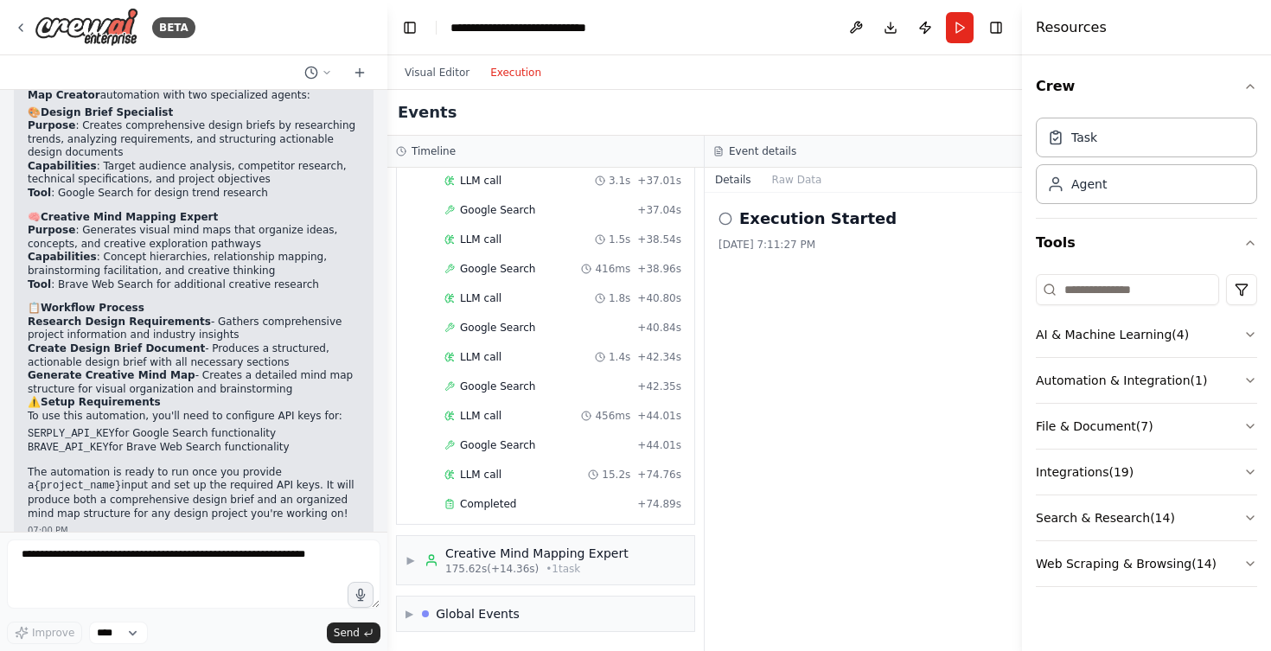
click at [787, 220] on h2 "Execution Started" at bounding box center [817, 219] width 157 height 24
click at [729, 220] on icon at bounding box center [725, 219] width 14 height 14
click at [788, 175] on button "Raw Data" at bounding box center [797, 180] width 71 height 24
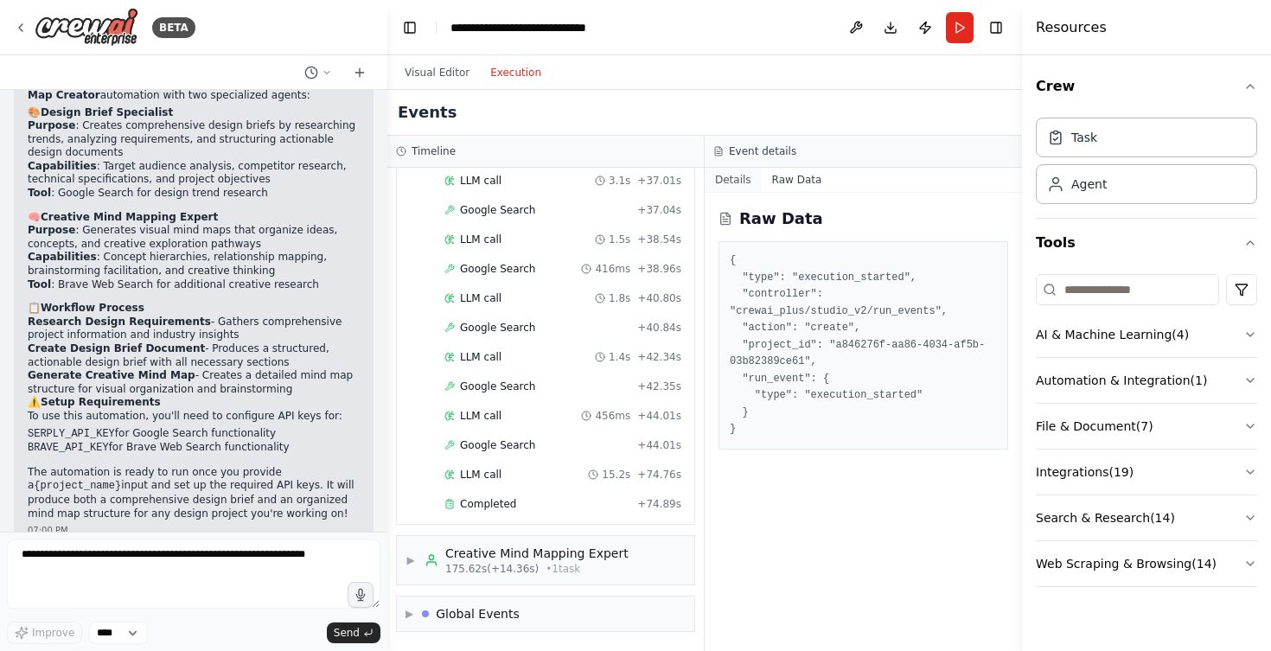
click at [737, 178] on button "Details" at bounding box center [733, 180] width 57 height 24
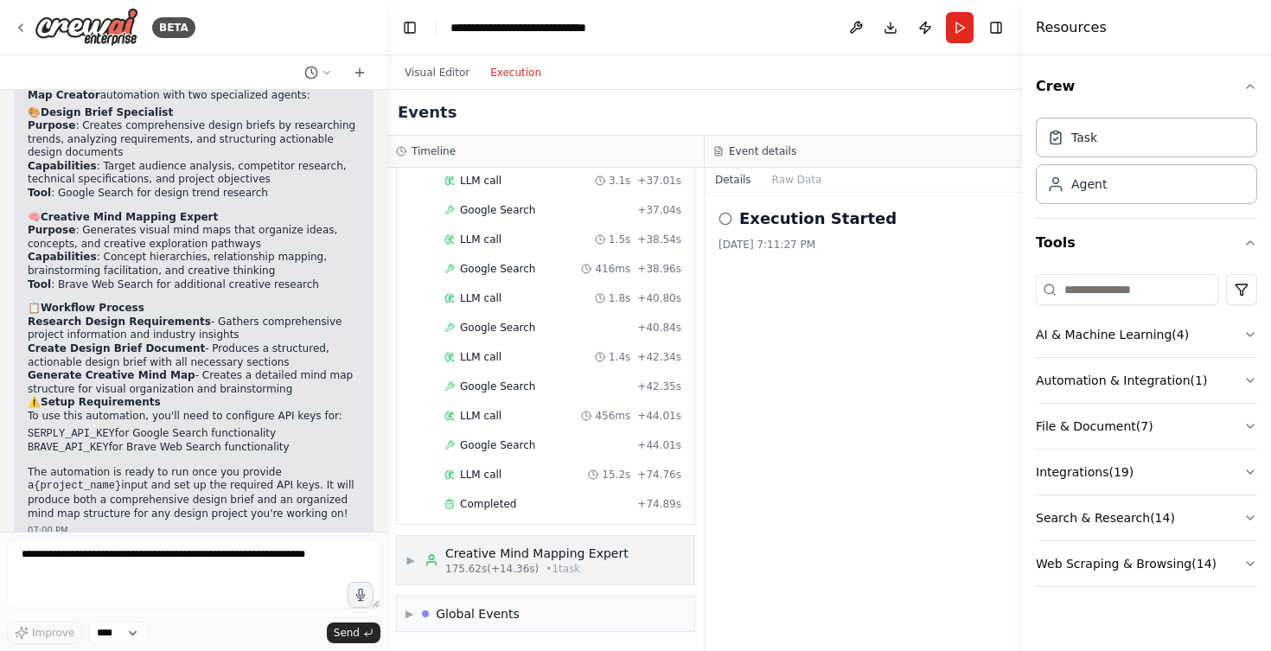
click at [519, 559] on div "Creative Mind Mapping Expert" at bounding box center [536, 553] width 183 height 17
click at [503, 584] on div "▼ Creative Mind Mapping Expert 175.62s (+14.36s) • 1 task" at bounding box center [545, 560] width 297 height 48
click at [493, 577] on div "▶ Creative Mind Mapping Expert 175.62s (+14.36s) • 1 task" at bounding box center [545, 560] width 297 height 48
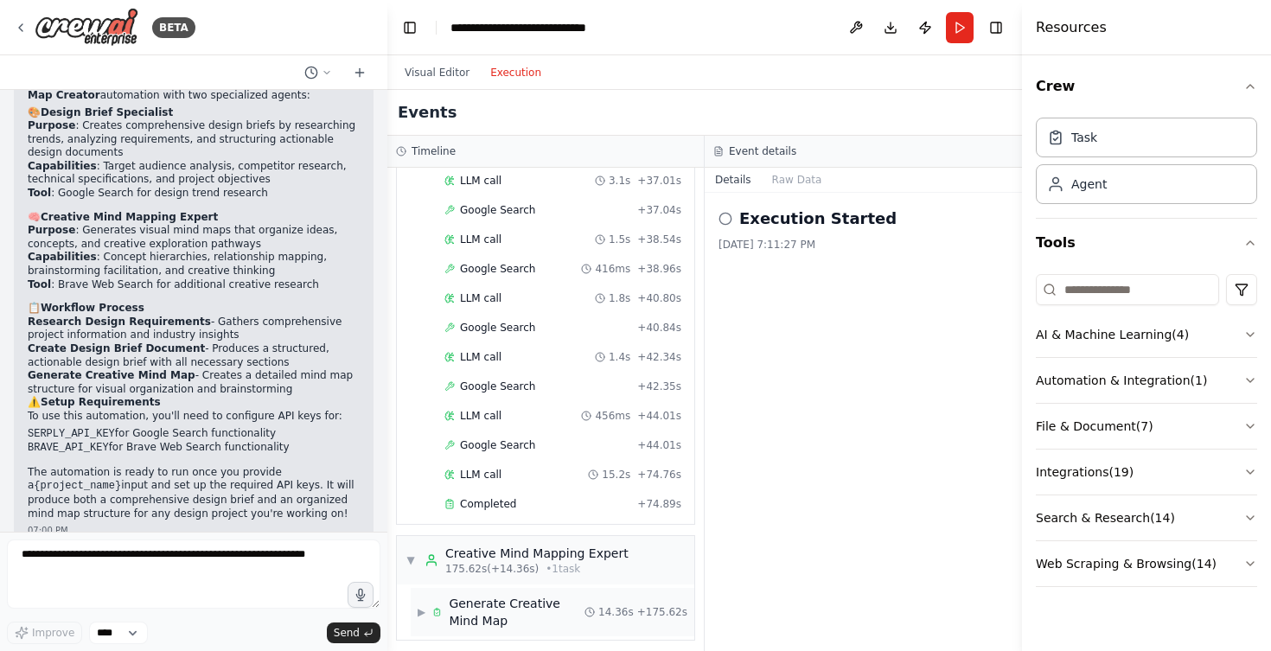
click at [459, 611] on div "Generate Creative Mind Map" at bounding box center [517, 612] width 136 height 35
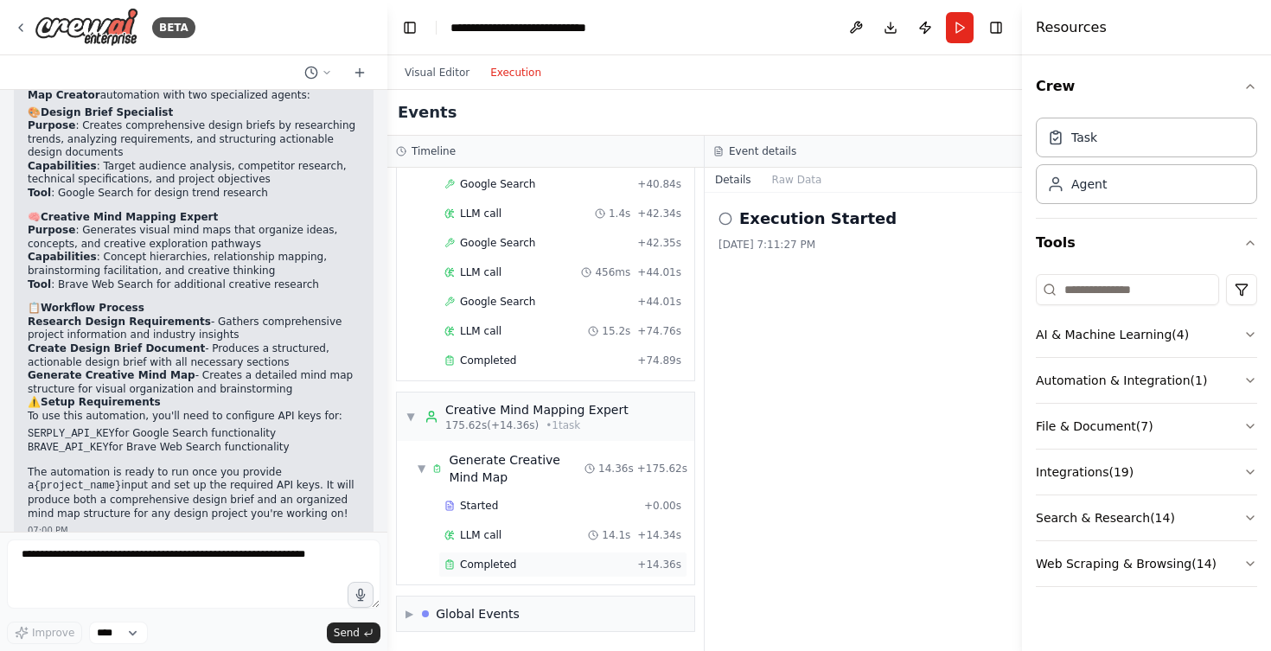
click at [527, 562] on div "Completed" at bounding box center [537, 565] width 186 height 14
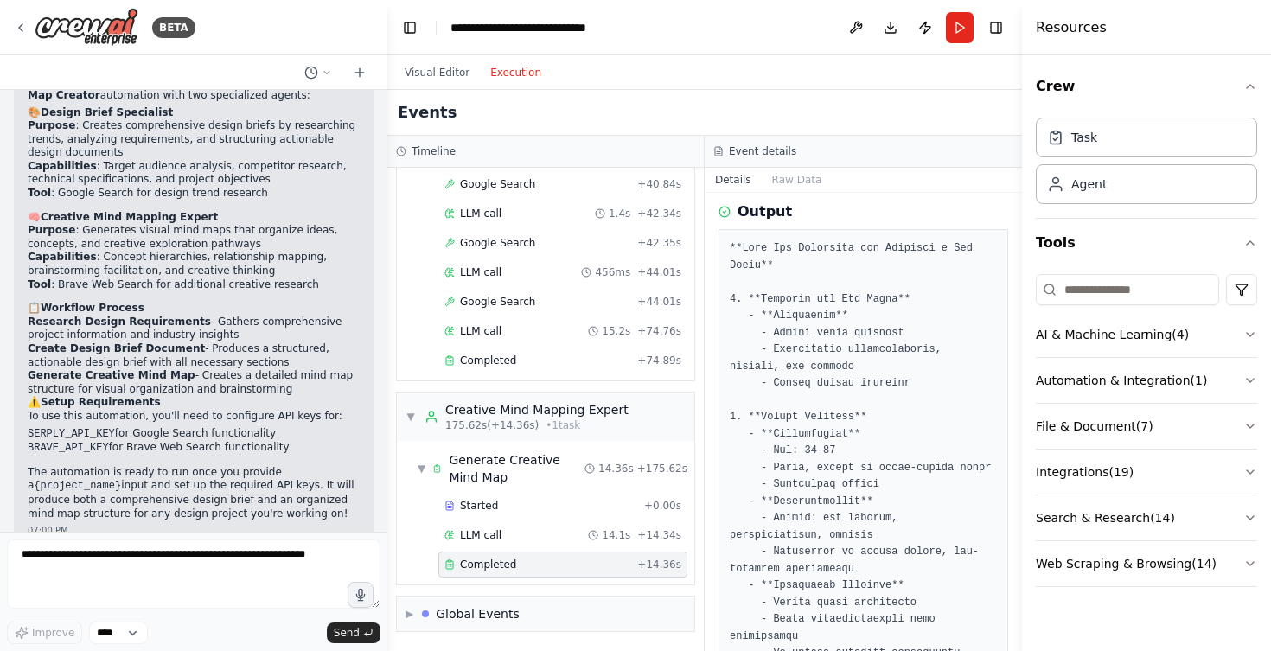
scroll to position [67, 0]
click at [509, 408] on div "Creative Mind Mapping Expert" at bounding box center [536, 409] width 183 height 17
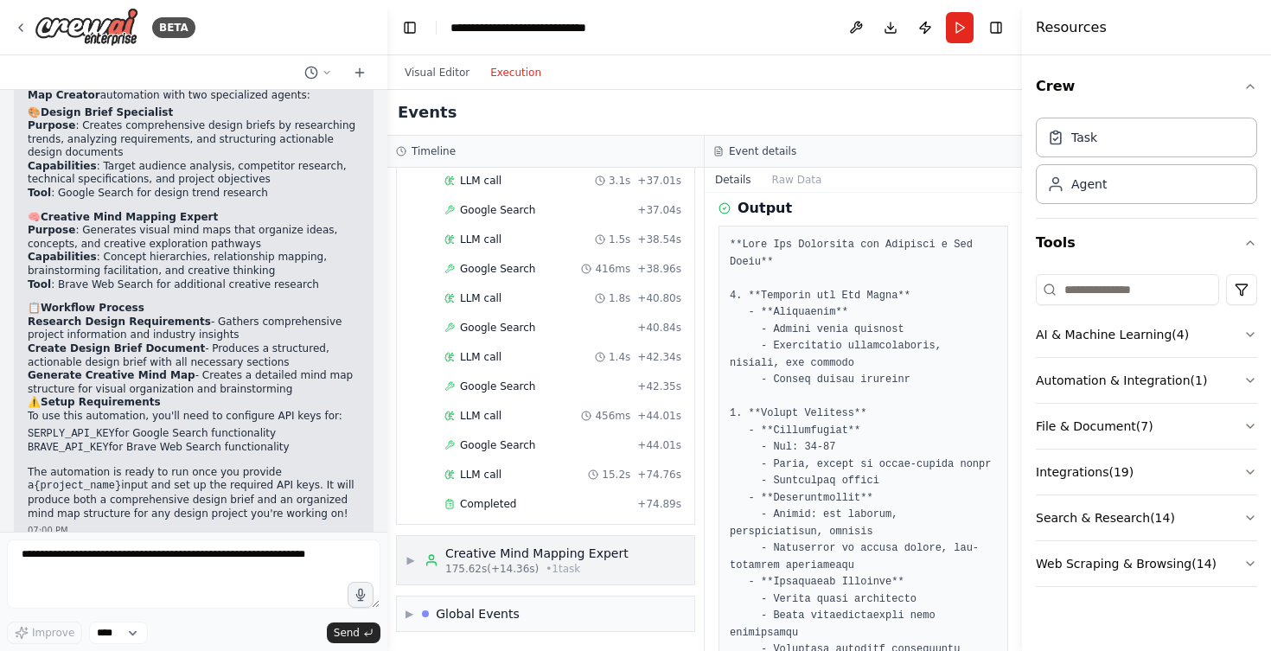
scroll to position [2804, 0]
click at [462, 544] on div "▶ Creative Mind Mapping Expert 175.62s (+14.36s) • 1 task" at bounding box center [545, 560] width 297 height 48
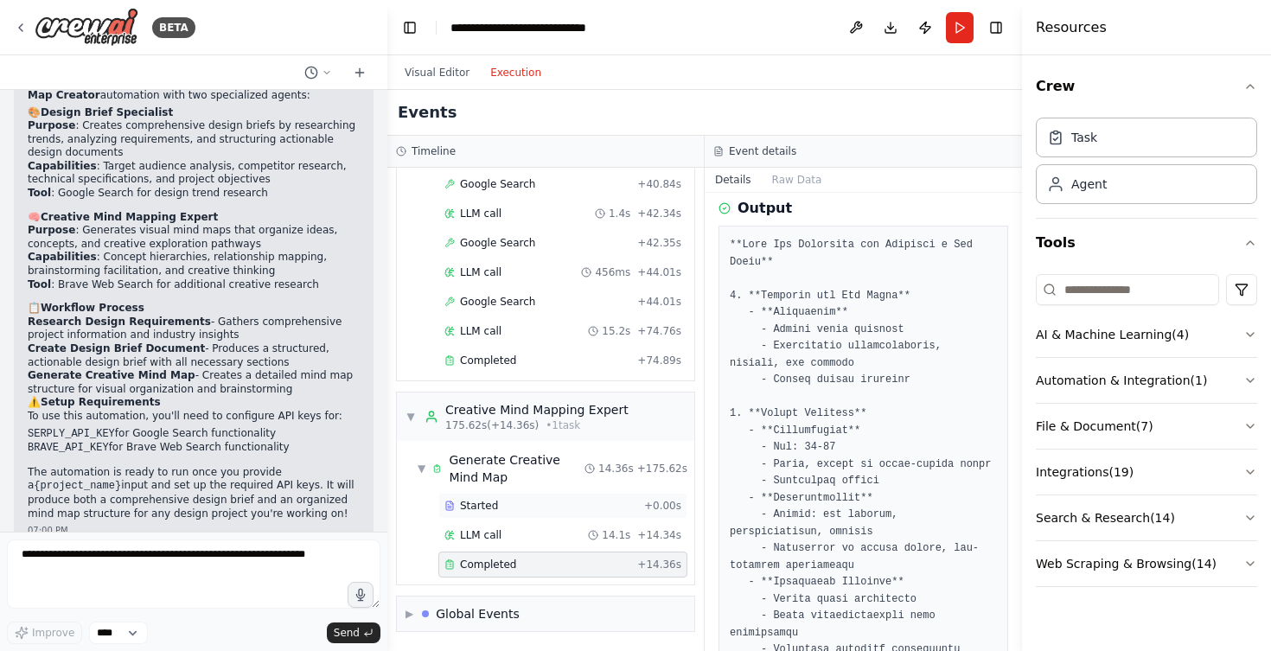
click at [468, 504] on span "Started" at bounding box center [479, 506] width 38 height 14
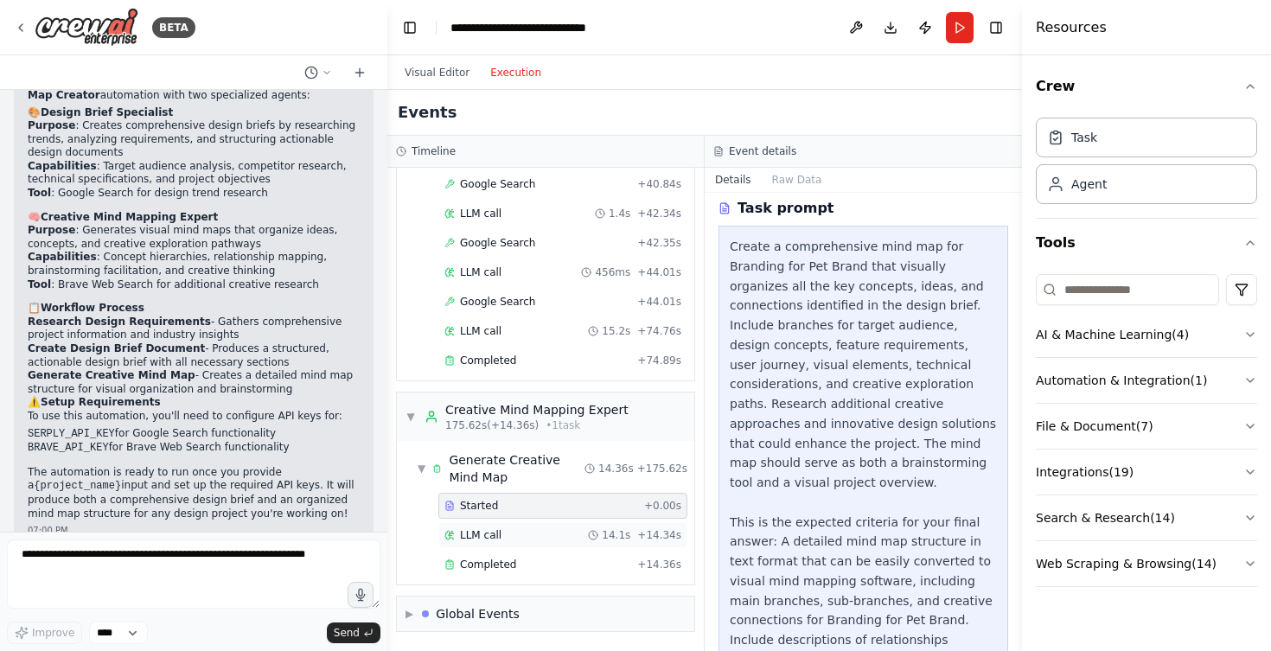
click at [501, 536] on div "LLM call 14.1s + 14.34s" at bounding box center [562, 535] width 237 height 14
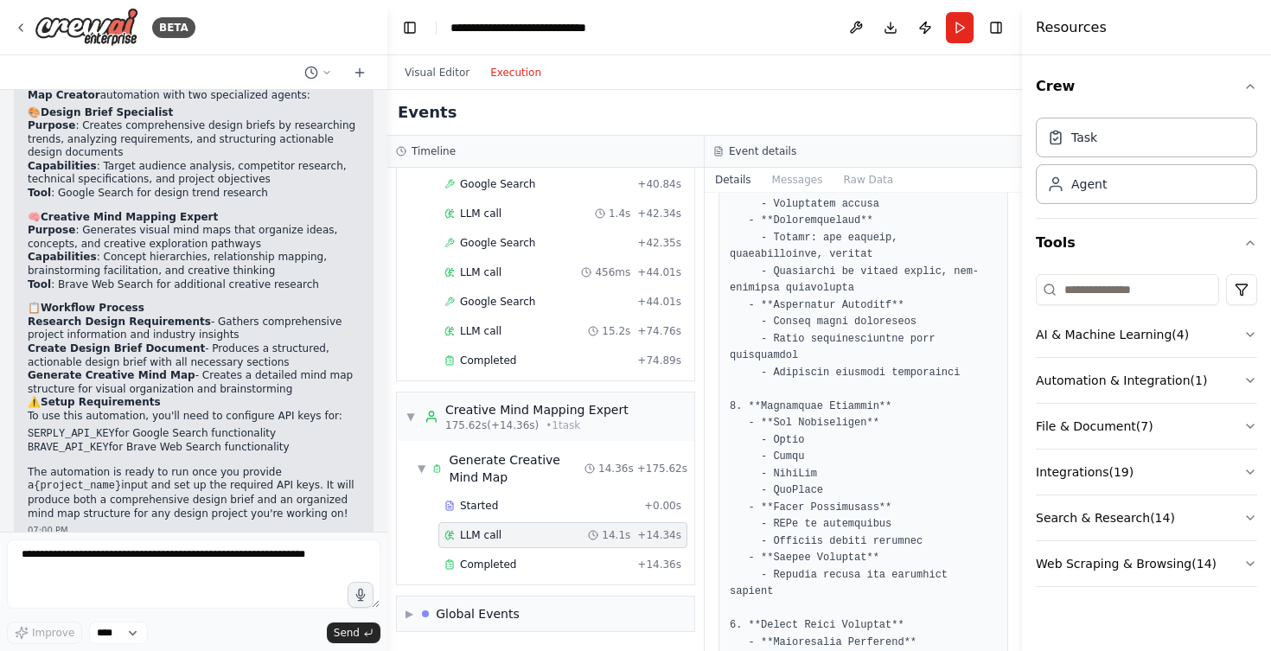
scroll to position [564, 0]
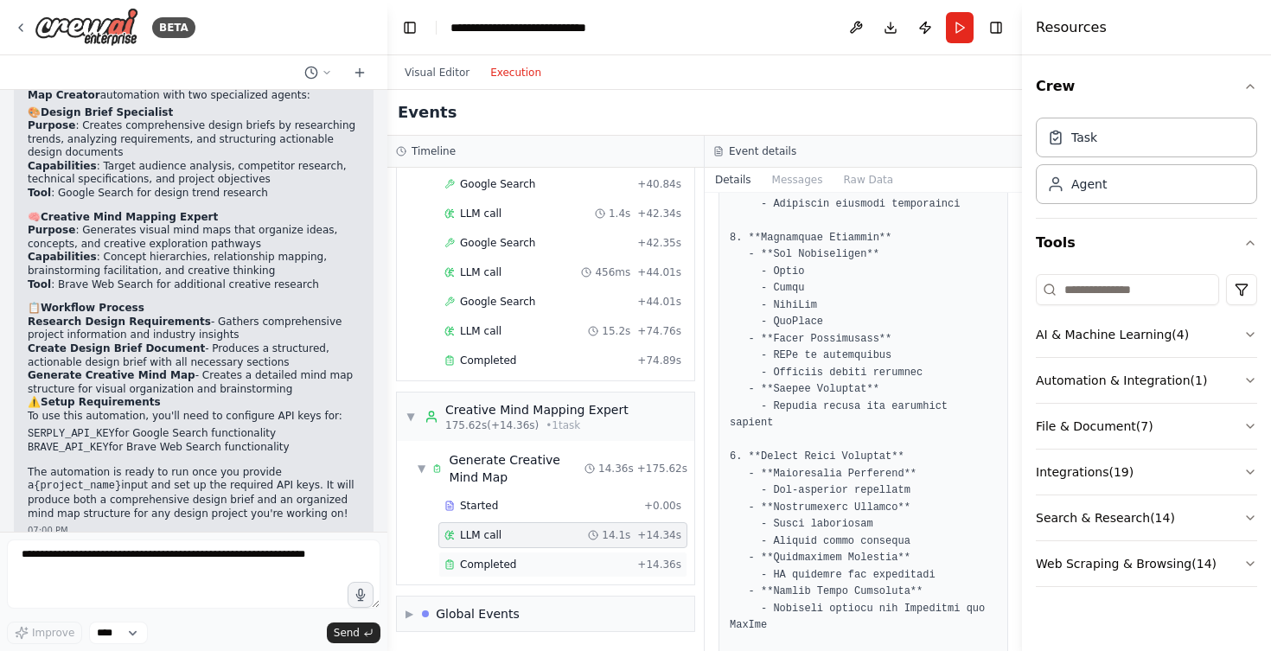
click at [511, 562] on span "Completed" at bounding box center [488, 565] width 56 height 14
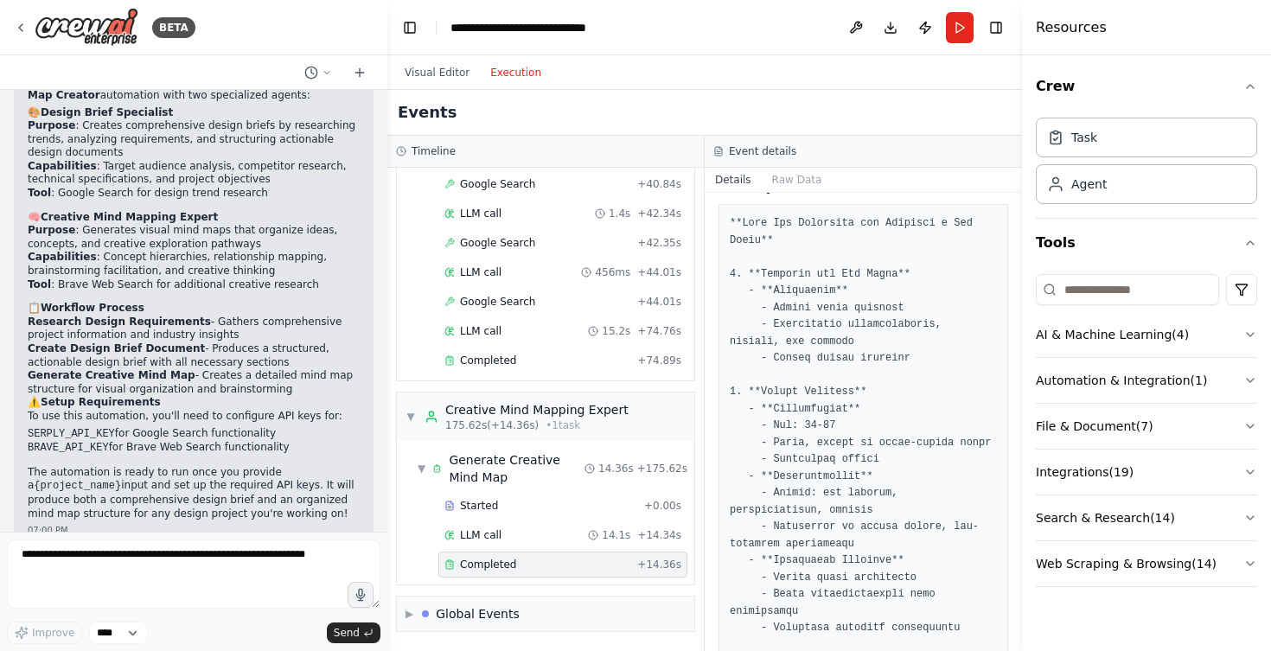
scroll to position [207, 0]
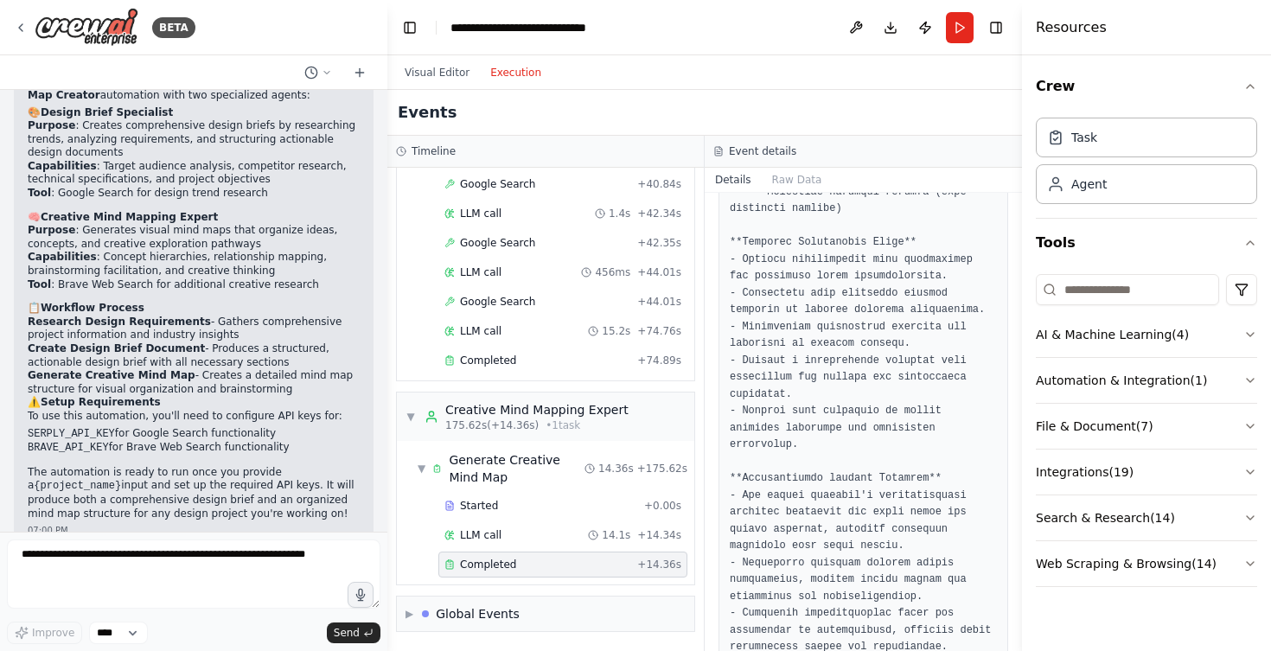
scroll to position [2123, 0]
